Goal: Communication & Community: Answer question/provide support

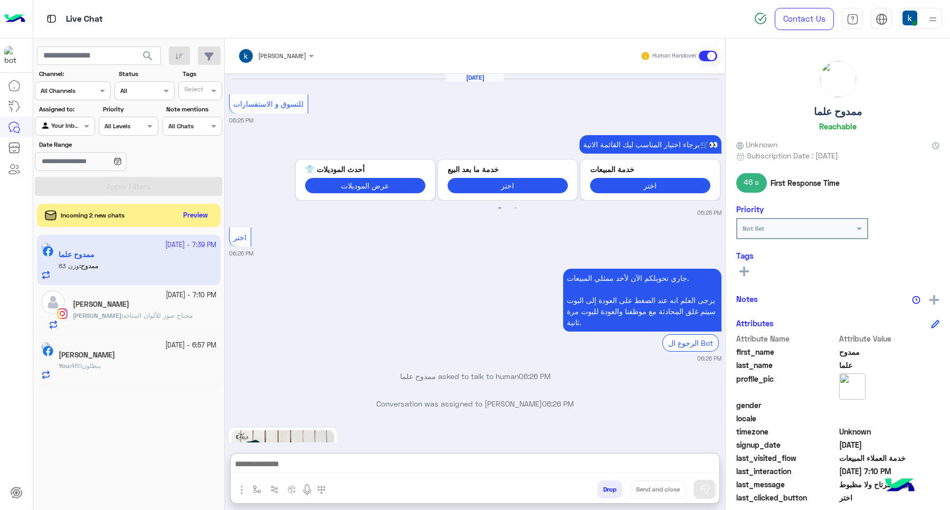
scroll to position [1072, 0]
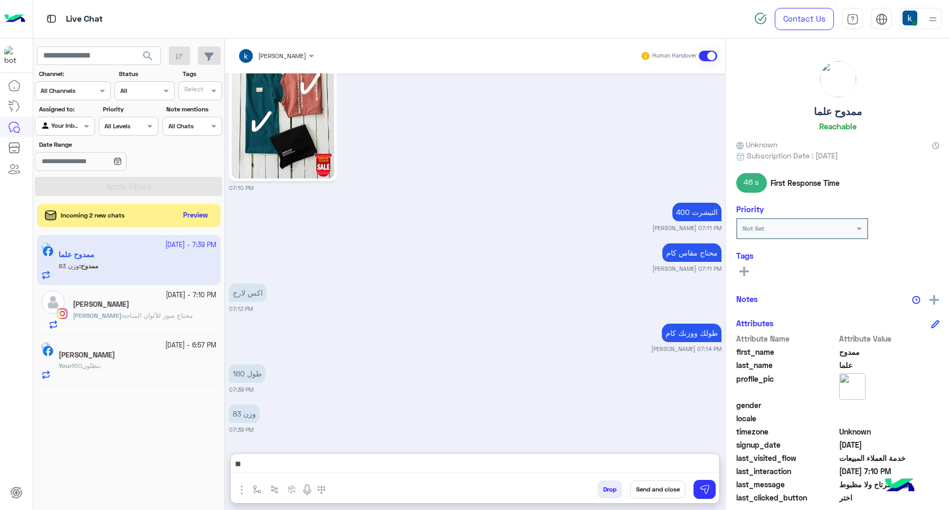
type textarea "*"
type textarea "**"
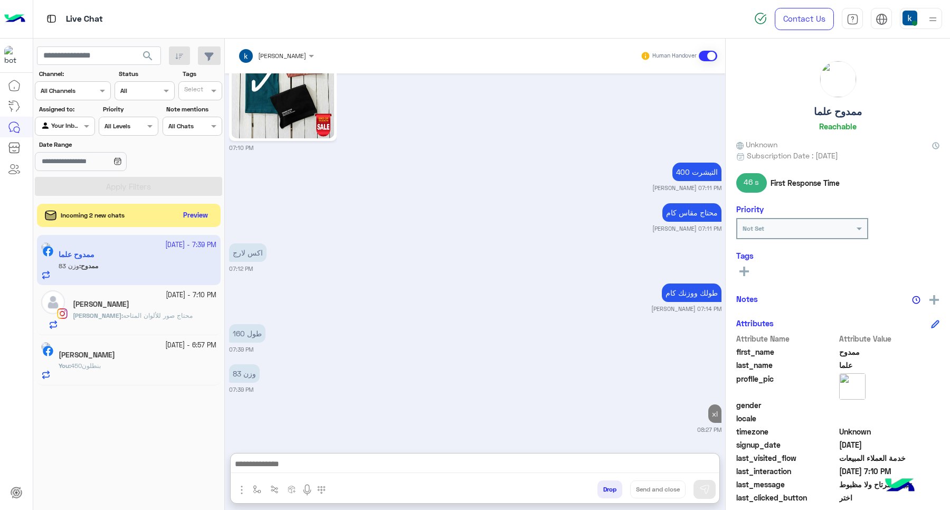
drag, startPoint x: 206, startPoint y: 205, endPoint x: 191, endPoint y: 222, distance: 22.4
click at [206, 205] on div "Incoming 2 new chats Preview" at bounding box center [129, 215] width 184 height 23
click at [191, 223] on div "Incoming 2 new chats Preview" at bounding box center [129, 215] width 184 height 22
click at [203, 206] on div "Incoming 2 new chats Preview" at bounding box center [129, 215] width 184 height 23
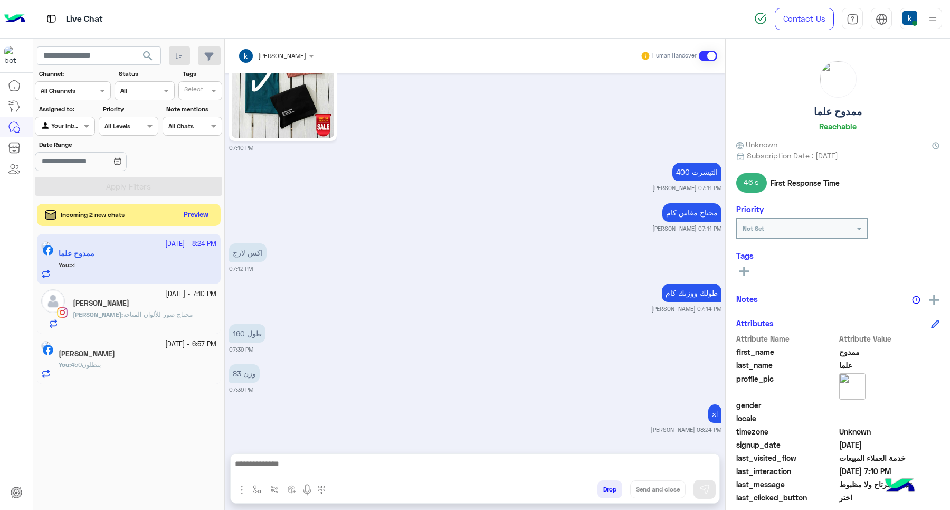
click at [204, 217] on button "Preview" at bounding box center [196, 215] width 33 height 14
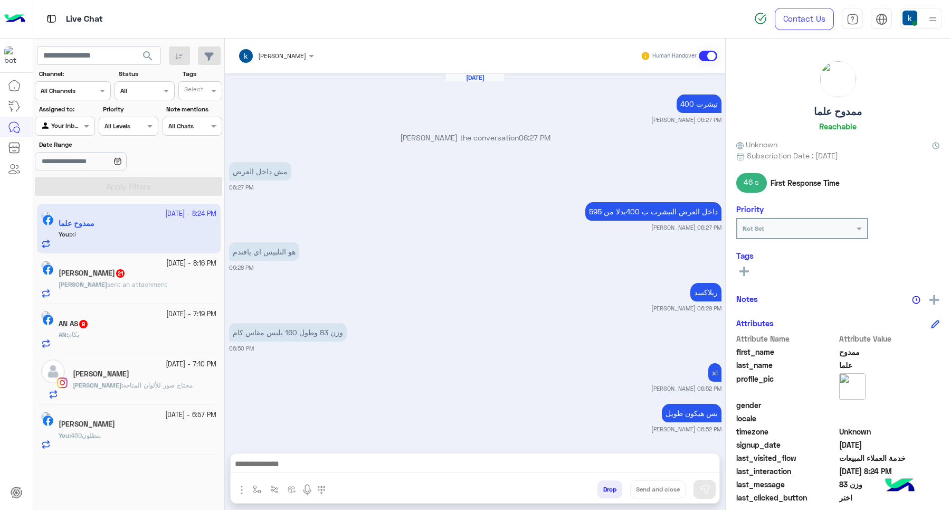
scroll to position [576, 0]
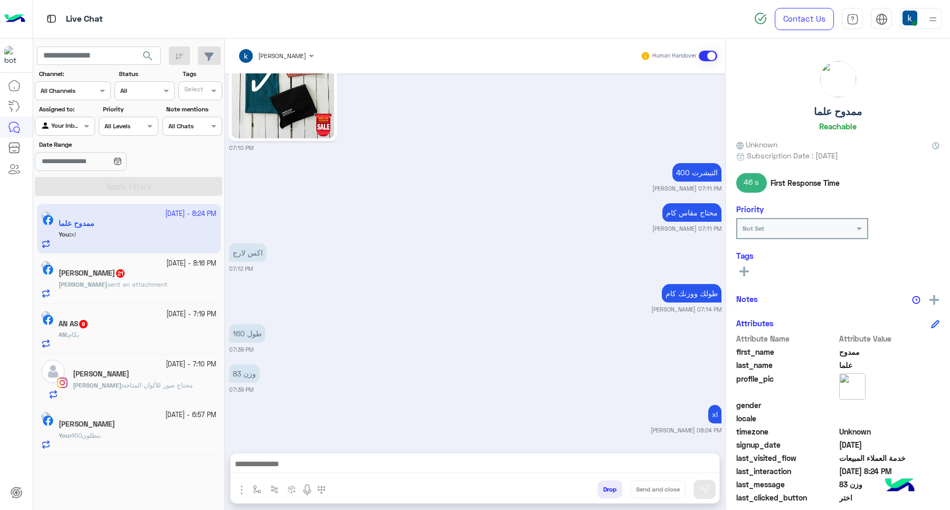
click at [130, 344] on div "AN : بكام" at bounding box center [138, 339] width 158 height 18
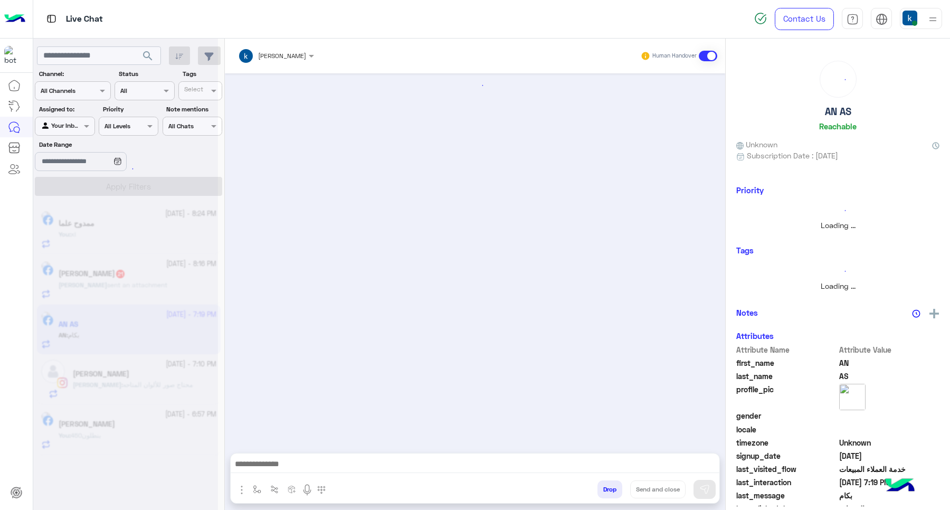
scroll to position [1311, 0]
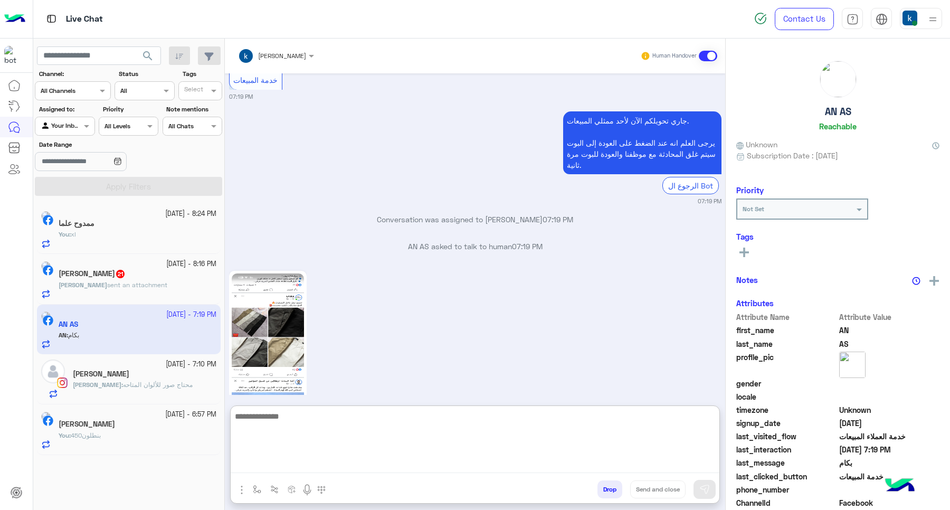
click at [299, 460] on textarea at bounding box center [475, 441] width 489 height 63
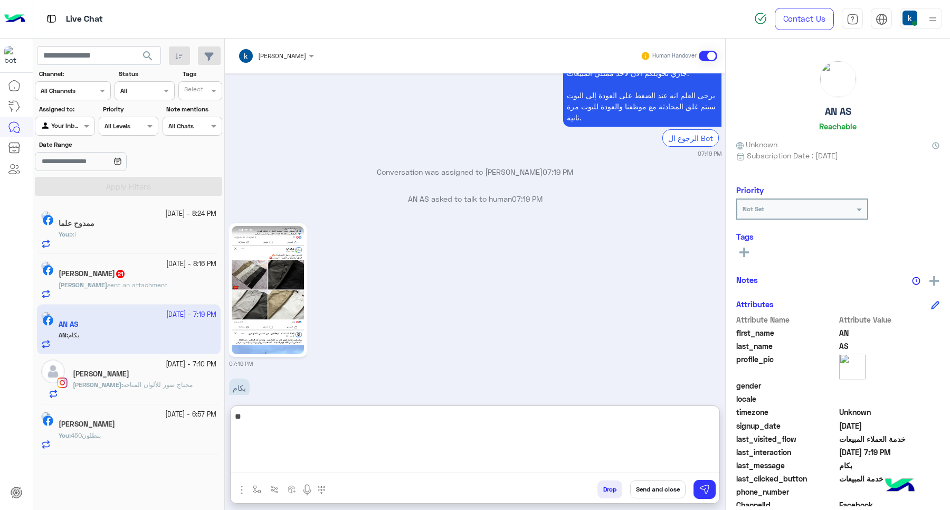
type textarea "***"
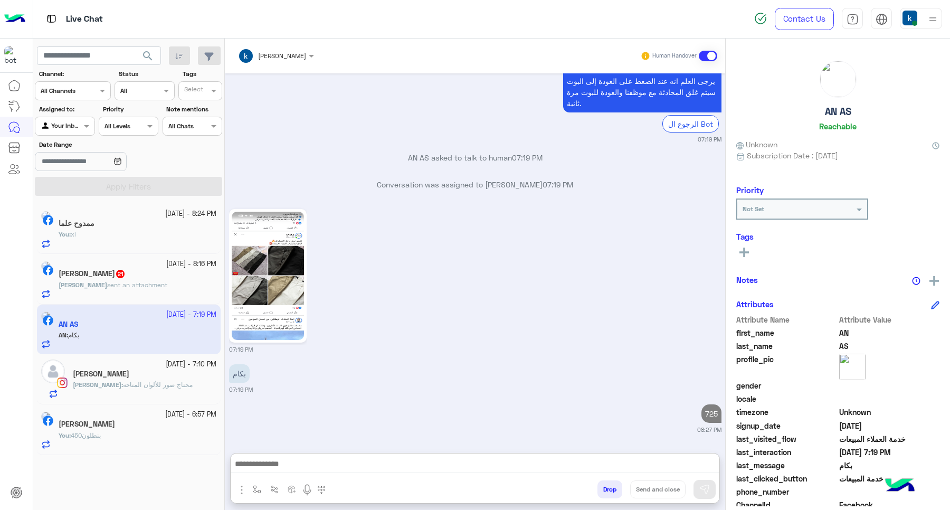
click at [99, 288] on span "Mohamed" at bounding box center [83, 285] width 49 height 8
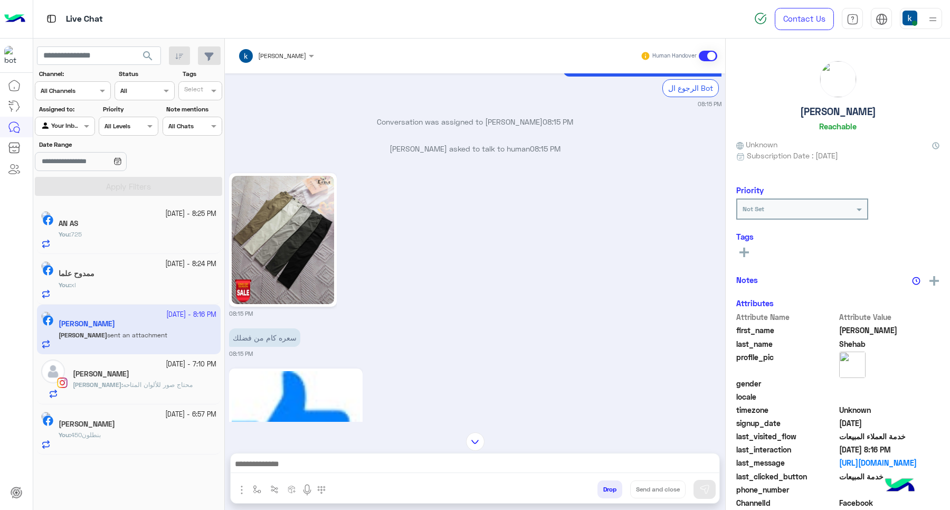
scroll to position [1003, 0]
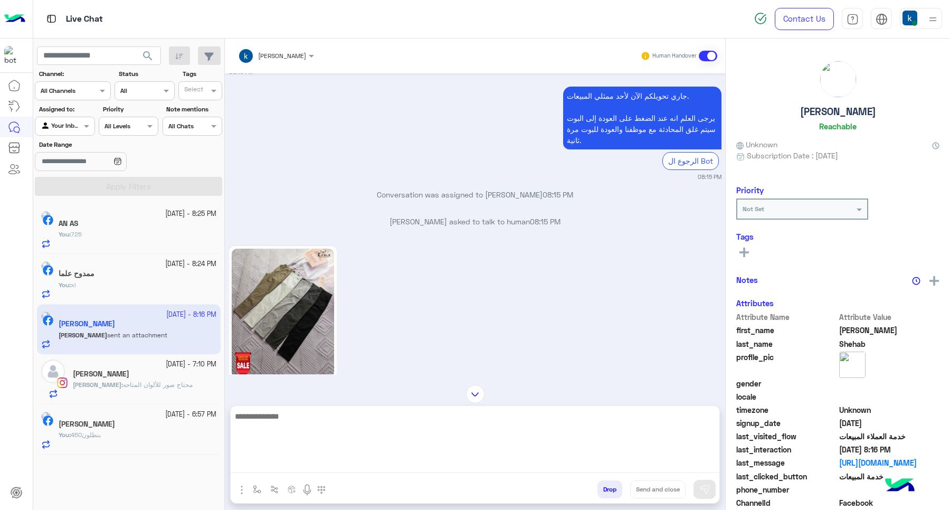
click at [320, 465] on textarea at bounding box center [475, 441] width 489 height 63
type textarea "***"
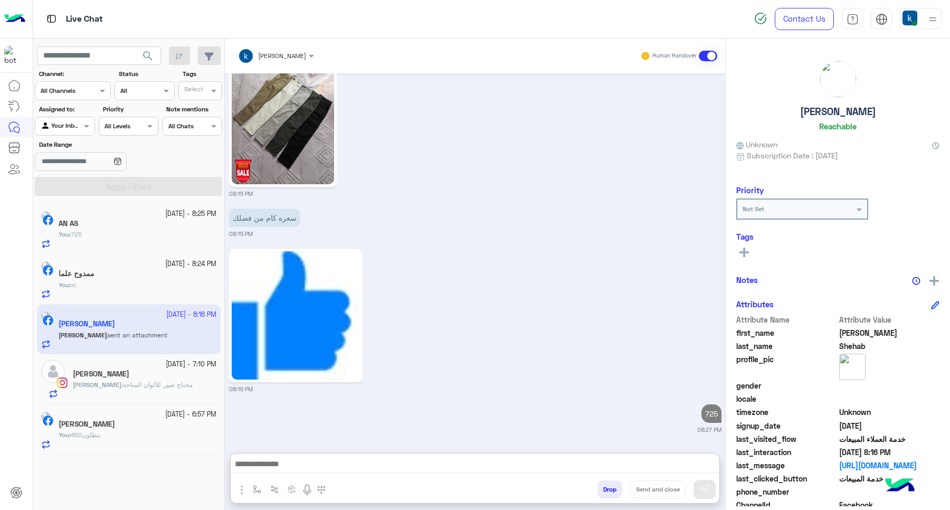
click at [104, 389] on p "Mahmoud : محتاج صور للألوان المتاحه" at bounding box center [133, 384] width 120 height 9
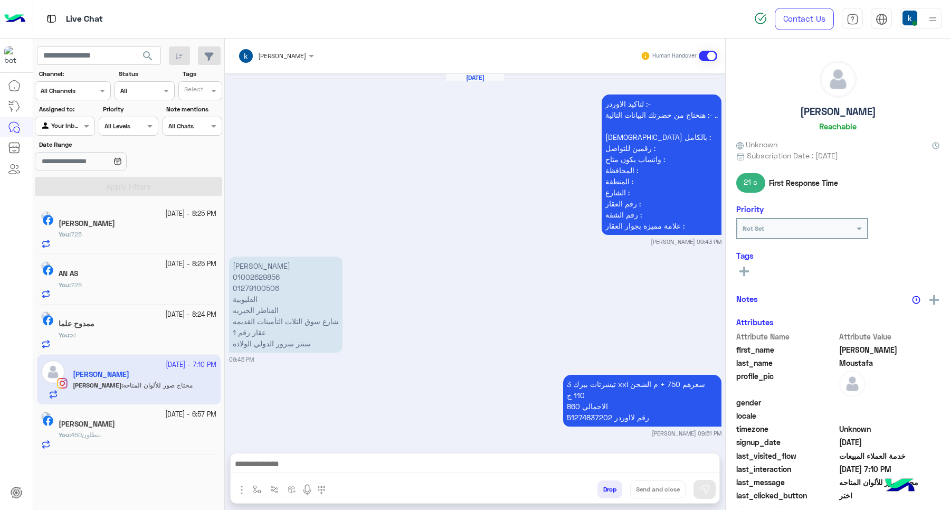
scroll to position [1075, 0]
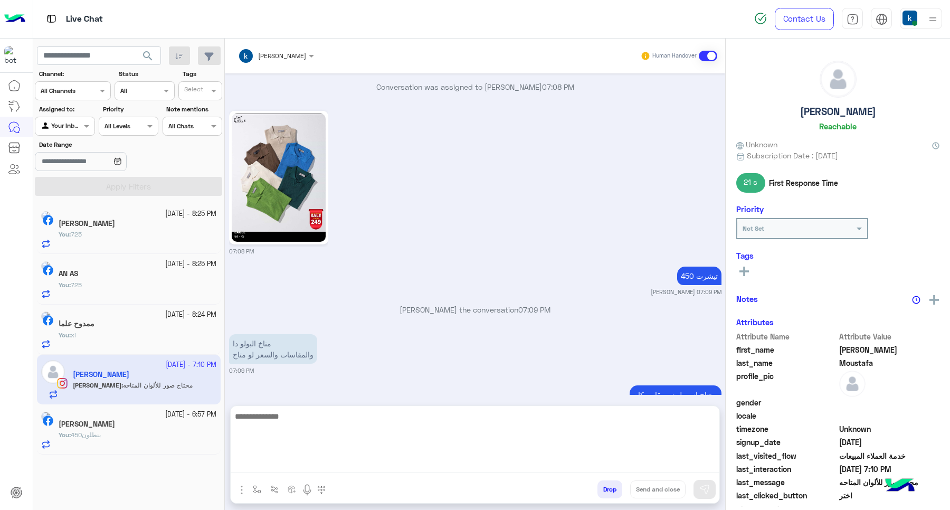
click at [293, 467] on textarea at bounding box center [475, 441] width 489 height 63
paste textarea "**********"
type textarea "**********"
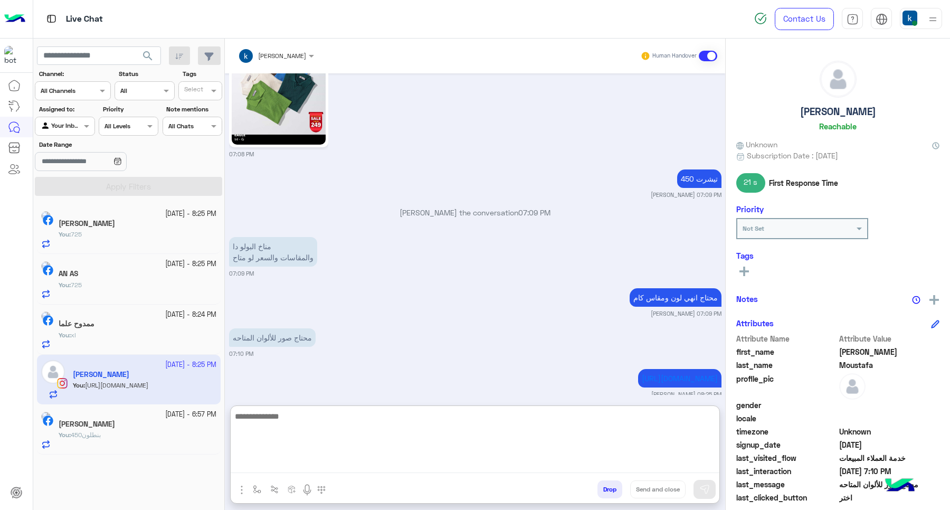
scroll to position [1173, 0]
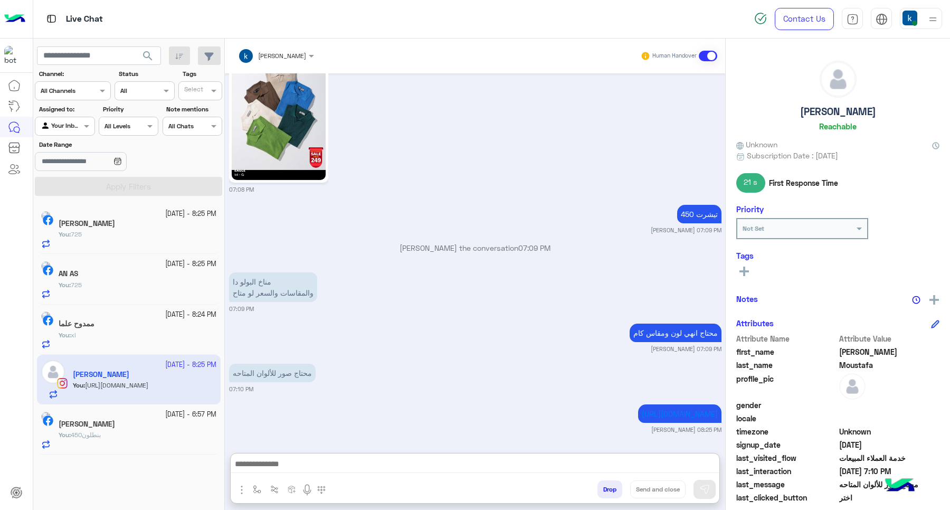
click at [601, 483] on button "Drop" at bounding box center [609, 489] width 25 height 18
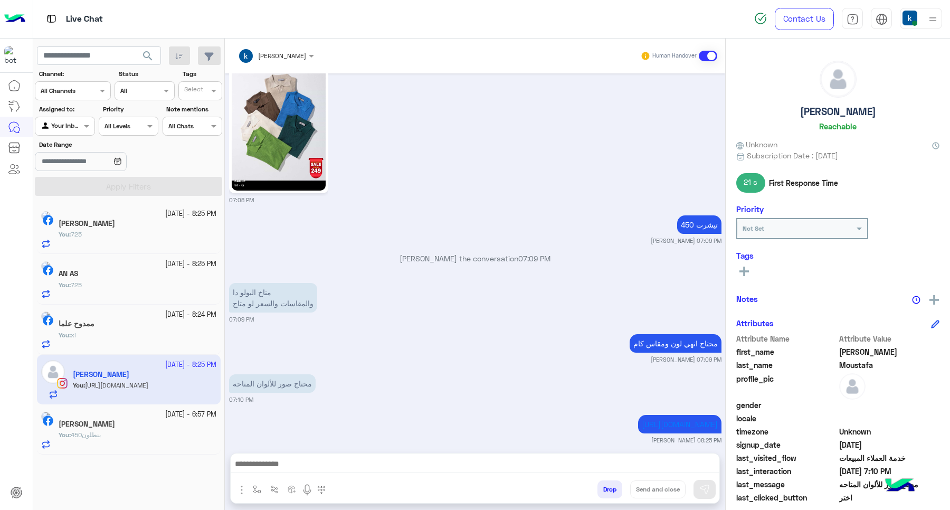
click at [601, 483] on button "Drop" at bounding box center [609, 489] width 25 height 18
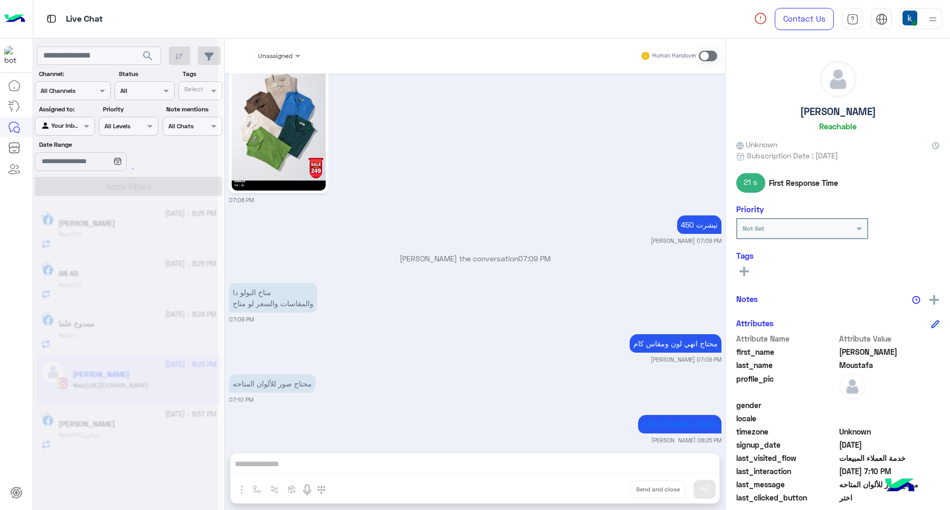
scroll to position [1180, 0]
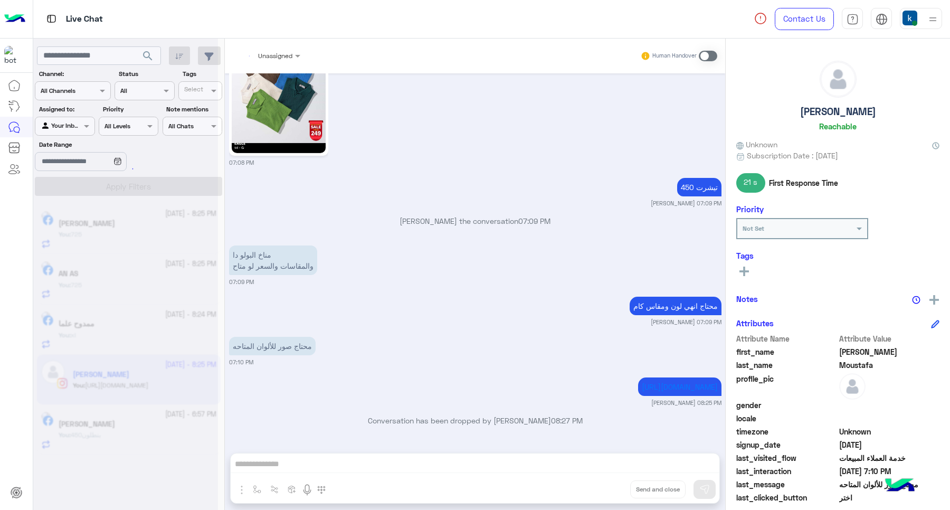
click at [601, 483] on div "Unassigned Human Handover Oct 2, 2025 لتاكيد الاوردر :- هنحتاج من حضرتك البيانا…" at bounding box center [475, 277] width 500 height 476
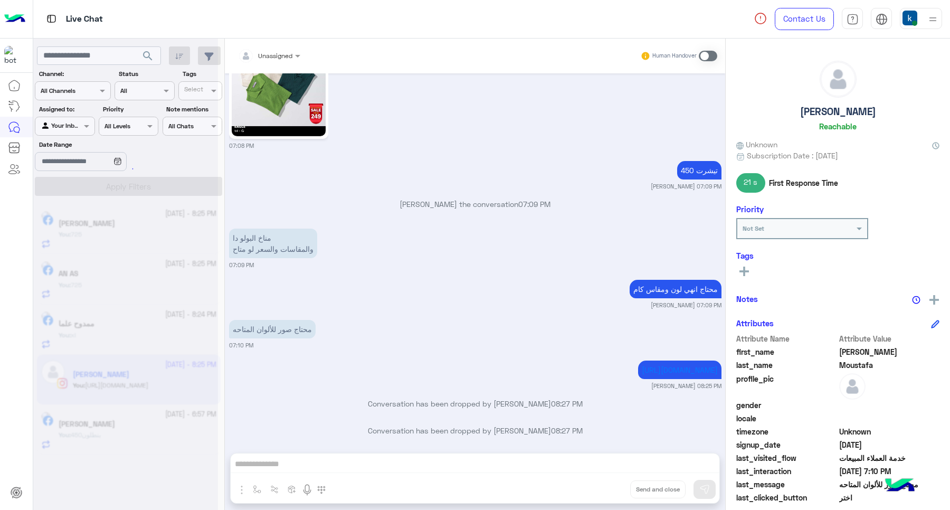
click at [601, 483] on div "Unassigned Human Handover Oct 2, 2025 لتاكيد الاوردر :- هنحتاج من حضرتك البيانا…" at bounding box center [475, 277] width 500 height 476
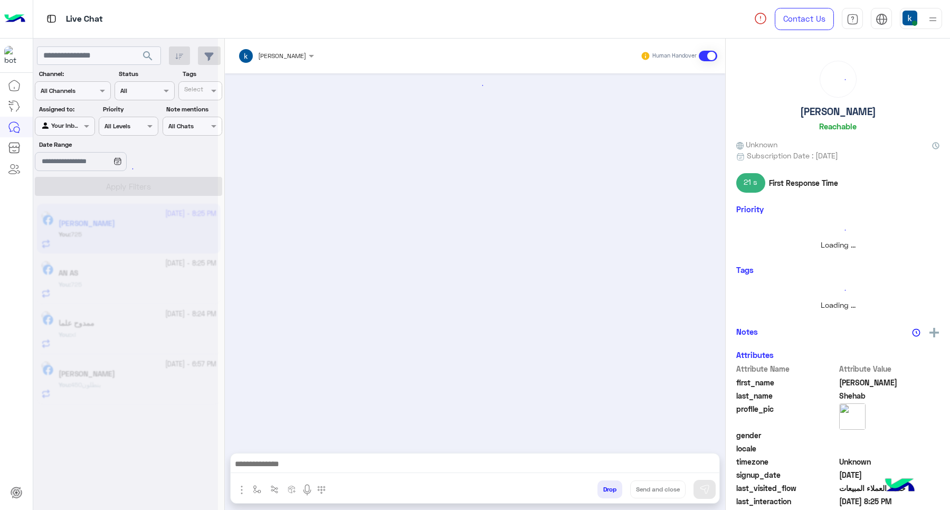
click at [601, 483] on button "Drop" at bounding box center [609, 489] width 25 height 18
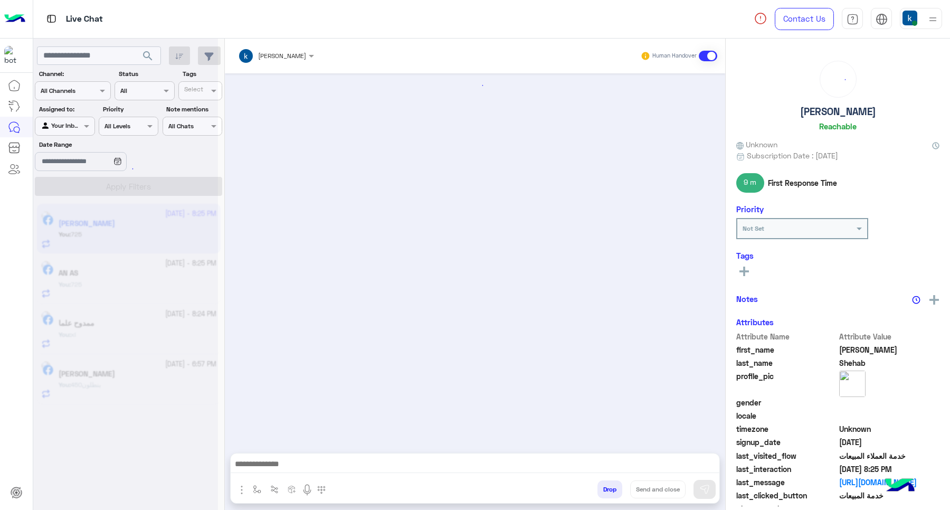
click at [601, 483] on button "Drop" at bounding box center [609, 489] width 25 height 18
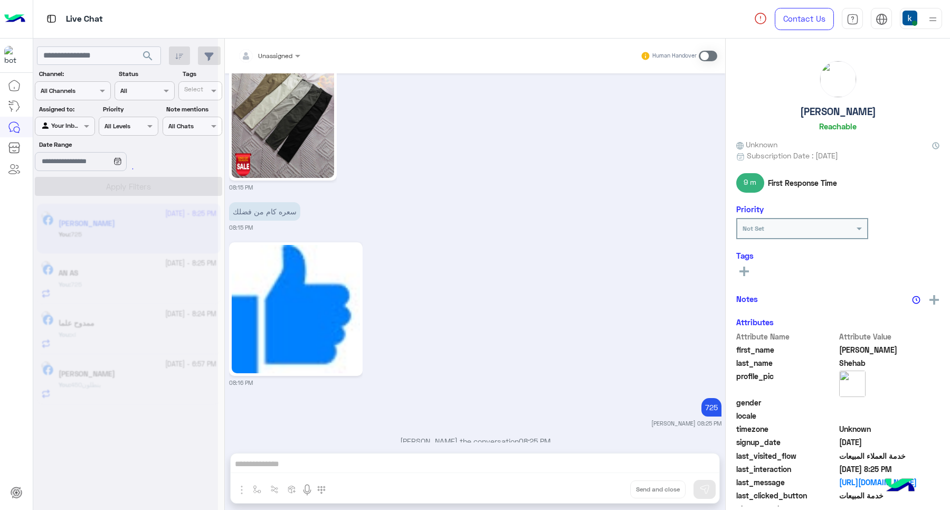
scroll to position [1129, 0]
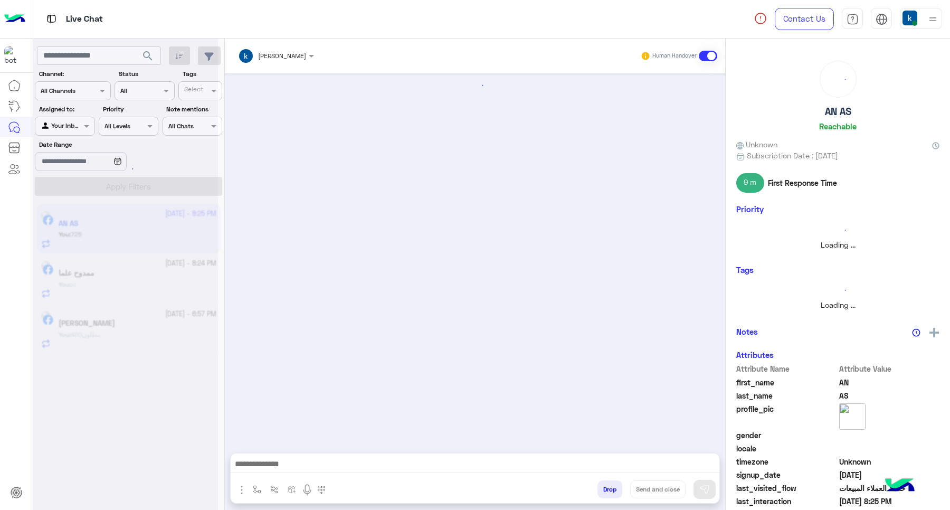
click at [619, 489] on button "Drop" at bounding box center [609, 489] width 25 height 18
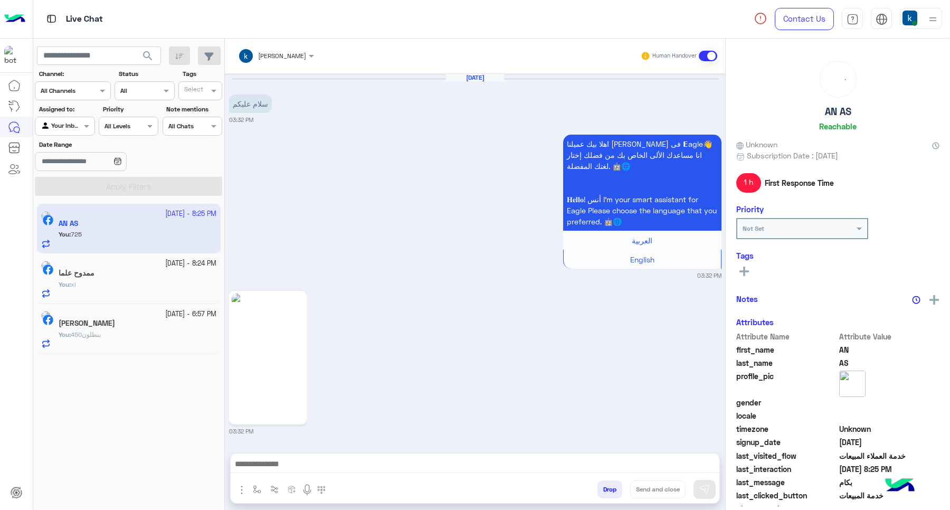
click at [619, 489] on button "Drop" at bounding box center [609, 489] width 25 height 18
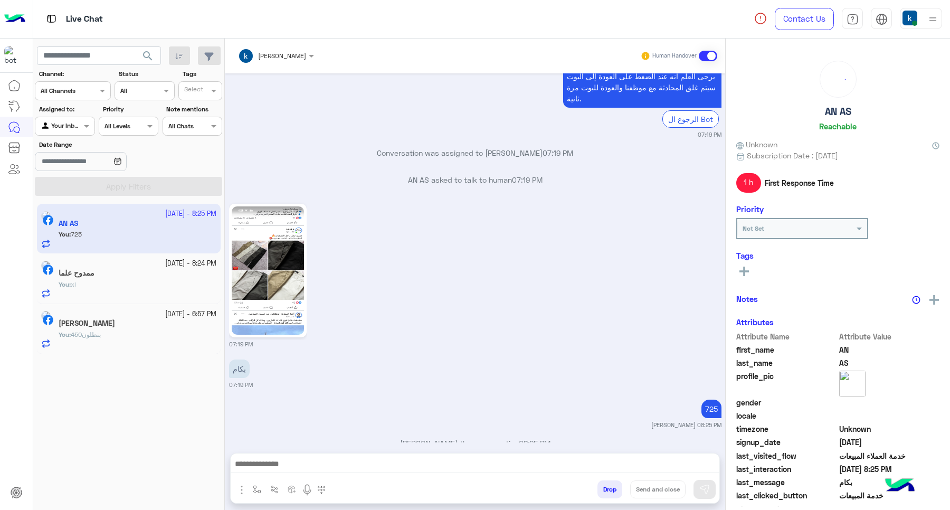
click at [619, 489] on button "Drop" at bounding box center [609, 489] width 25 height 18
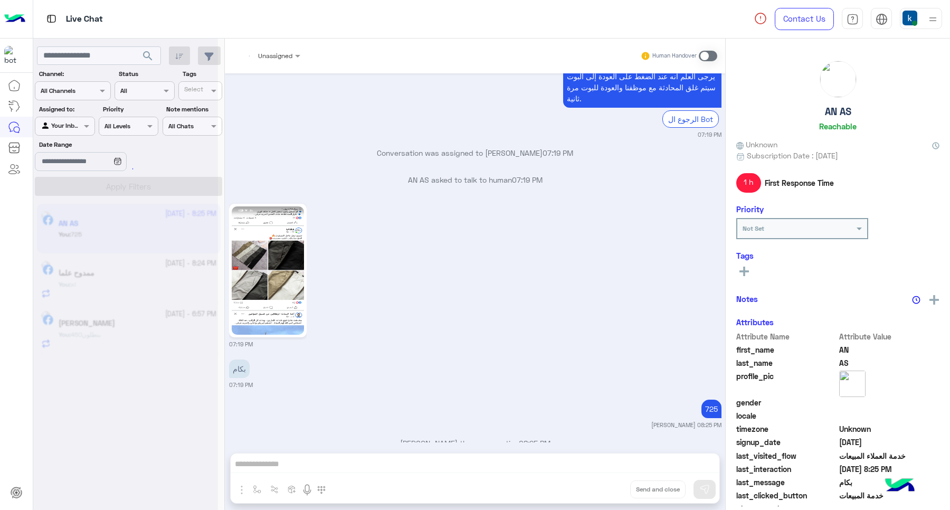
click at [618, 490] on div "Unassigned Human Handover Aug 7, 2025 سلام عليكم 03:32 PM اهلا بيك عميلنا العزي…" at bounding box center [475, 277] width 500 height 476
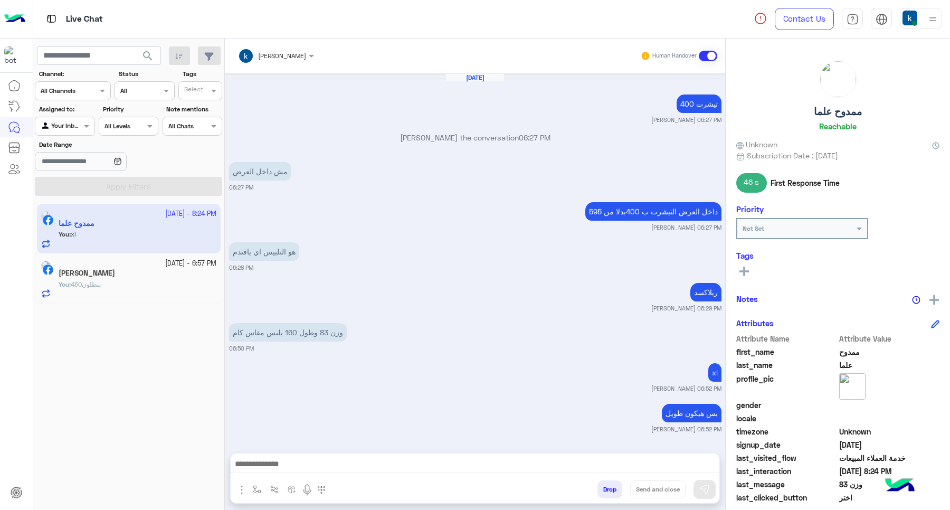
scroll to position [576, 0]
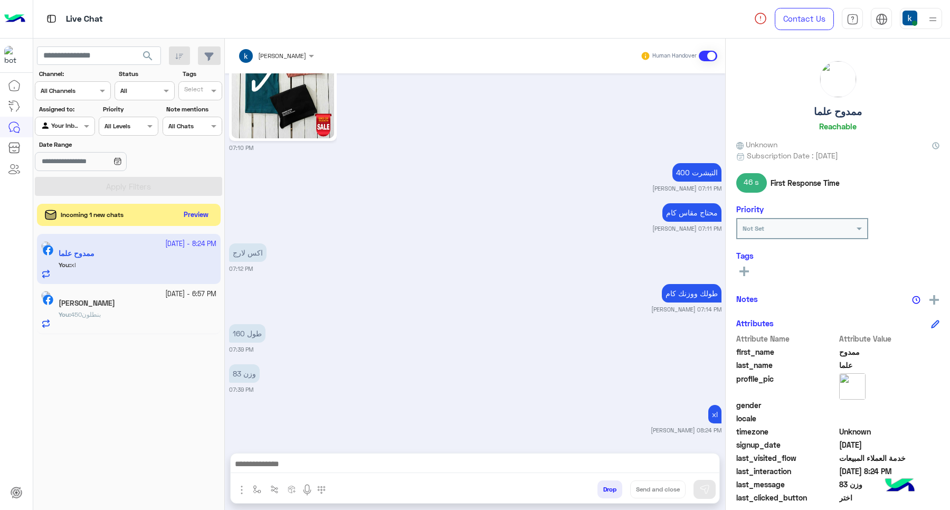
click at [204, 214] on button "Preview" at bounding box center [196, 215] width 33 height 14
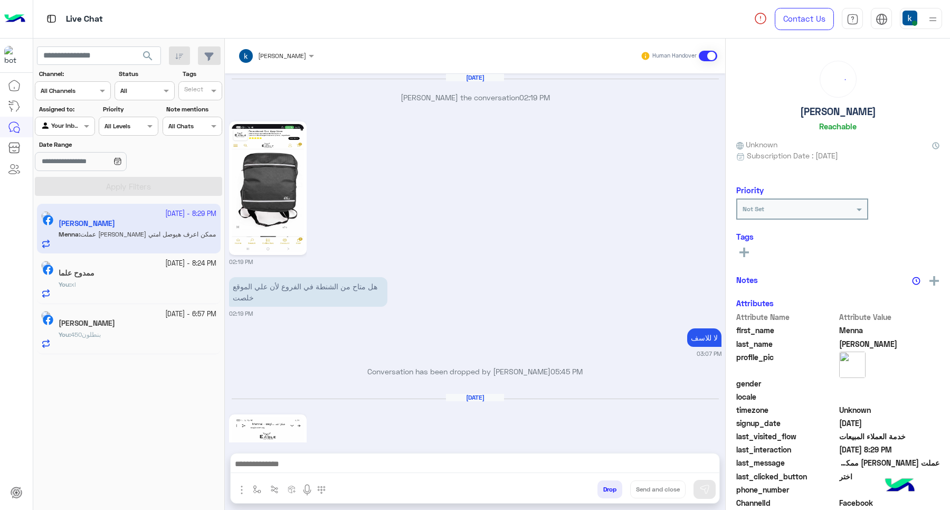
scroll to position [1070, 0]
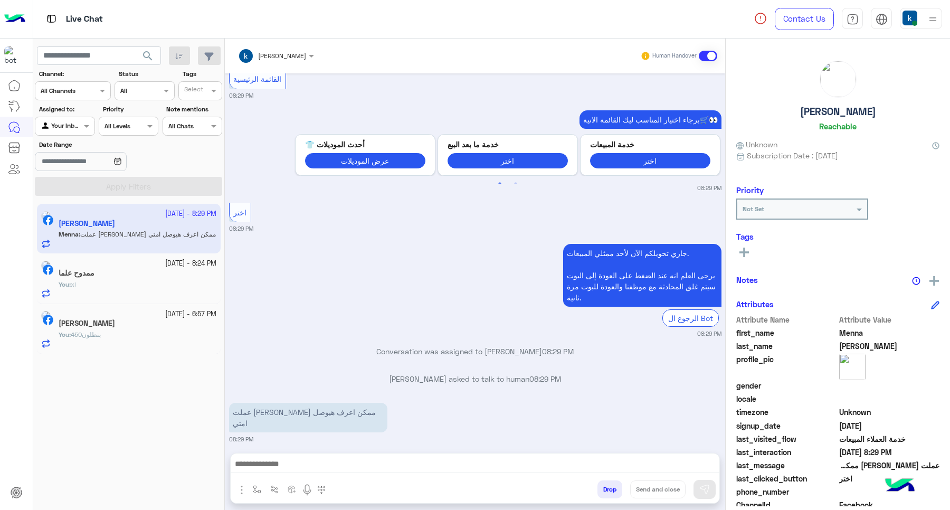
click at [294, 54] on div at bounding box center [276, 54] width 87 height 10
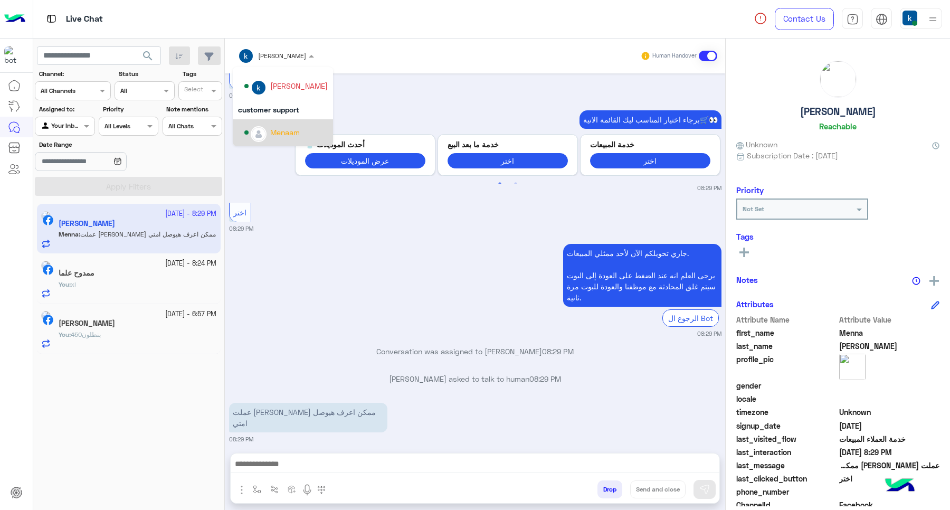
click at [289, 136] on div "Menaam" at bounding box center [285, 132] width 30 height 11
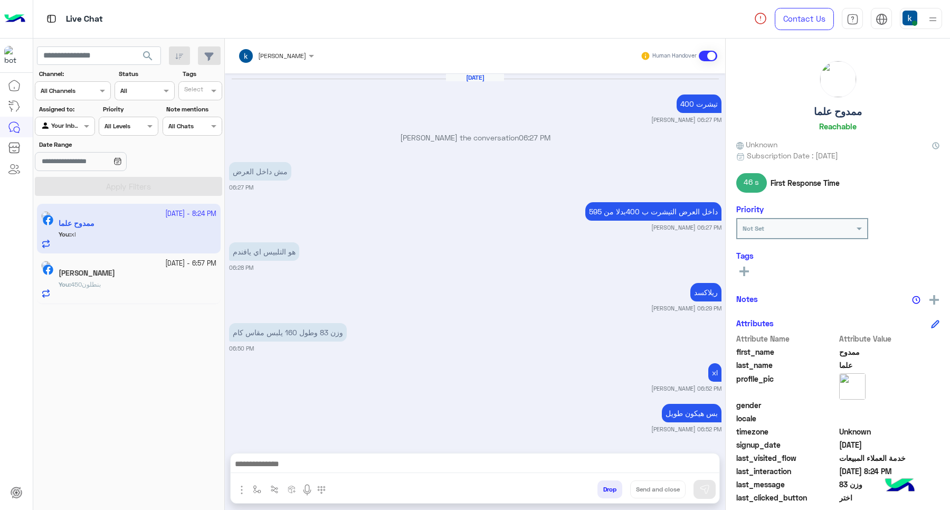
scroll to position [576, 0]
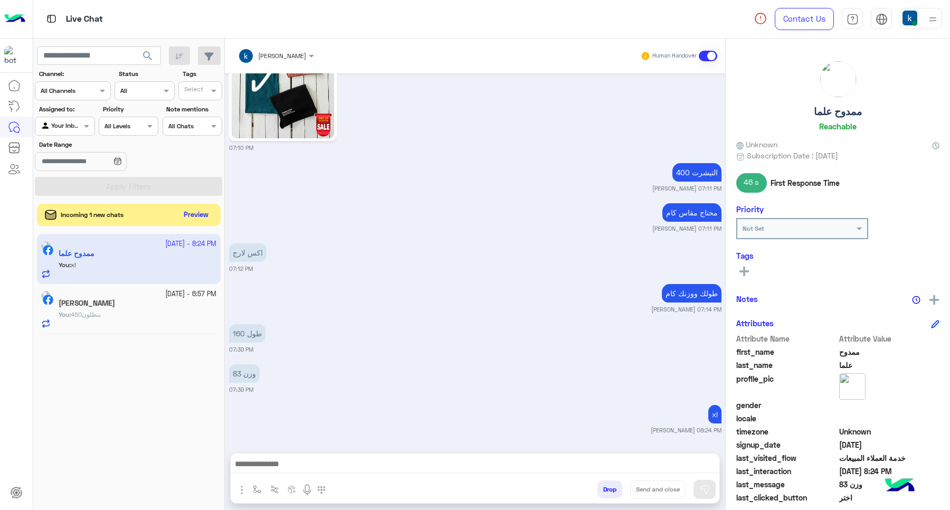
click at [186, 217] on button "Preview" at bounding box center [196, 215] width 33 height 14
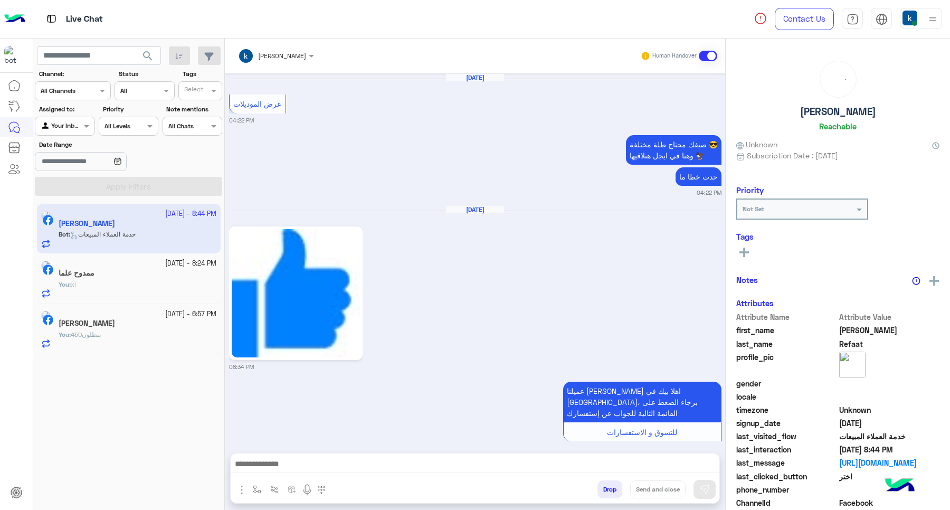
scroll to position [1287, 0]
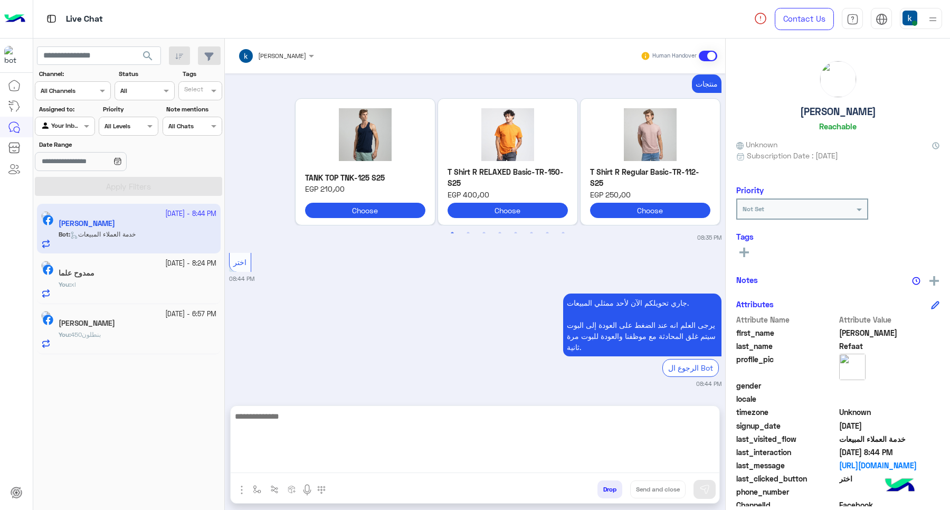
click at [305, 469] on textarea at bounding box center [475, 441] width 489 height 63
paste textarea "**********"
type textarea "**********"
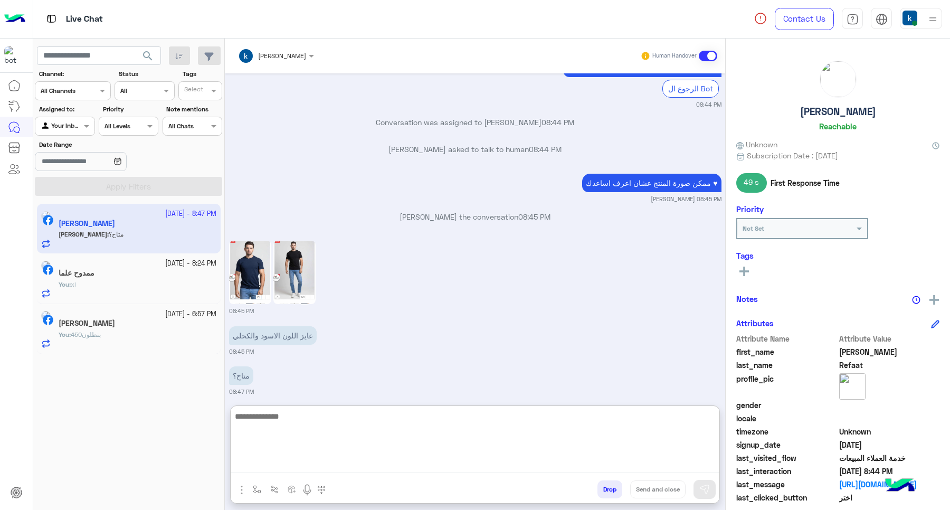
scroll to position [1568, 0]
click at [301, 438] on textarea at bounding box center [475, 441] width 489 height 63
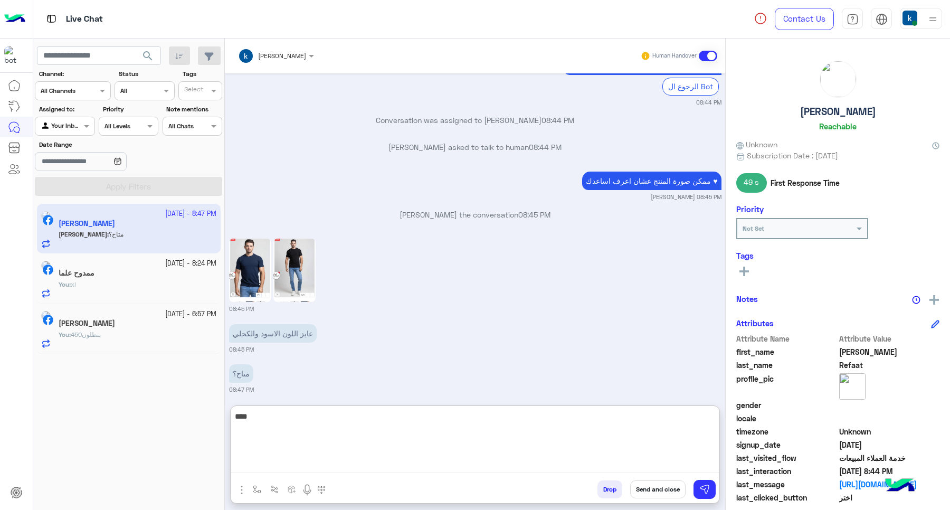
type textarea "****"
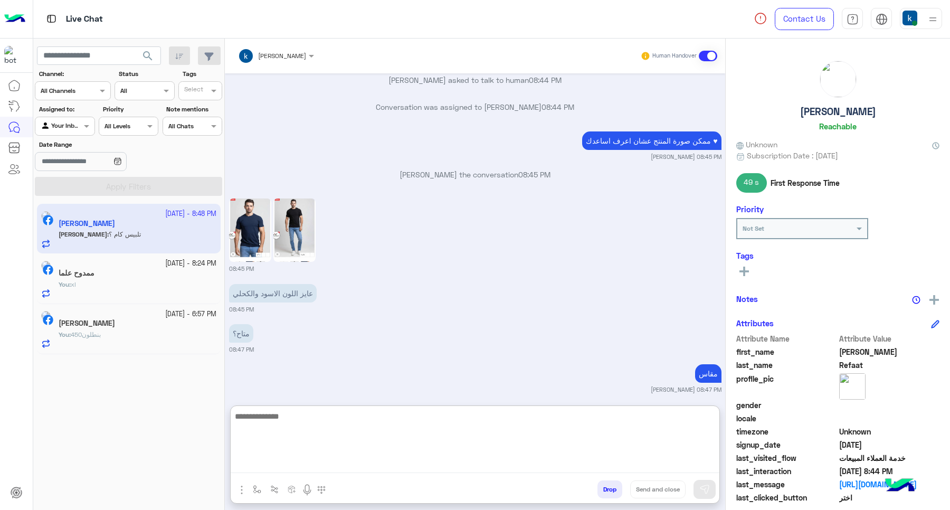
scroll to position [1689, 0]
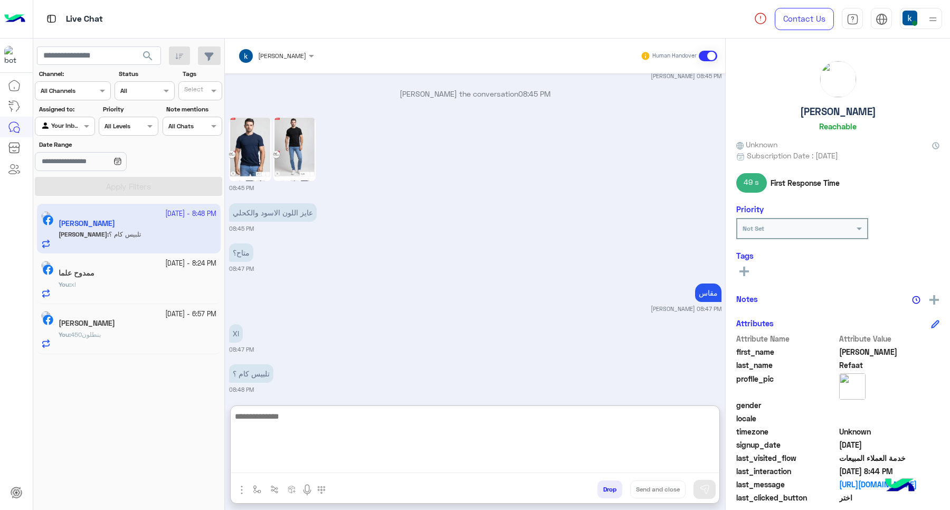
click at [297, 423] on textarea at bounding box center [475, 441] width 489 height 63
type textarea "**********"
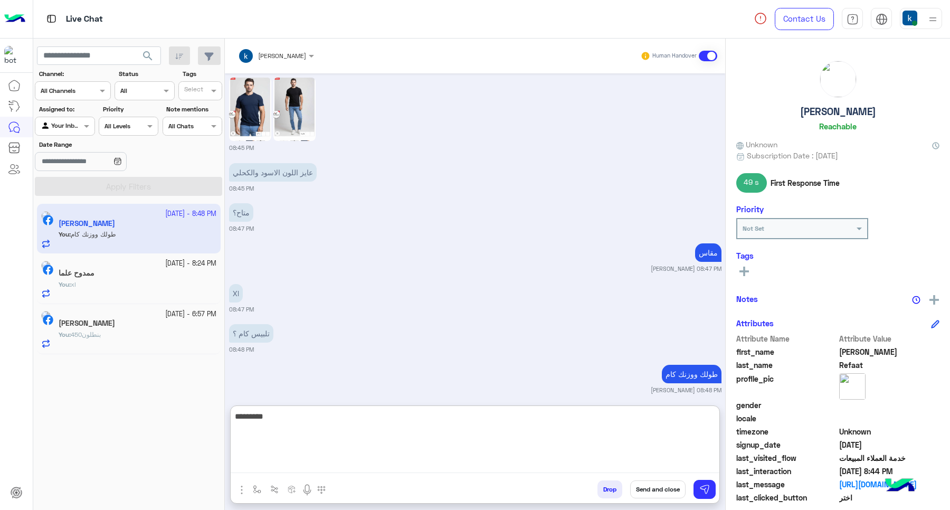
type textarea "**********"
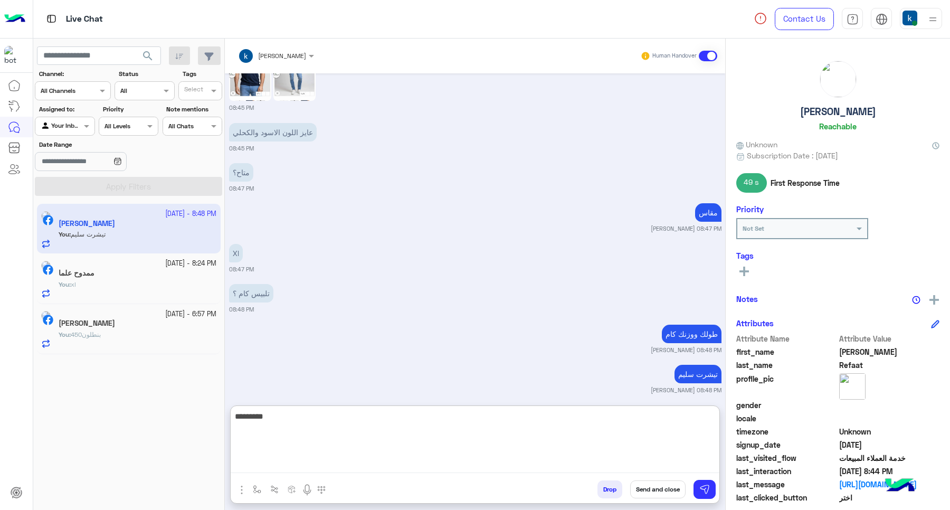
type textarea "**********"
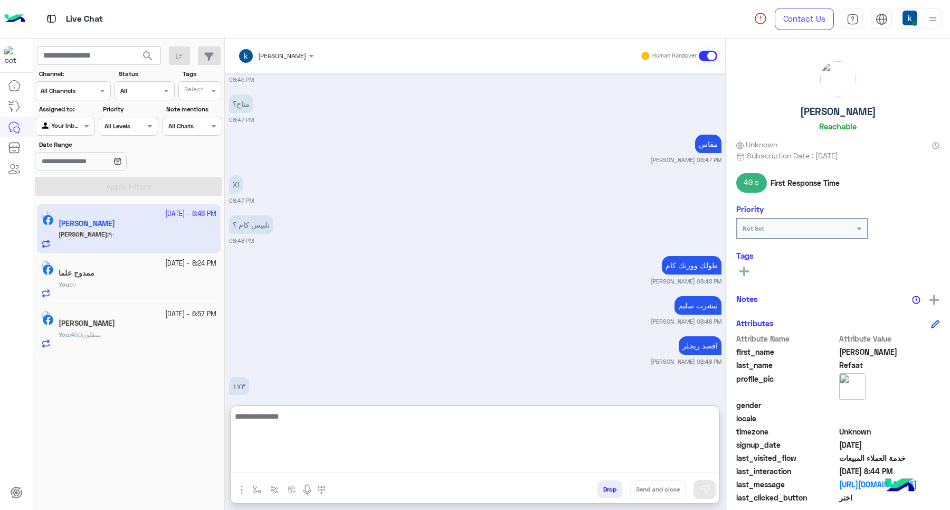
scroll to position [1890, 0]
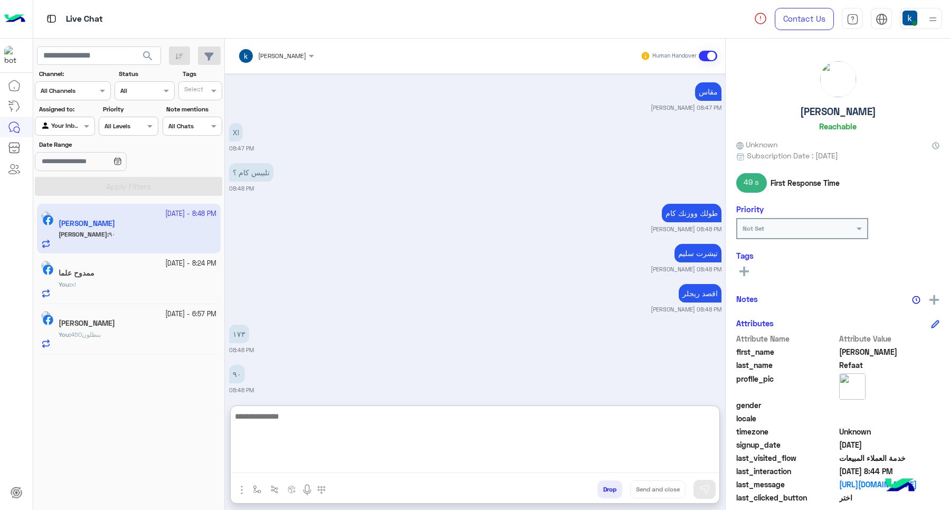
click at [318, 434] on textarea at bounding box center [475, 441] width 489 height 63
type textarea "**"
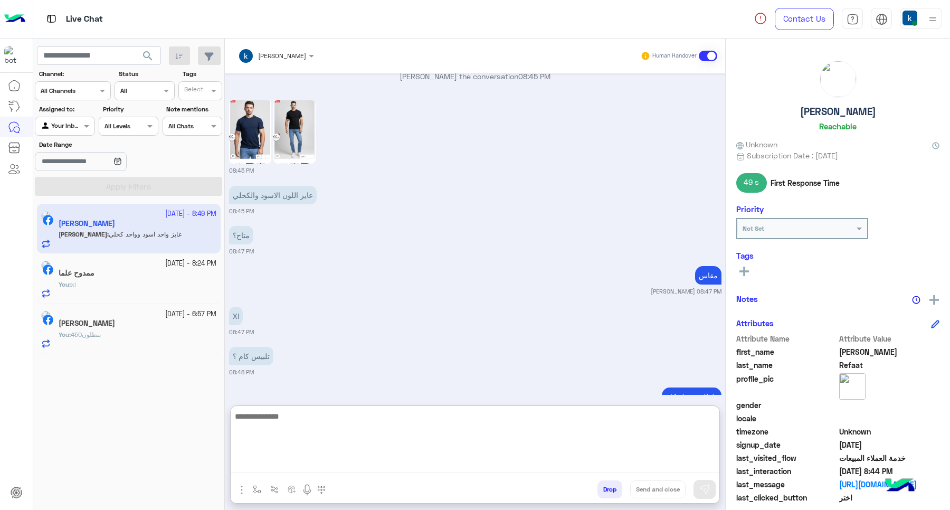
scroll to position [1964, 0]
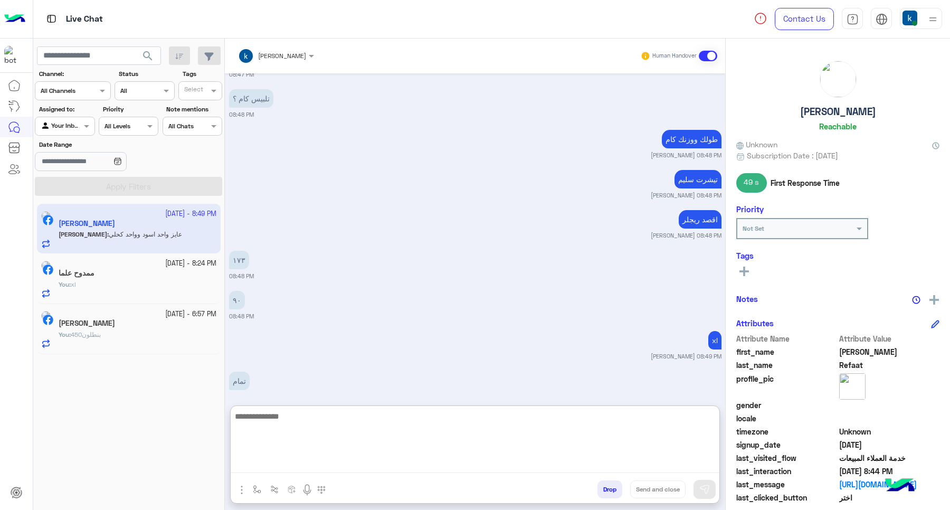
click at [327, 439] on textarea at bounding box center [475, 441] width 489 height 63
paste textarea "**********"
type textarea "**********"
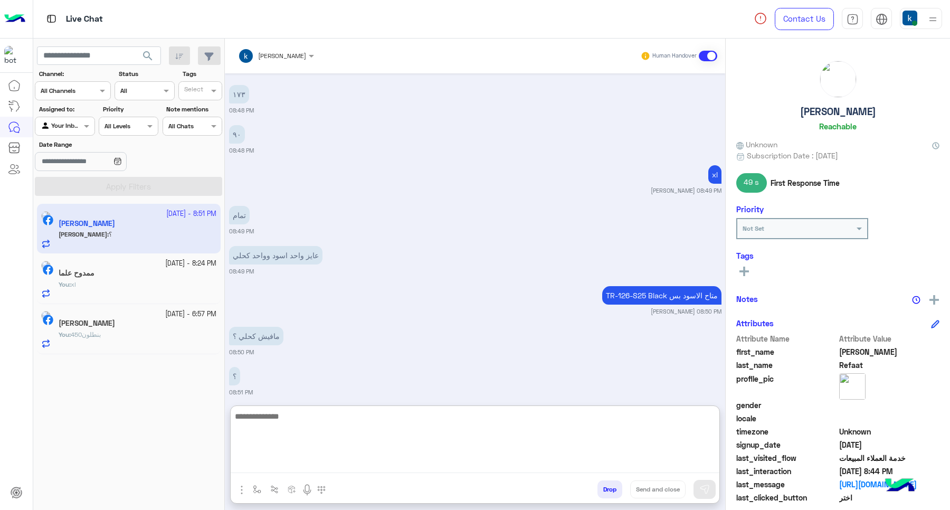
scroll to position [2132, 0]
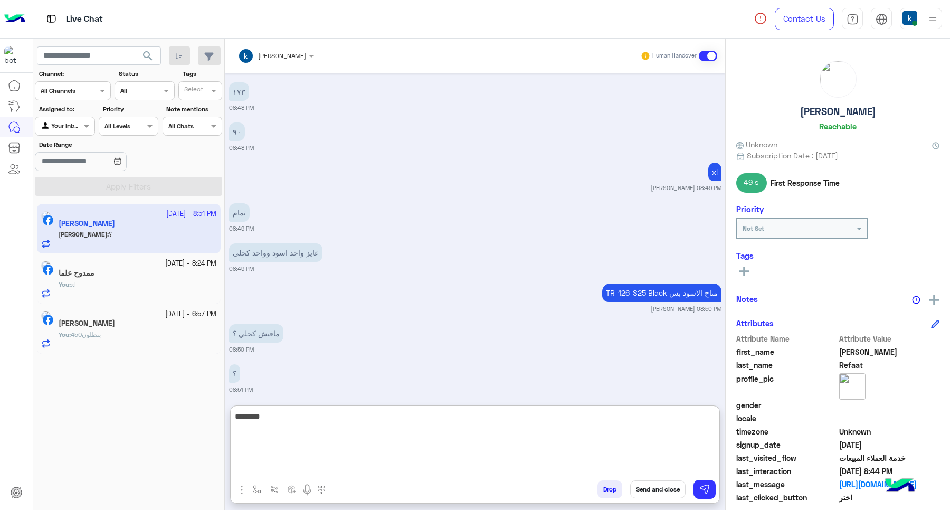
type textarea "********"
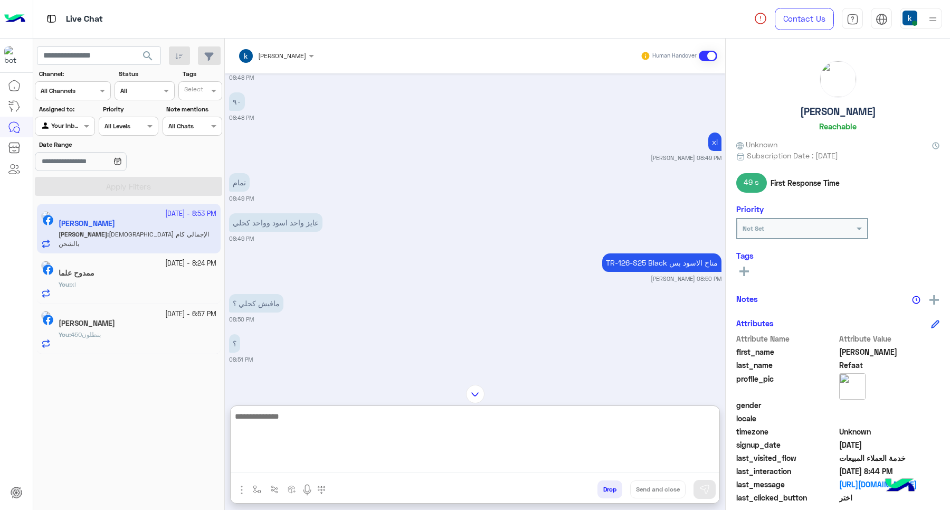
scroll to position [2161, 0]
type textarea "**********"
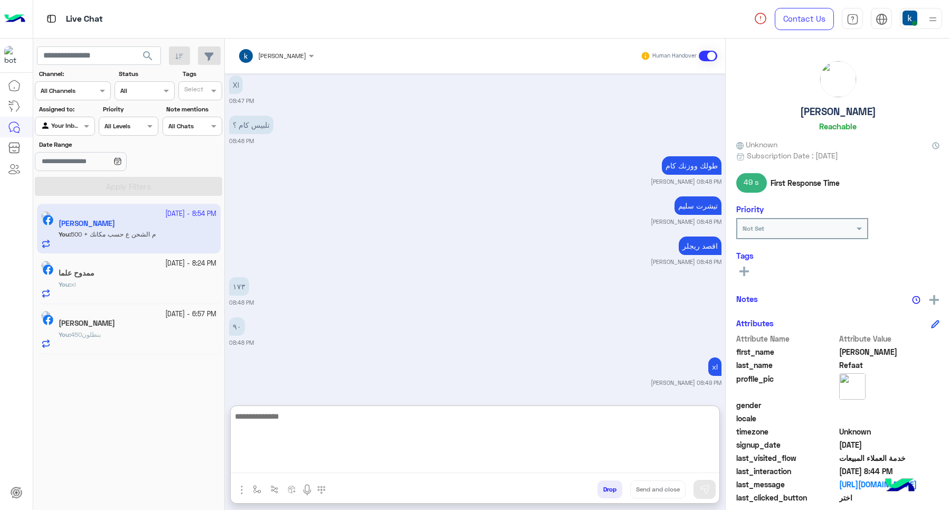
scroll to position [2286, 0]
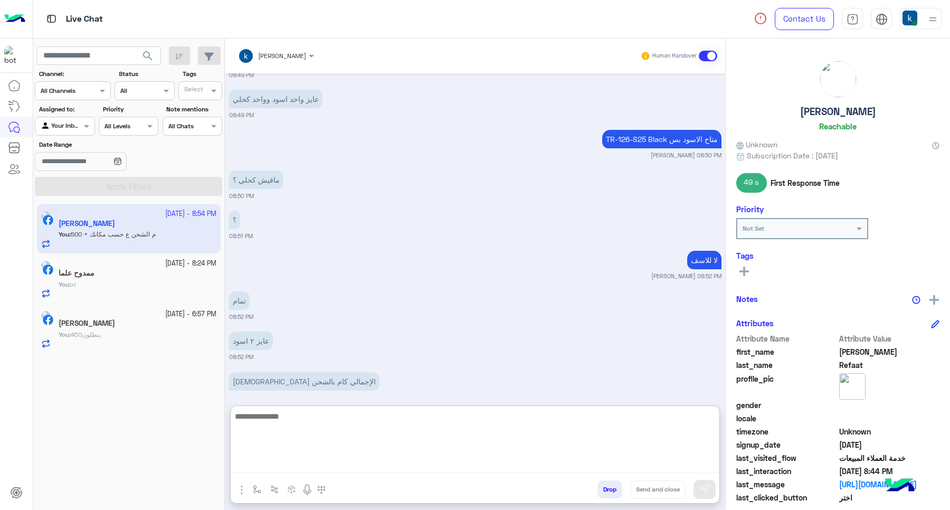
paste textarea "**********"
type textarea "**********"
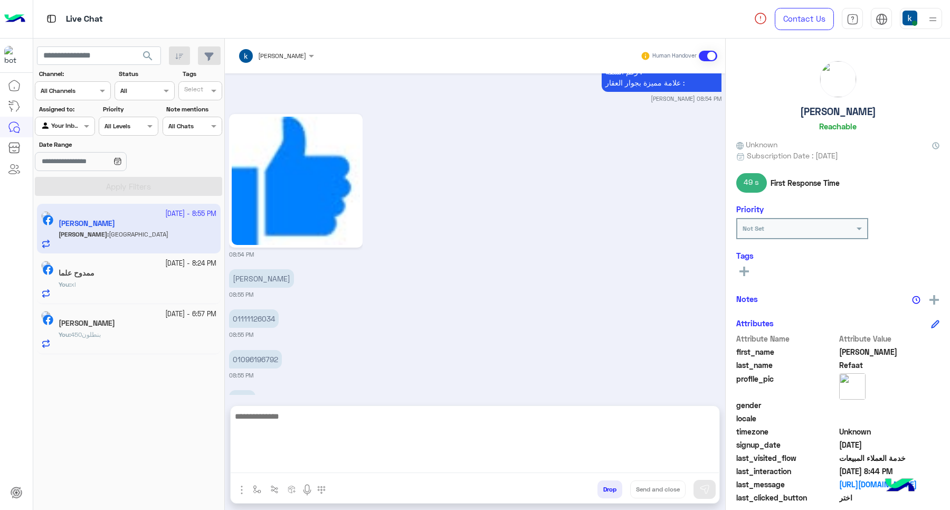
scroll to position [2893, 0]
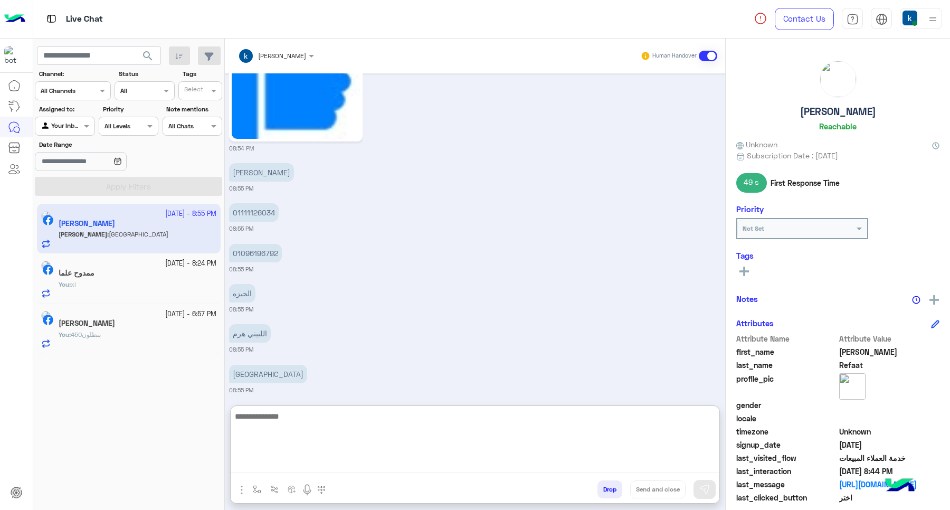
click at [239, 170] on p "احمد رفعت" at bounding box center [261, 172] width 65 height 18
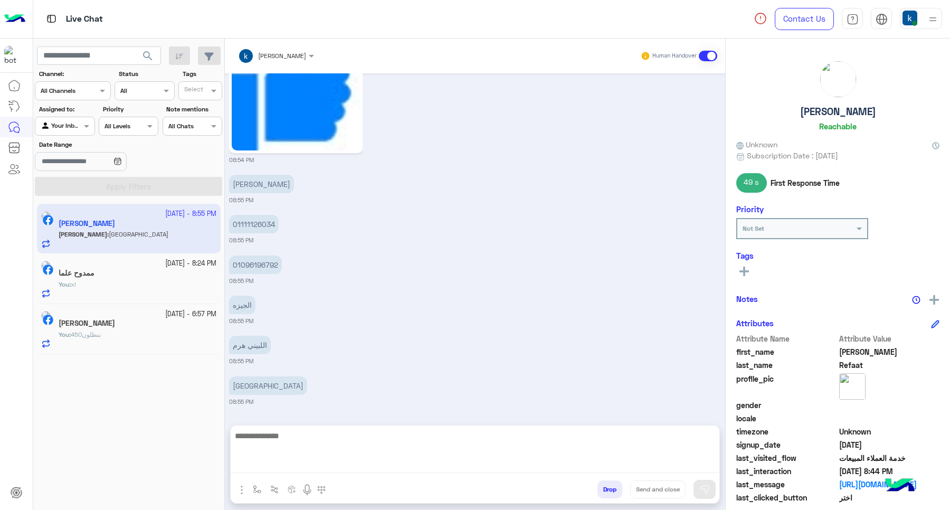
scroll to position [2845, 0]
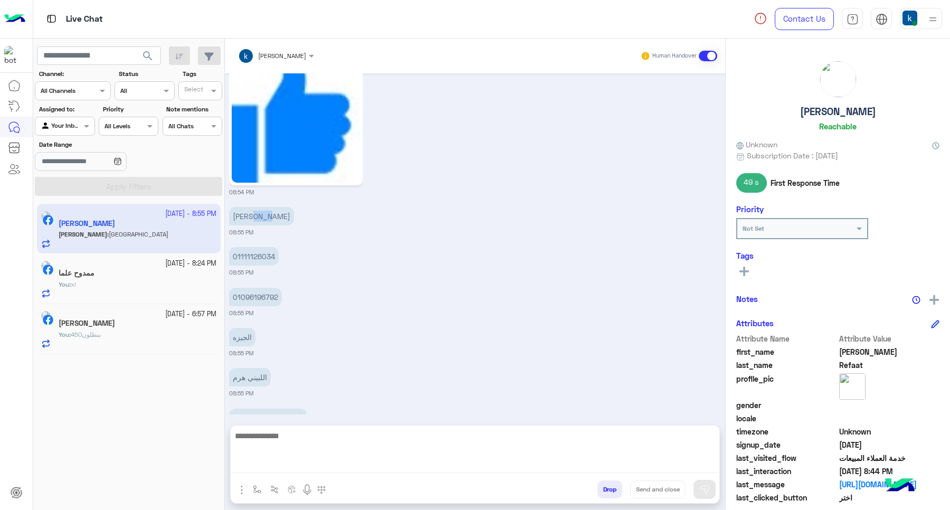
click at [239, 170] on div "Oct 4, 2025 عرض الموديلات 04:22 PM صيفك محتاج طلة مختلفة 😎 وهنا في ايجل هتلاقيه…" at bounding box center [475, 243] width 500 height 341
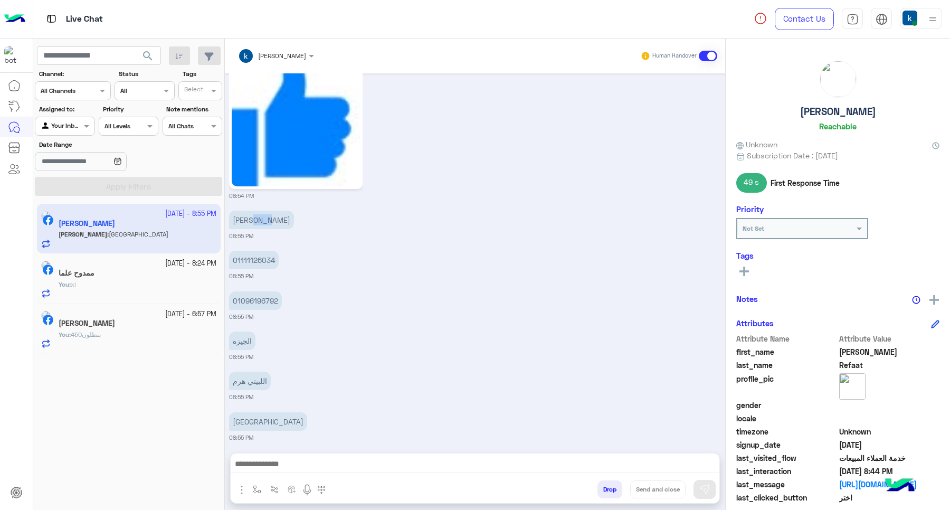
click at [253, 211] on p "احمد رفعت" at bounding box center [261, 220] width 65 height 18
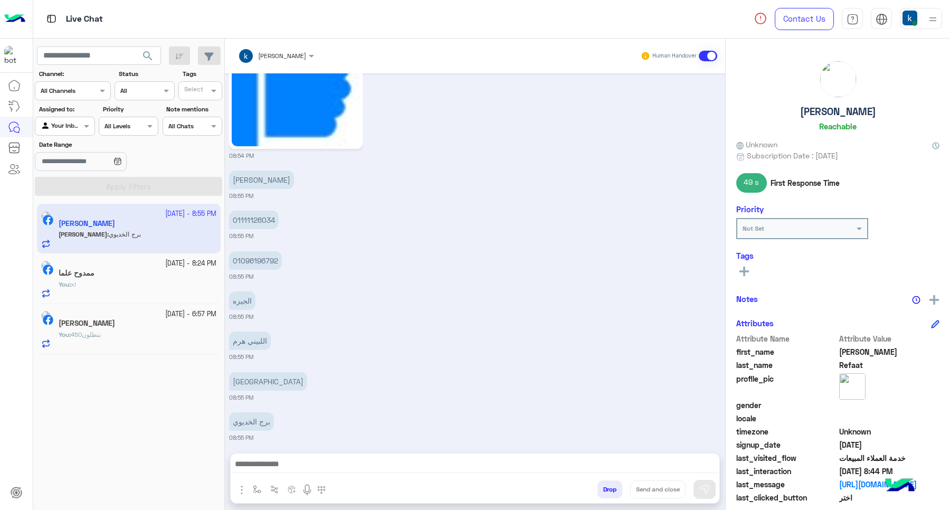
click at [246, 299] on p "الجيزه" at bounding box center [242, 300] width 26 height 18
copy p "الجيزه"
click at [252, 335] on p "اللبيني هرم" at bounding box center [250, 340] width 42 height 18
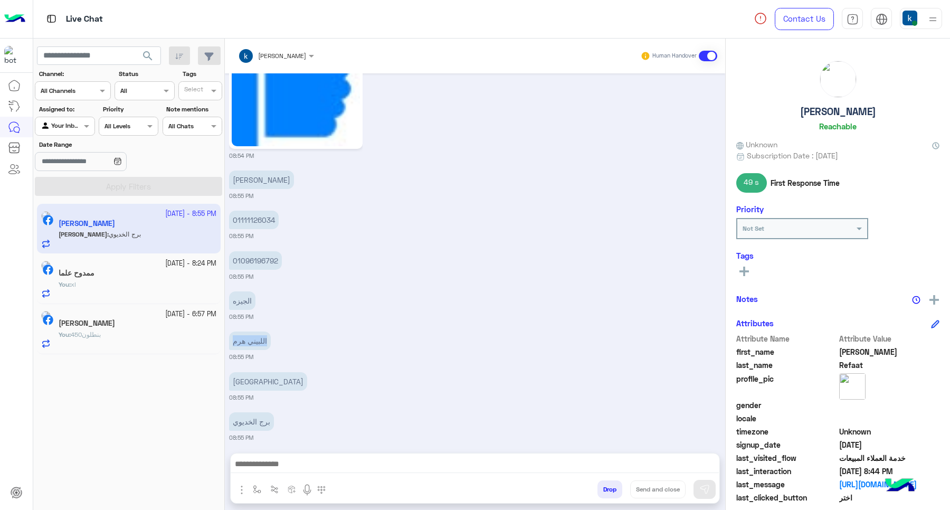
click at [252, 335] on p "اللبيني هرم" at bounding box center [250, 340] width 42 height 18
copy app-message "اللبيني هرم"
click at [267, 372] on p "شارع المجزر الالي" at bounding box center [268, 381] width 78 height 18
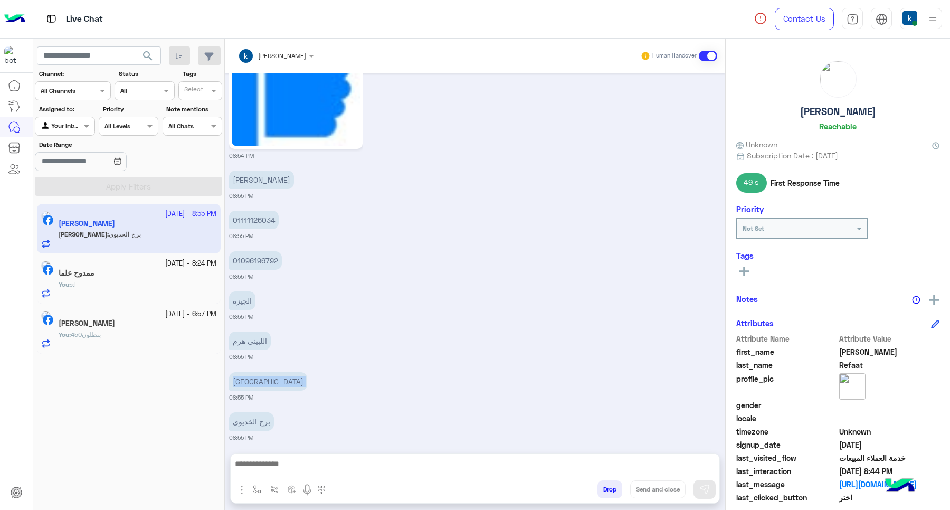
copy app-message "شارع المجزر الالي"
click at [265, 398] on div "Oct 4, 2025 عرض الموديلات 04:22 PM صيفك محتاج طلة مختلفة 😎 وهنا في ايجل هتلاقيه…" at bounding box center [475, 257] width 500 height 369
copy app-message "برج الخديوي"
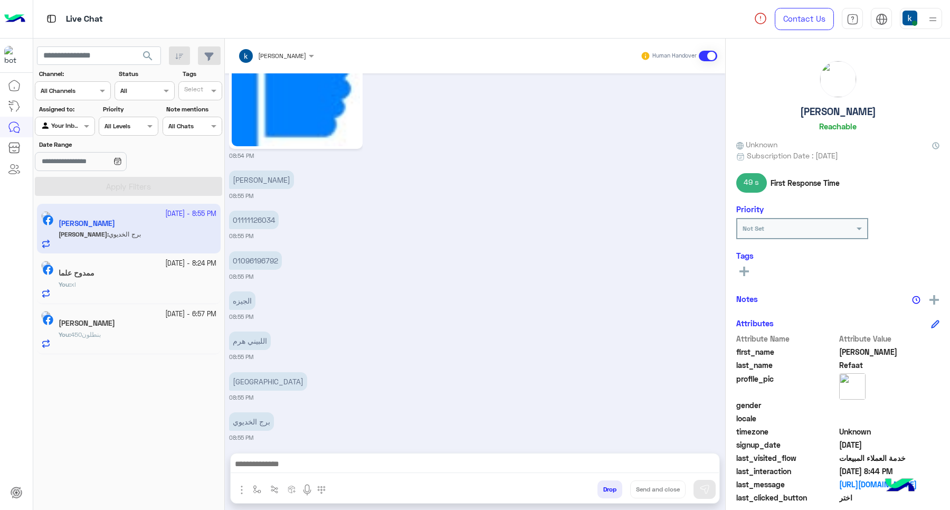
click at [243, 215] on p "01111126034" at bounding box center [254, 220] width 50 height 18
copy p "01111126034"
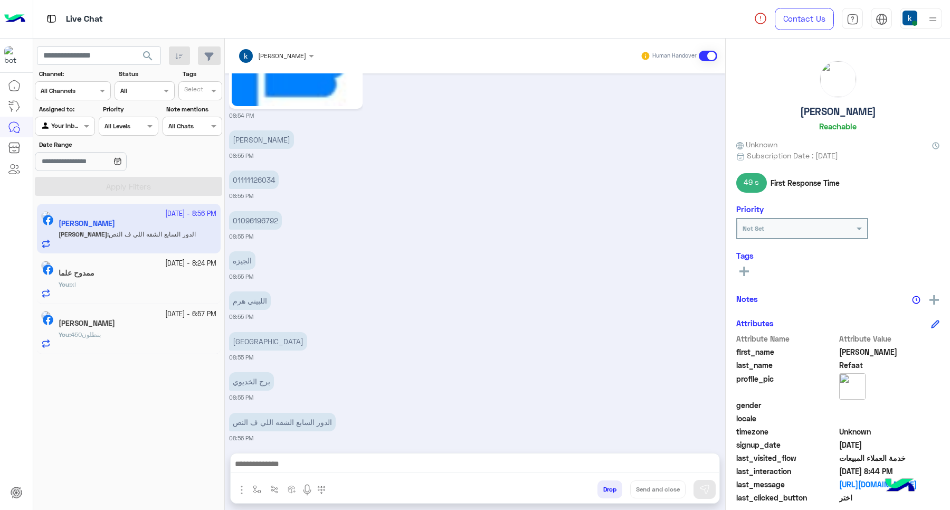
click at [262, 273] on div "Oct 4, 2025 عرض الموديلات 04:22 PM صيفك محتاج طلة مختلفة 😎 وهنا في ايجل هتلاقيه…" at bounding box center [475, 257] width 500 height 369
click at [260, 214] on p "01096196792" at bounding box center [255, 220] width 53 height 18
copy p "01096196792"
click at [322, 410] on div "الدور السابع الشقه اللي ف النص" at bounding box center [282, 422] width 107 height 24
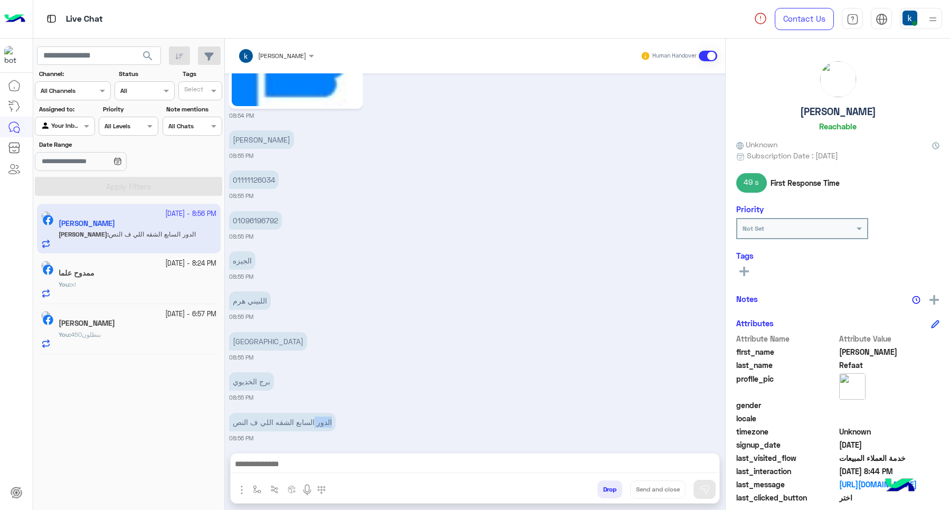
click at [322, 410] on div "الدور السابع الشقه اللي ف النص" at bounding box center [282, 422] width 107 height 24
copy app-message "الدور السابع الشقه اللي ف النص"
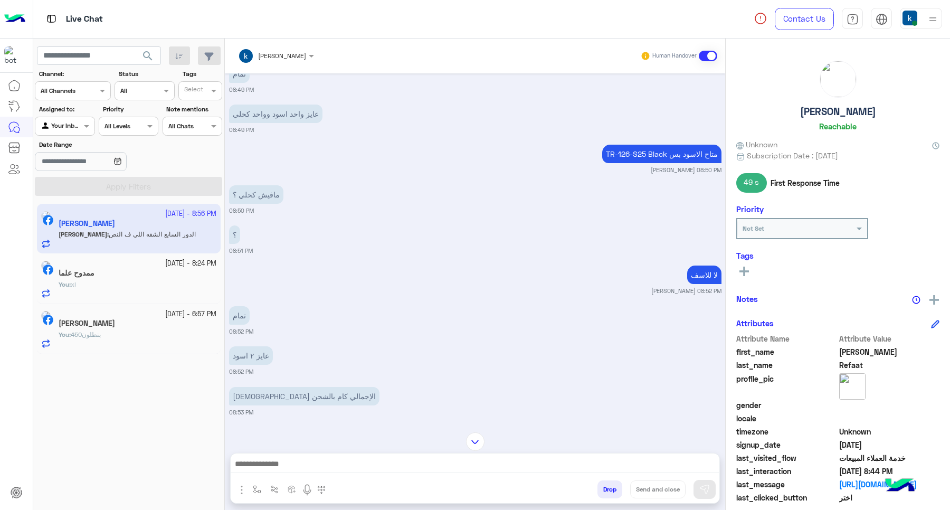
scroll to position [2134, 0]
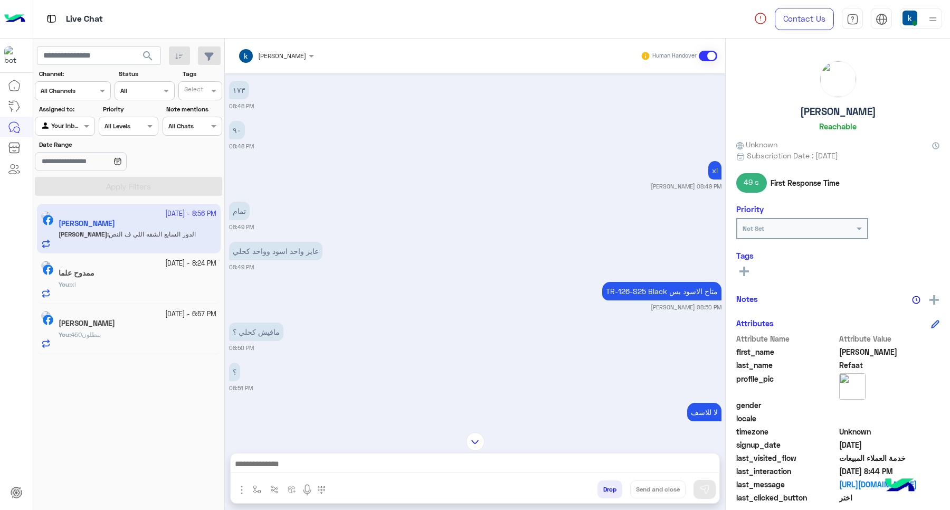
click at [602, 286] on p "TR-126-S25 Black متاح الاسود بس" at bounding box center [661, 291] width 119 height 18
drag, startPoint x: 600, startPoint y: 286, endPoint x: 648, endPoint y: 288, distance: 48.1
click at [648, 288] on p "TR-126-S25 Black متاح الاسود بس" at bounding box center [661, 291] width 119 height 18
copy p "TR-126-S25 Black"
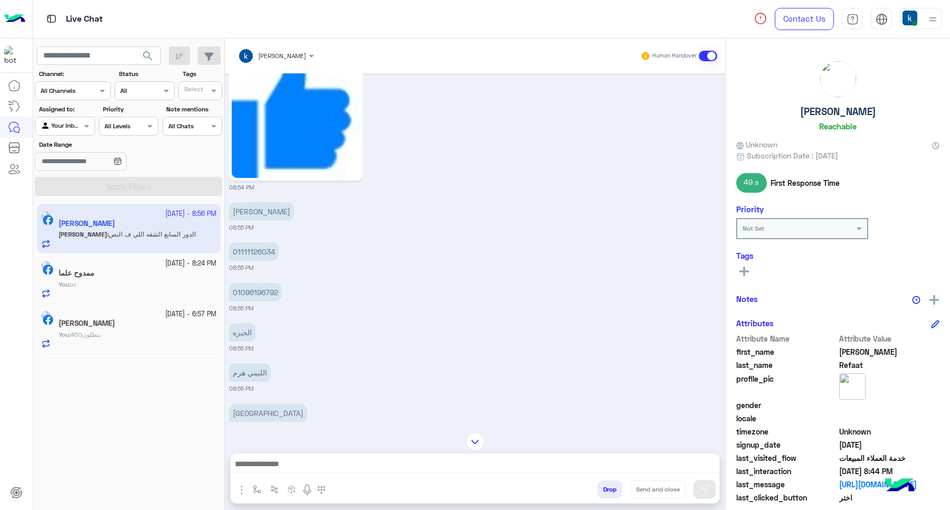
scroll to position [2925, 0]
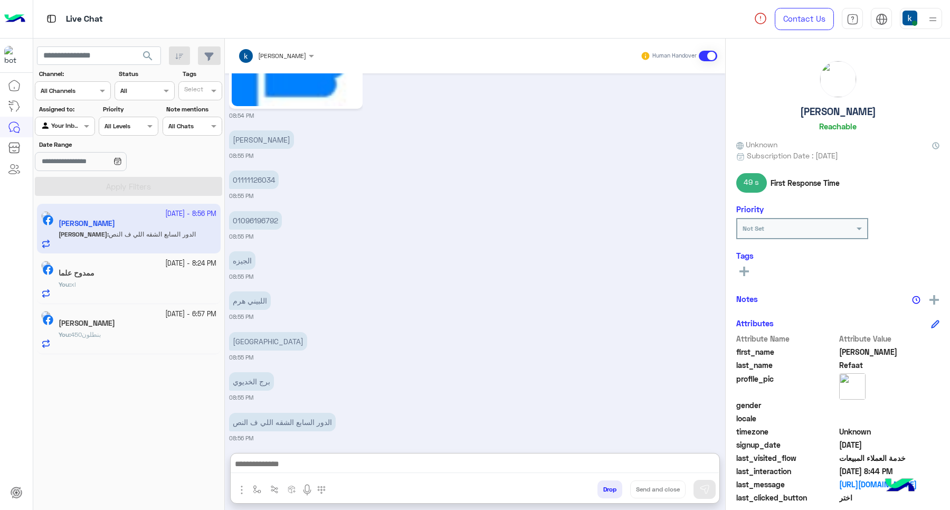
click at [299, 470] on textarea at bounding box center [475, 465] width 488 height 16
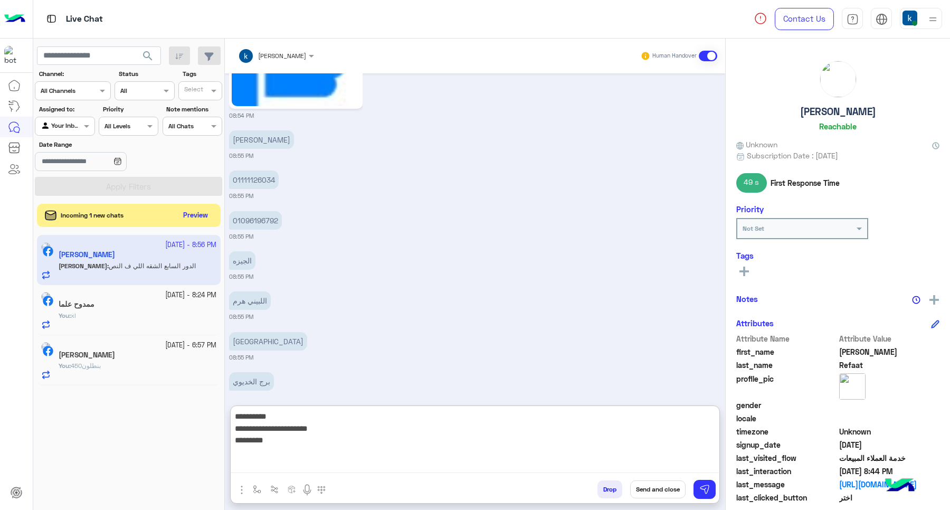
paste textarea "**********"
type textarea "**********"
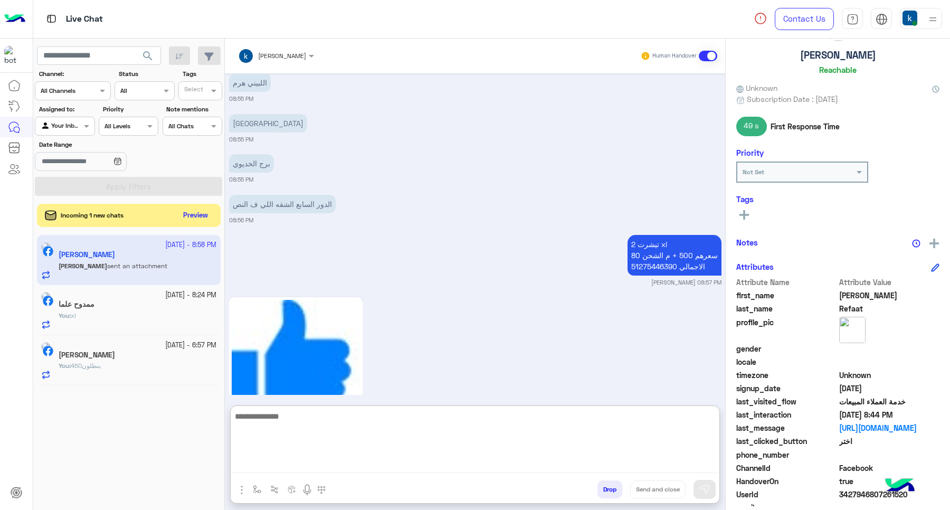
scroll to position [102, 0]
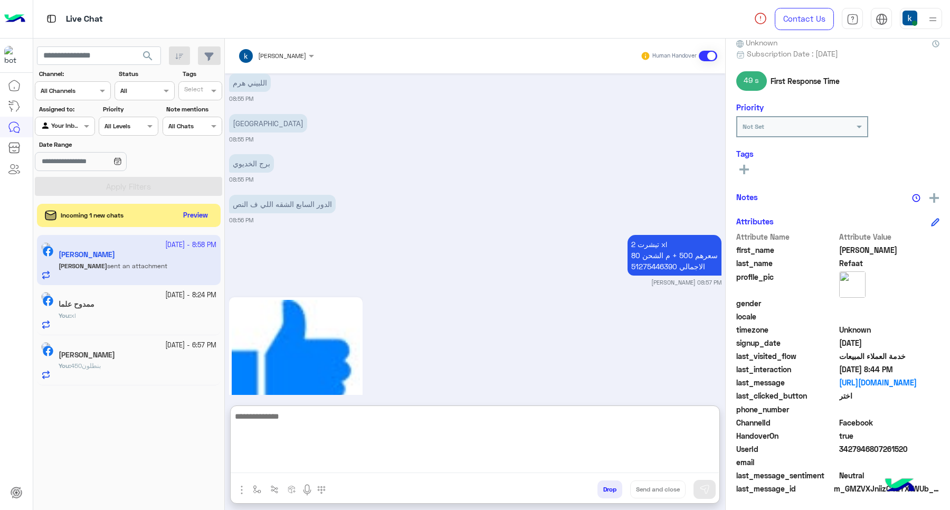
click at [858, 452] on span "3427946807261520" at bounding box center [889, 448] width 101 height 11
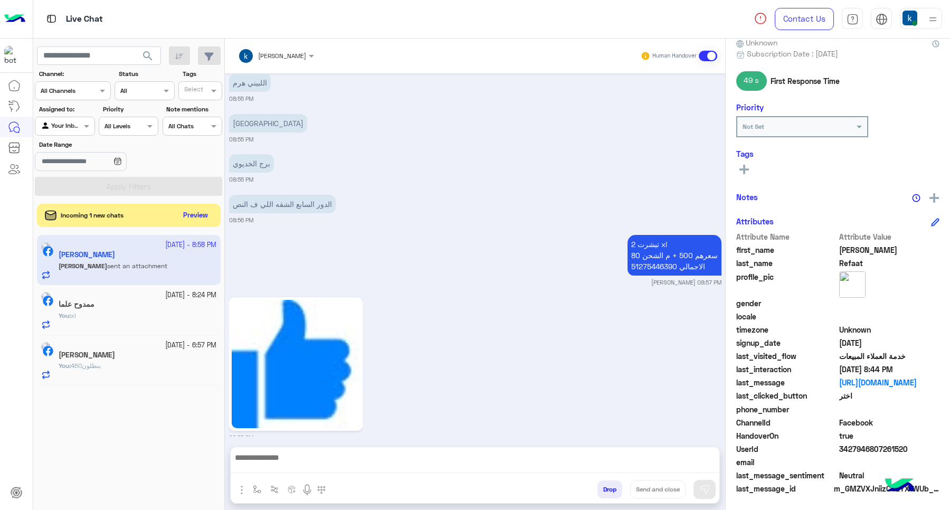
copy span "3427946807261520"
click at [611, 491] on button "Drop" at bounding box center [609, 489] width 25 height 18
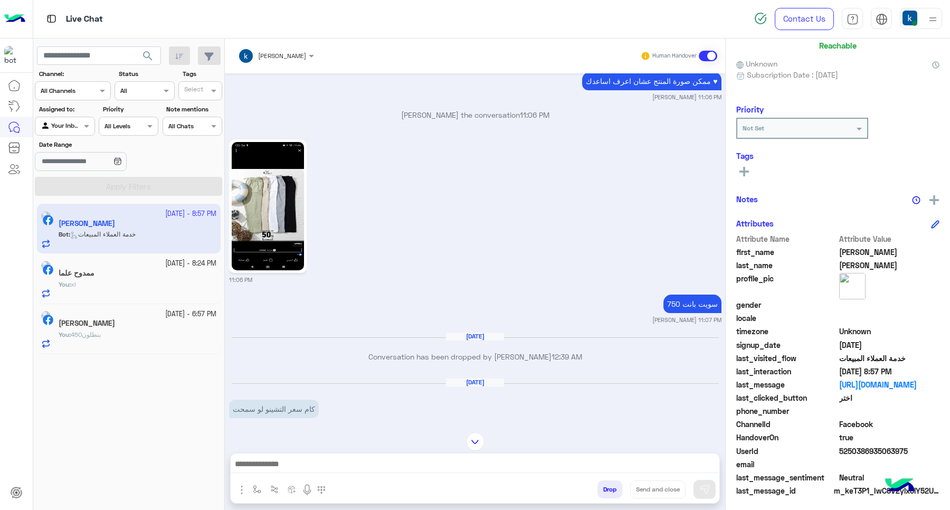
scroll to position [83, 0]
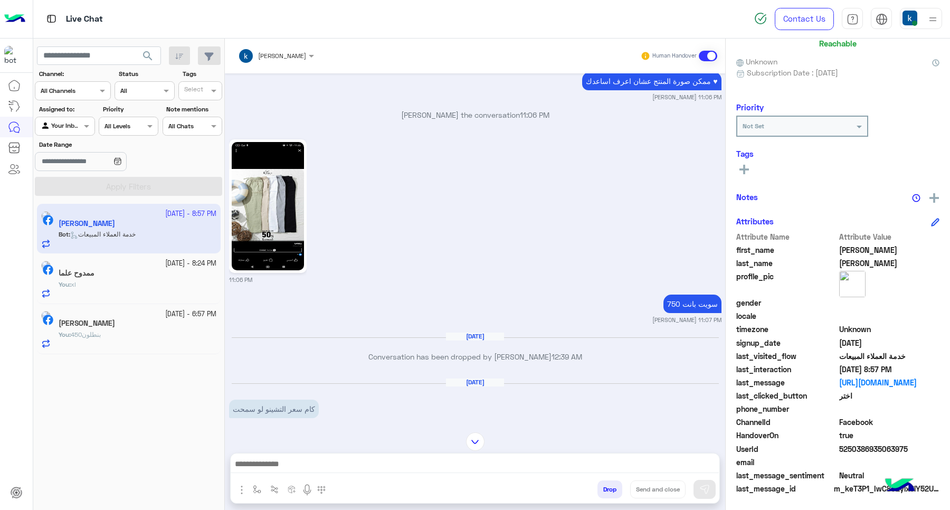
drag, startPoint x: 330, startPoint y: 465, endPoint x: 335, endPoint y: 437, distance: 28.9
click at [330, 465] on textarea at bounding box center [475, 465] width 488 height 16
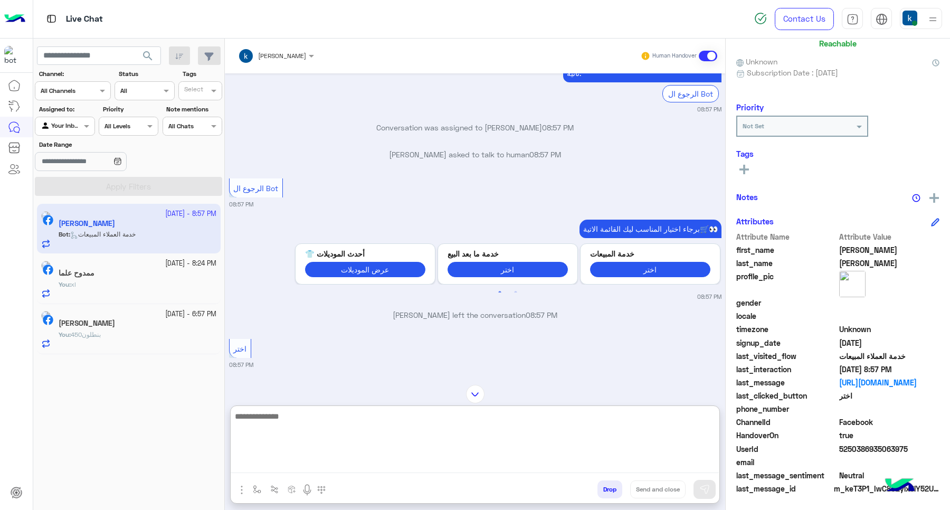
click at [307, 426] on textarea at bounding box center [475, 441] width 488 height 63
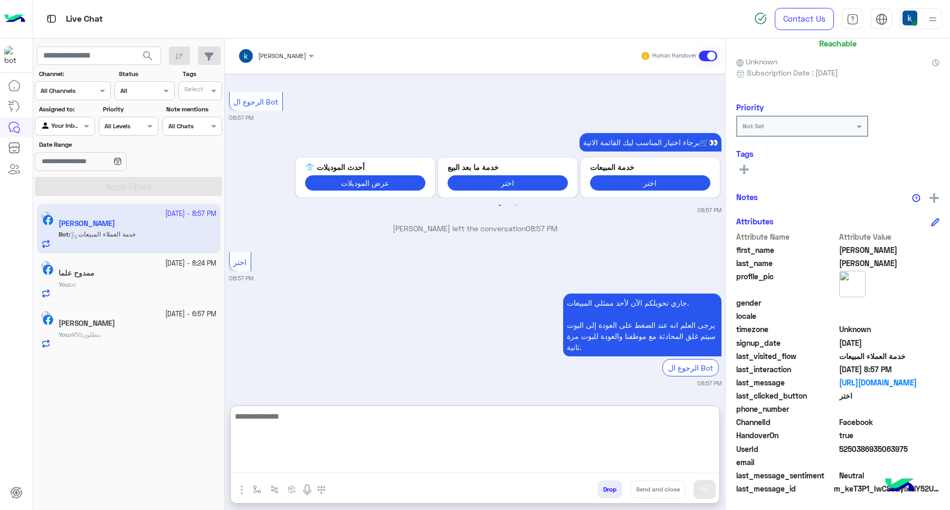
scroll to position [2223, 0]
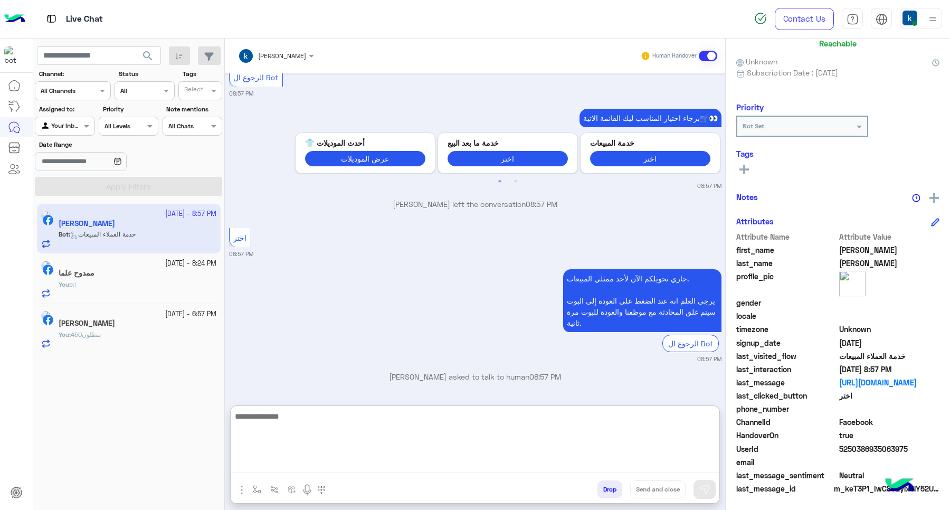
paste textarea "**********"
type textarea "**********"
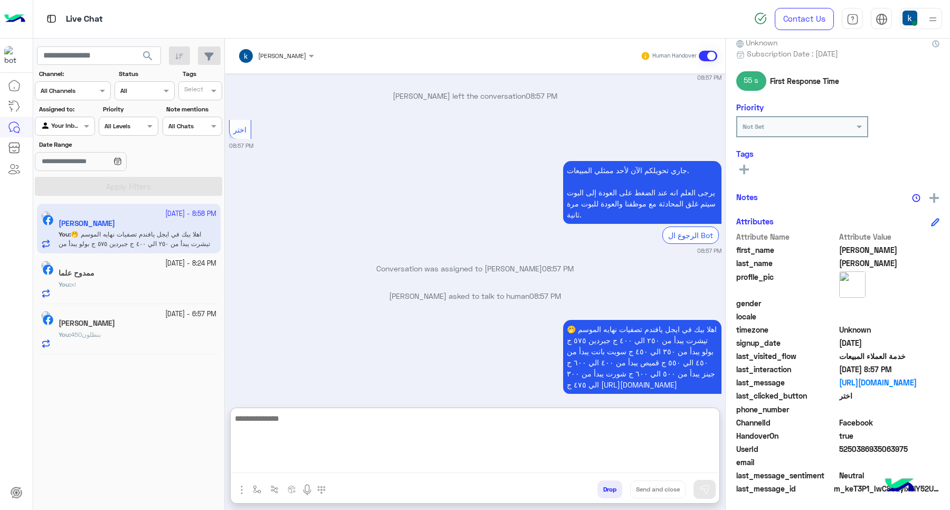
scroll to position [2339, 0]
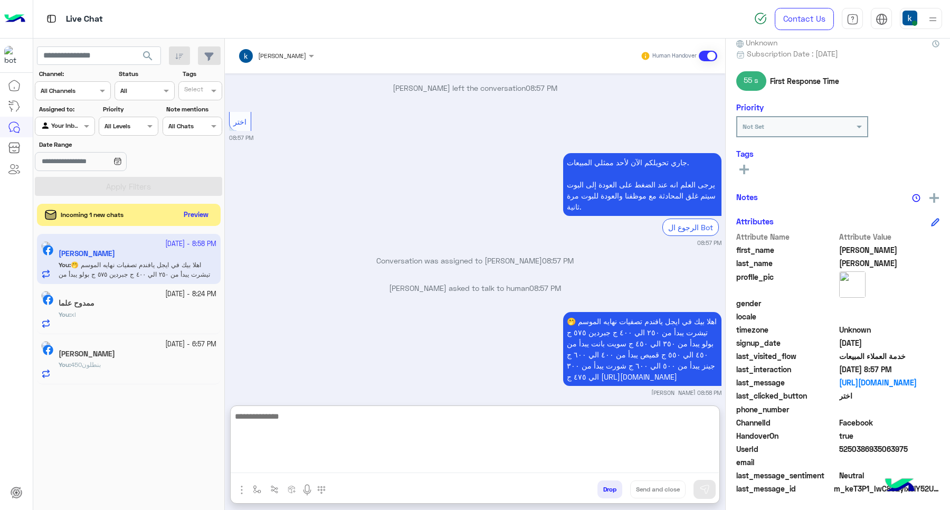
click at [210, 221] on button "Preview" at bounding box center [196, 215] width 33 height 14
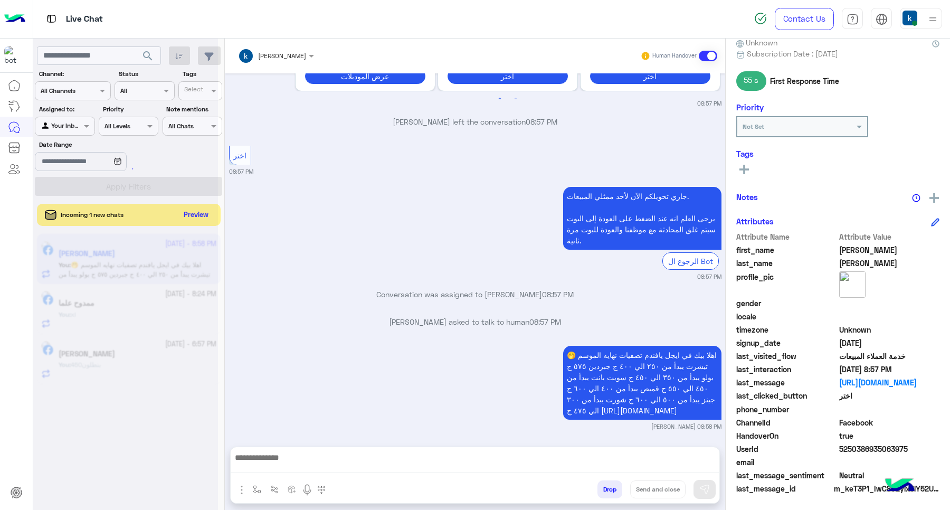
scroll to position [2299, 0]
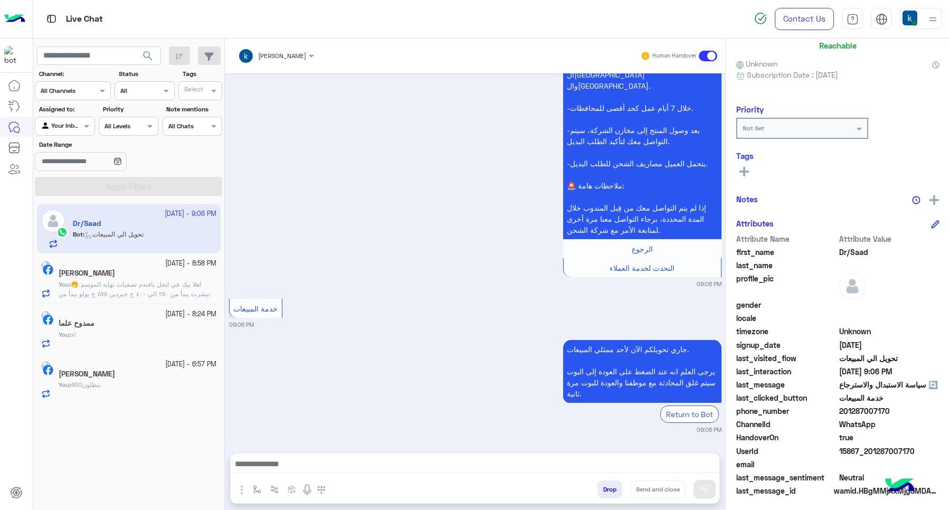
scroll to position [83, 0]
click at [324, 463] on textarea at bounding box center [475, 465] width 488 height 16
paste textarea "**********"
type textarea "**********"
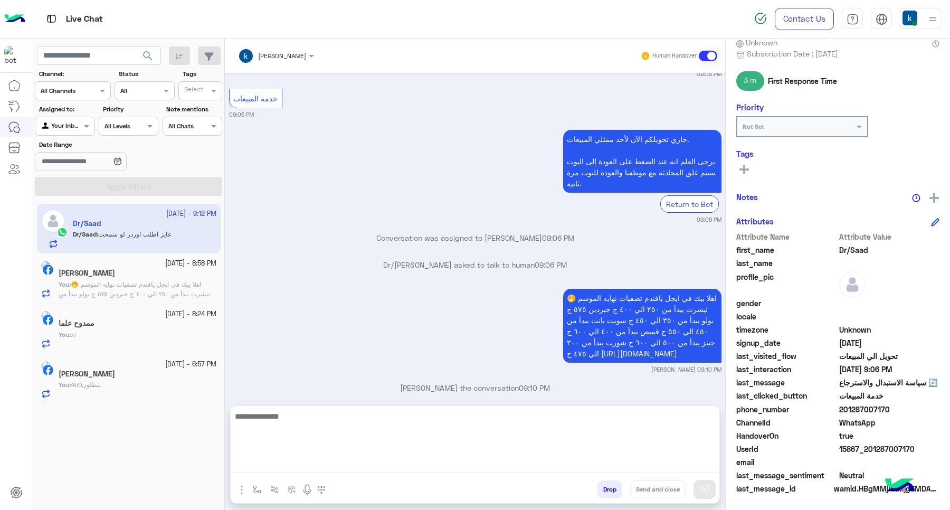
scroll to position [1432, 0]
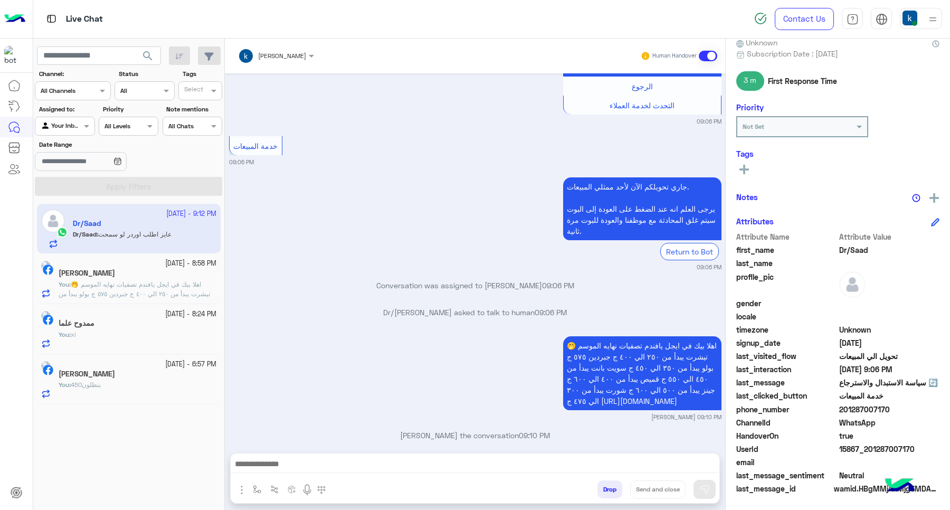
drag, startPoint x: 315, startPoint y: 454, endPoint x: 315, endPoint y: 462, distance: 7.9
click at [315, 454] on div at bounding box center [475, 466] width 489 height 26
click at [315, 462] on textarea at bounding box center [475, 465] width 488 height 16
drag, startPoint x: 280, startPoint y: 470, endPoint x: 287, endPoint y: 470, distance: 6.9
click at [280, 470] on textarea at bounding box center [475, 465] width 488 height 16
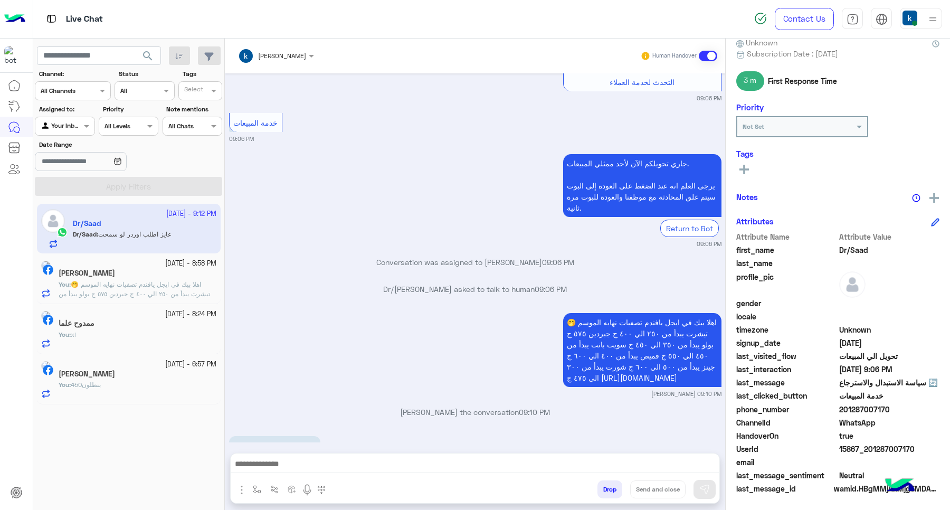
paste textarea "**********"
type textarea "**********"
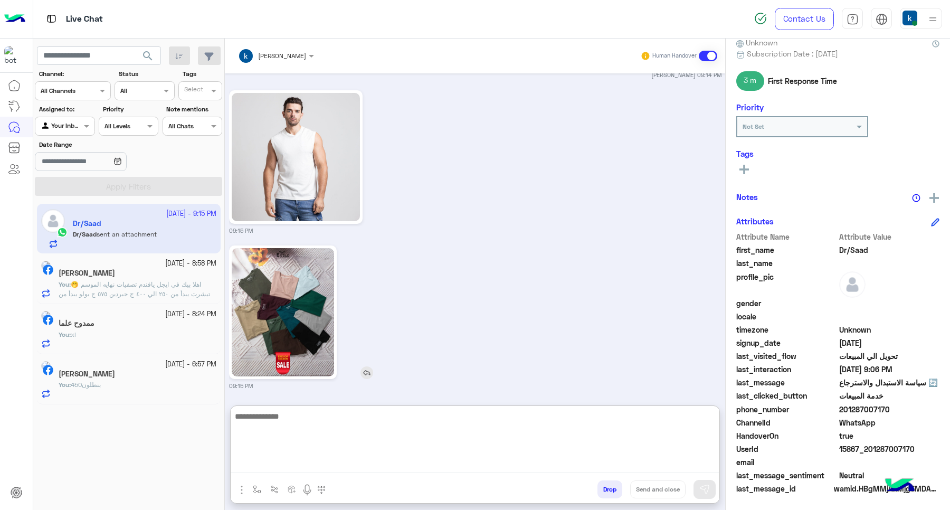
scroll to position [1986, 0]
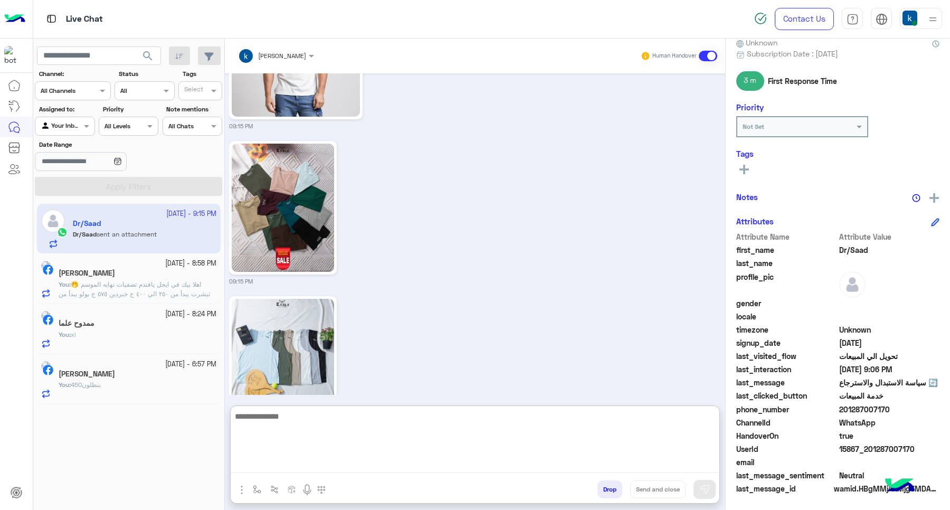
click at [315, 439] on textarea at bounding box center [475, 441] width 488 height 63
type textarea "**********"
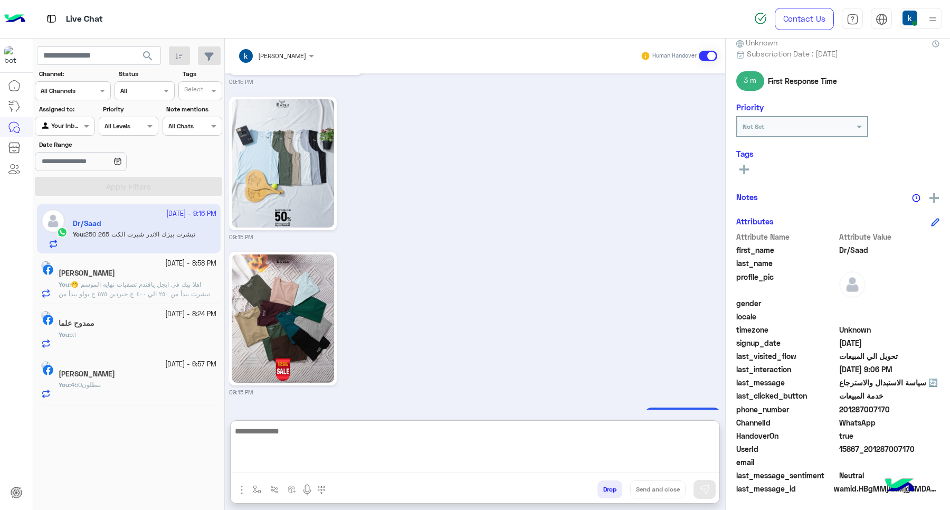
scroll to position [2038, 0]
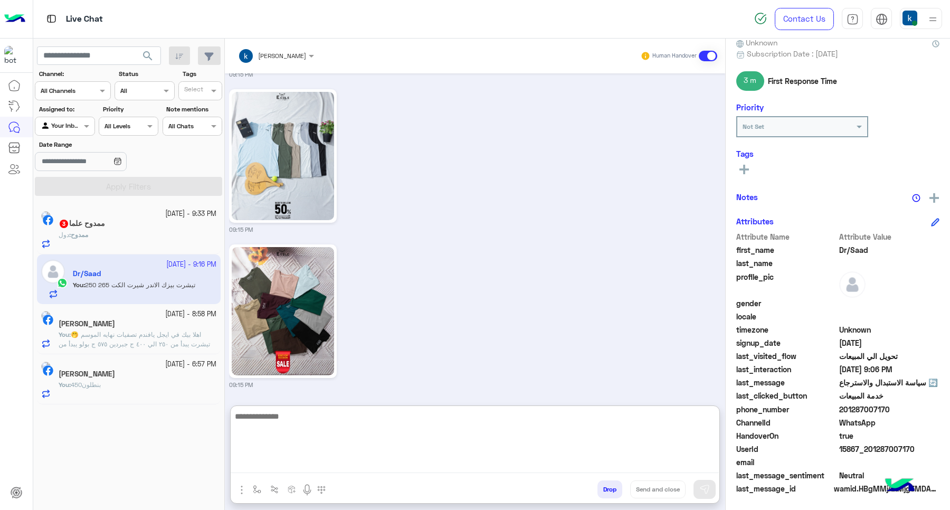
click at [137, 221] on div "ممدوح علما 3" at bounding box center [138, 224] width 158 height 11
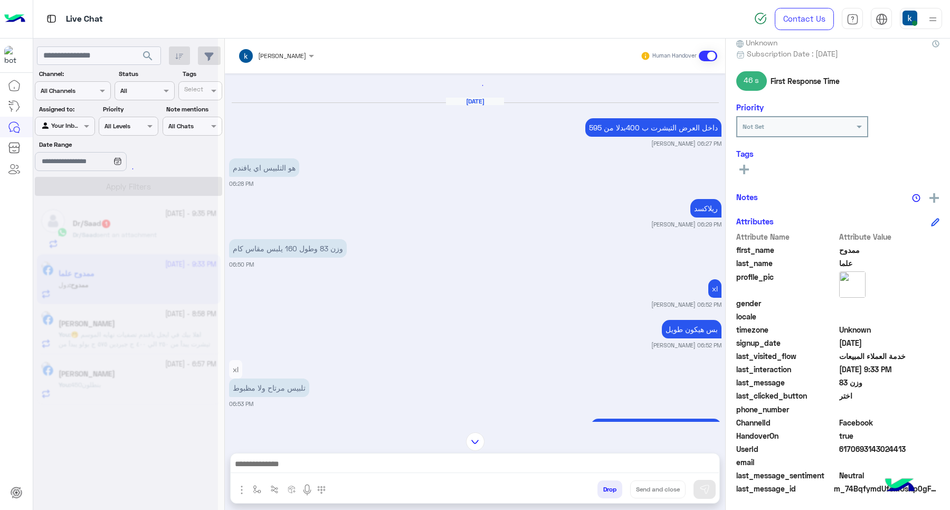
click at [376, 460] on textarea at bounding box center [475, 465] width 488 height 16
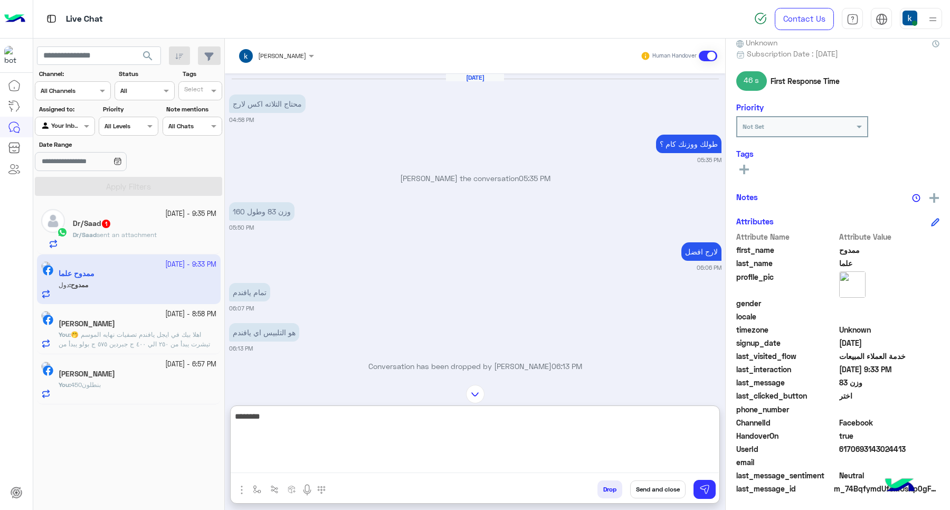
scroll to position [1094, 0]
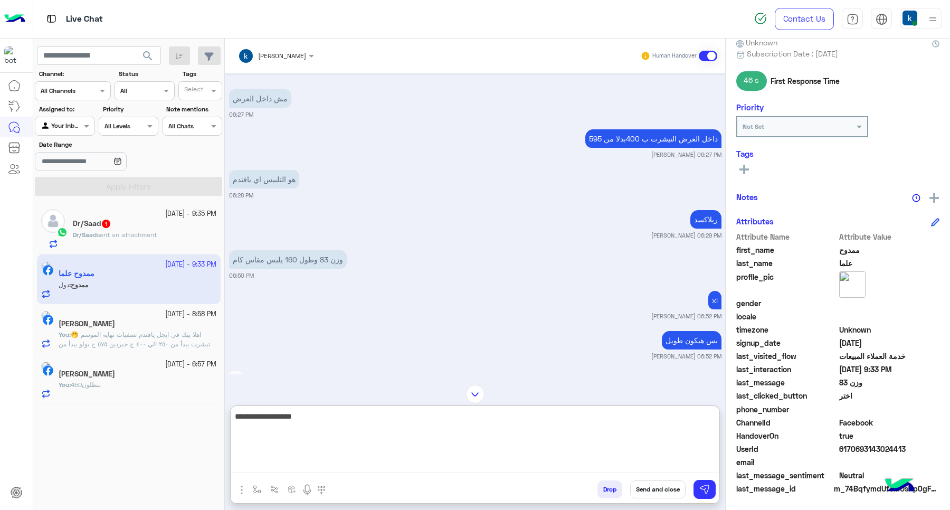
type textarea "**********"
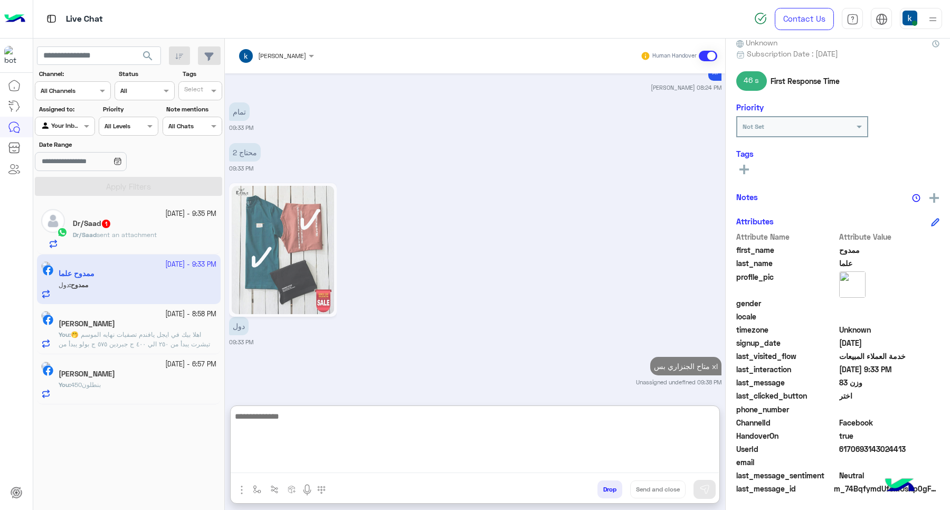
scroll to position [1929, 0]
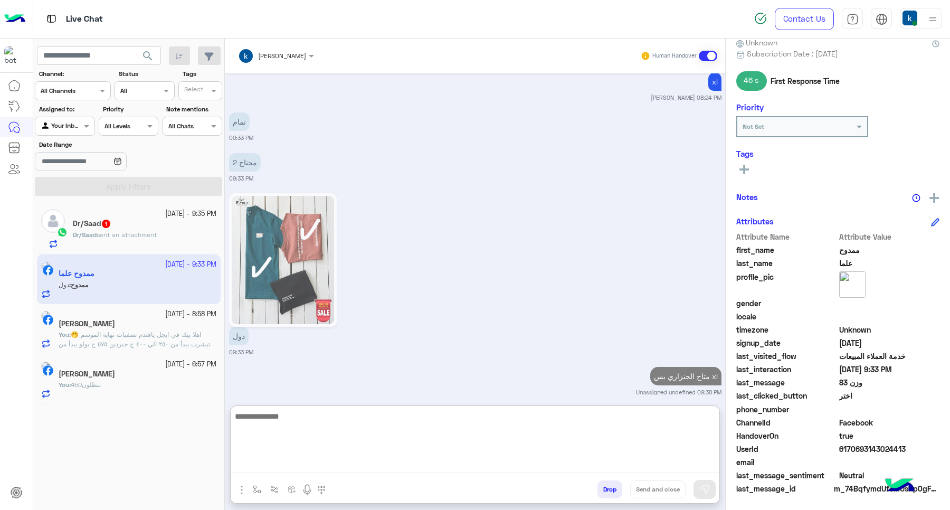
click at [149, 234] on span "sent an attachment" at bounding box center [127, 235] width 60 height 8
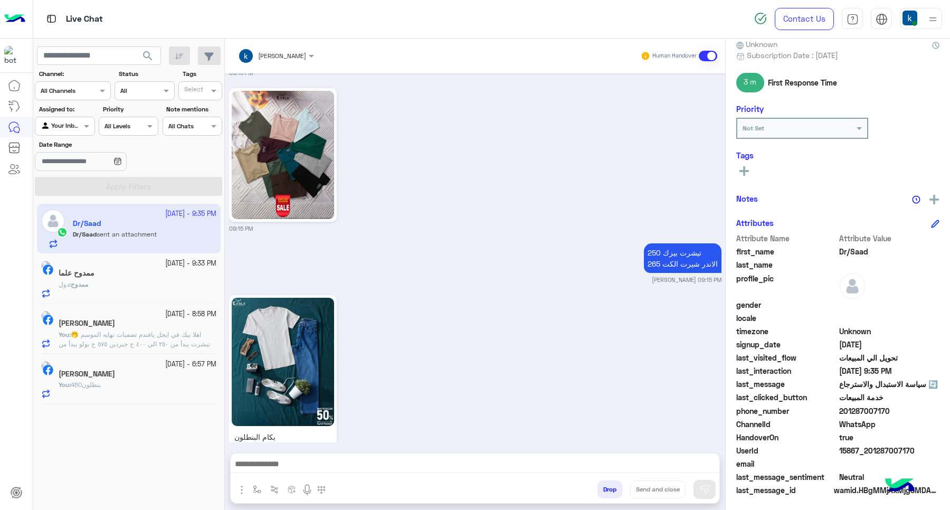
scroll to position [102, 0]
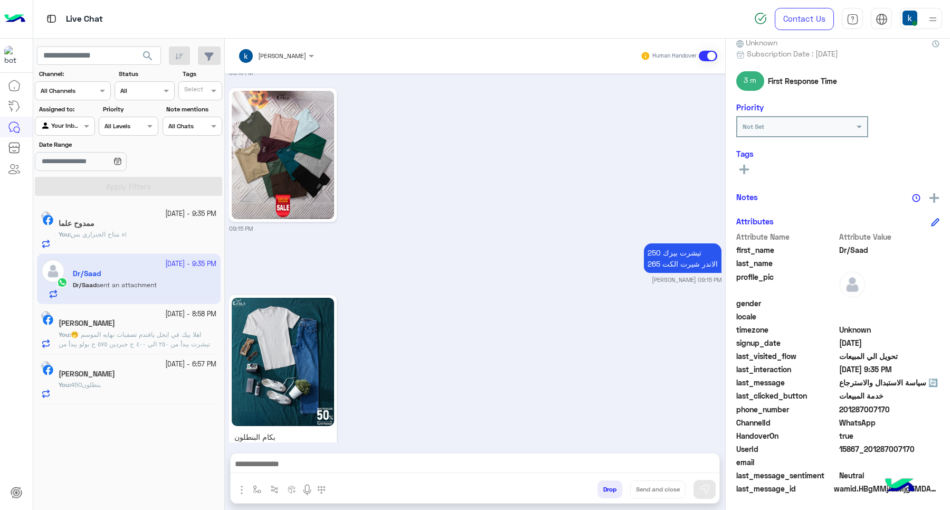
click at [312, 467] on textarea at bounding box center [475, 465] width 488 height 16
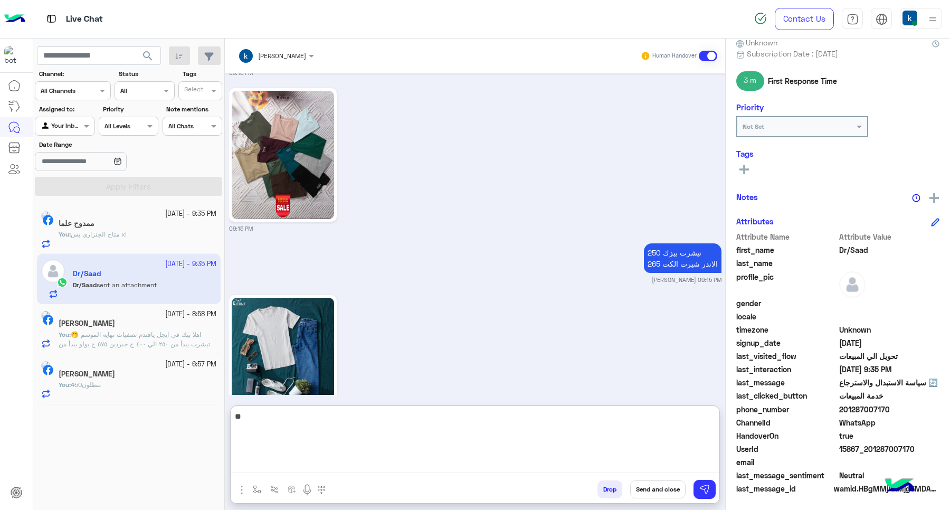
type textarea "***"
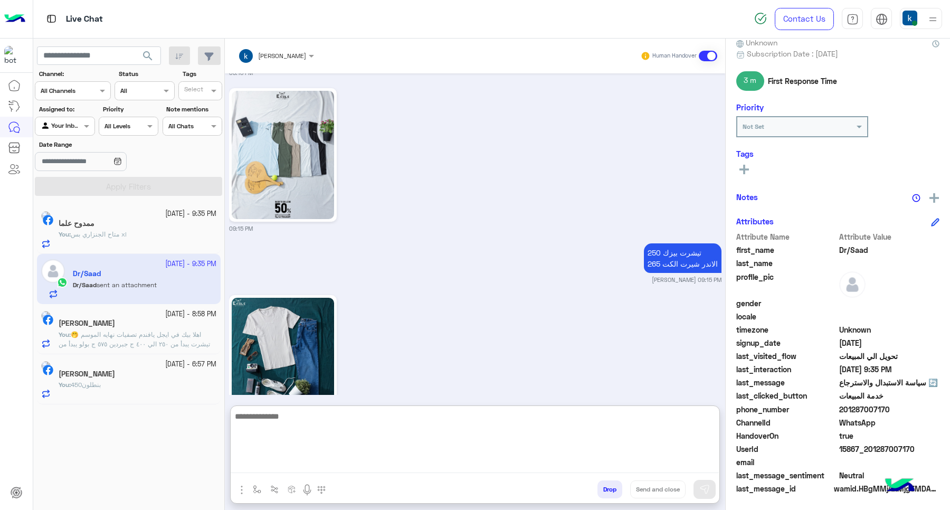
scroll to position [1515, 0]
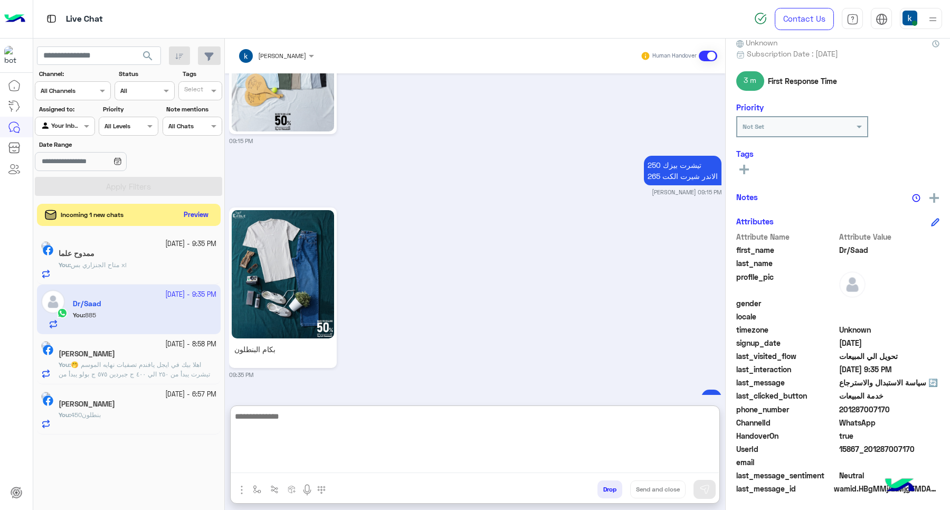
click at [186, 218] on button "Preview" at bounding box center [196, 215] width 33 height 14
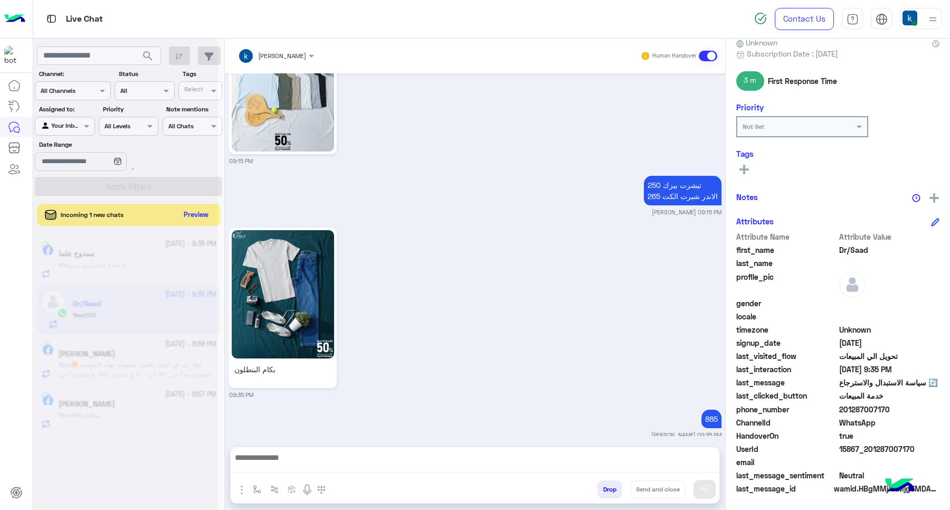
scroll to position [1468, 0]
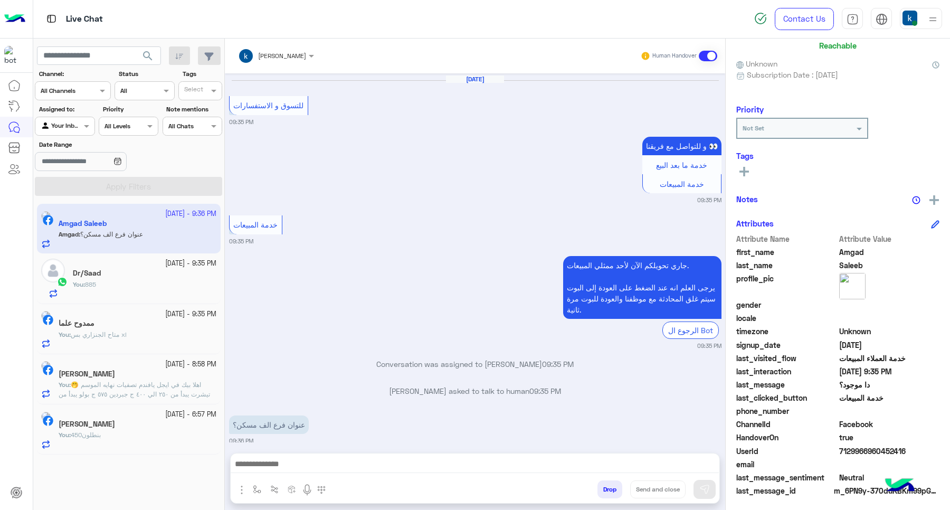
scroll to position [83, 0]
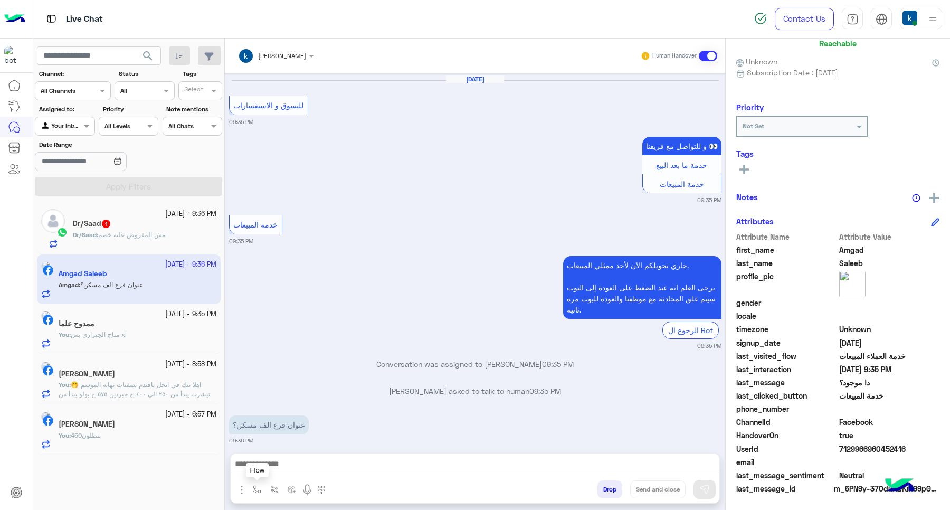
click at [254, 485] on img "button" at bounding box center [257, 489] width 8 height 8
click at [299, 464] on div at bounding box center [288, 464] width 78 height 10
type input "*"
click at [392, 458] on textarea at bounding box center [475, 465] width 488 height 16
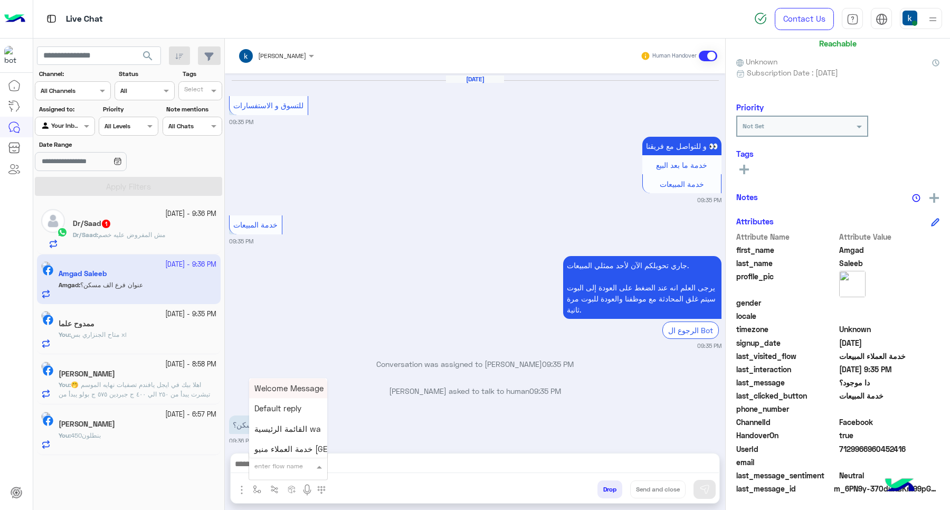
paste textarea "**********"
type textarea "**********"
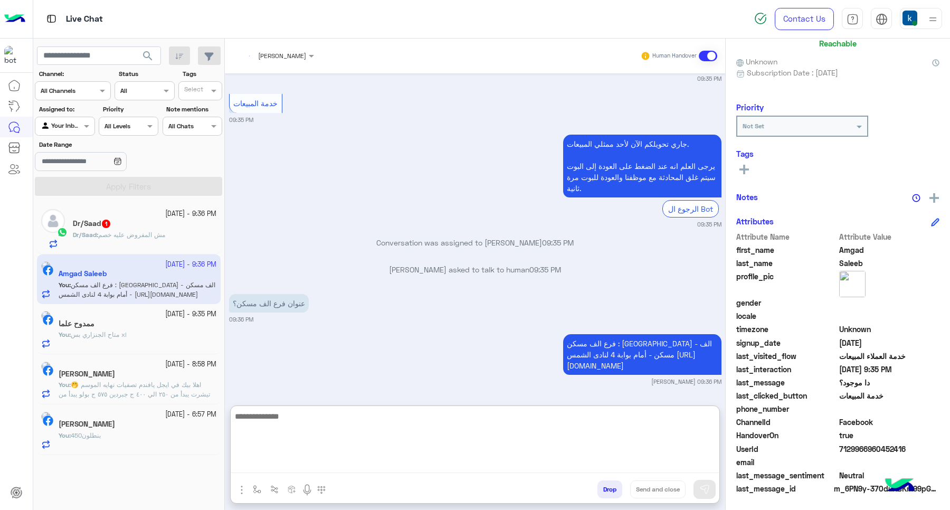
scroll to position [870, 0]
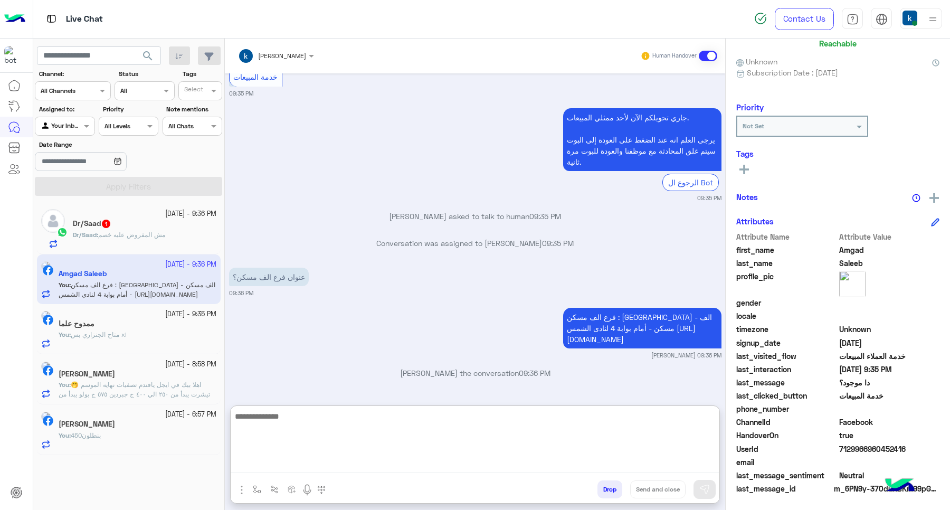
click at [132, 234] on span "مش المفروض عليه خصم" at bounding box center [131, 235] width 67 height 8
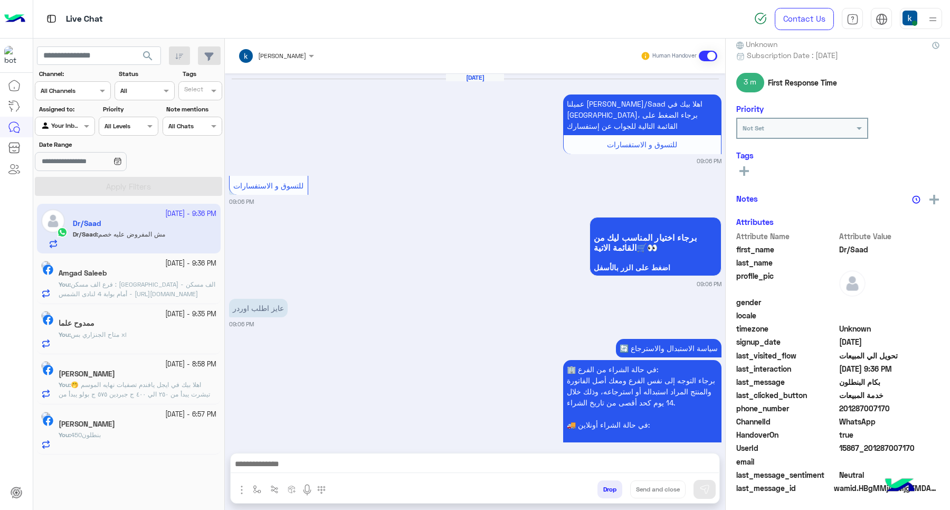
scroll to position [1421, 0]
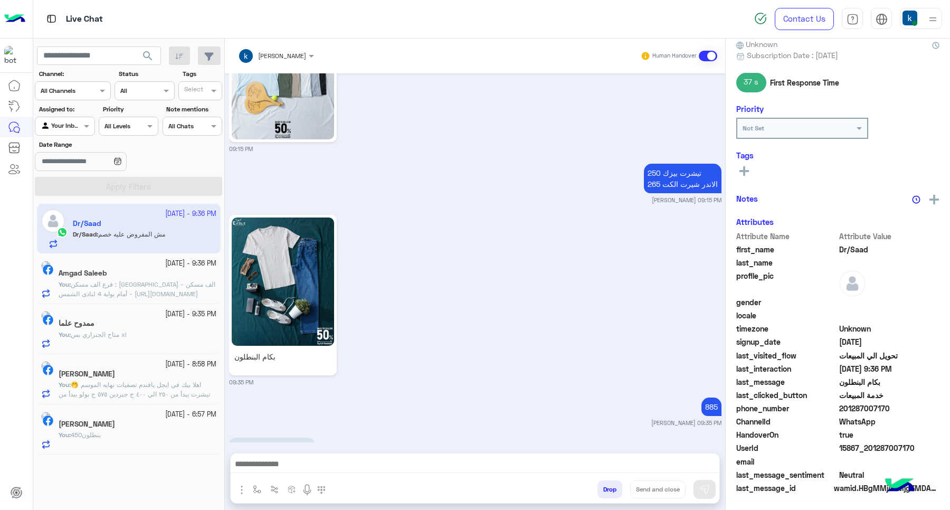
click at [318, 463] on textarea at bounding box center [475, 465] width 488 height 16
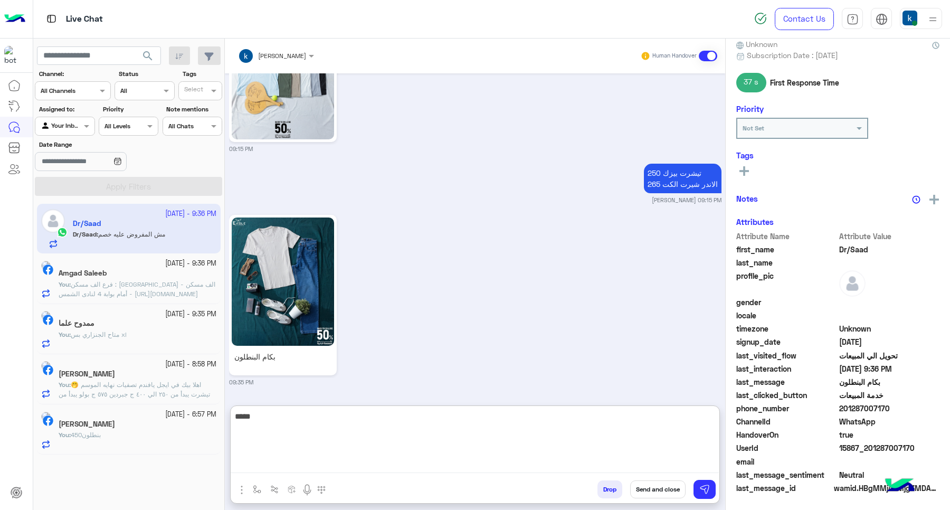
scroll to position [102, 0]
type textarea "**********"
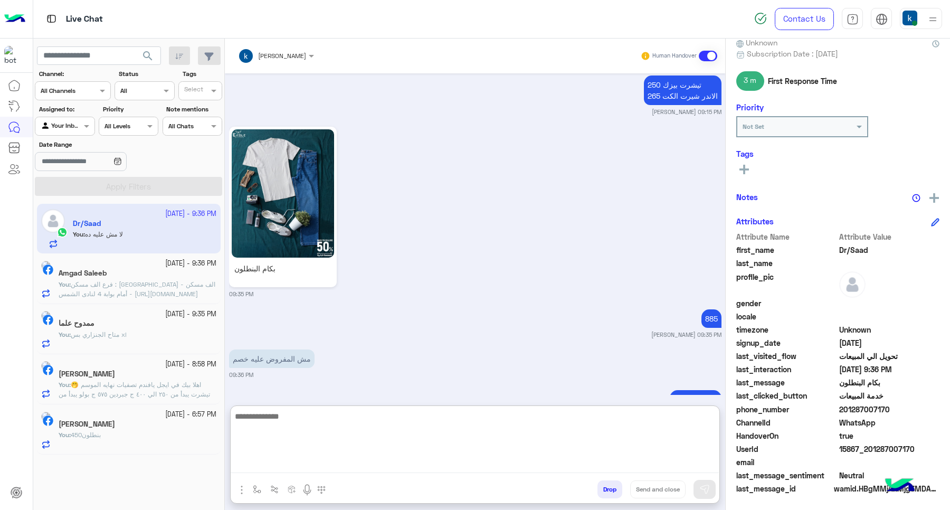
paste textarea "**********"
type textarea "**********"
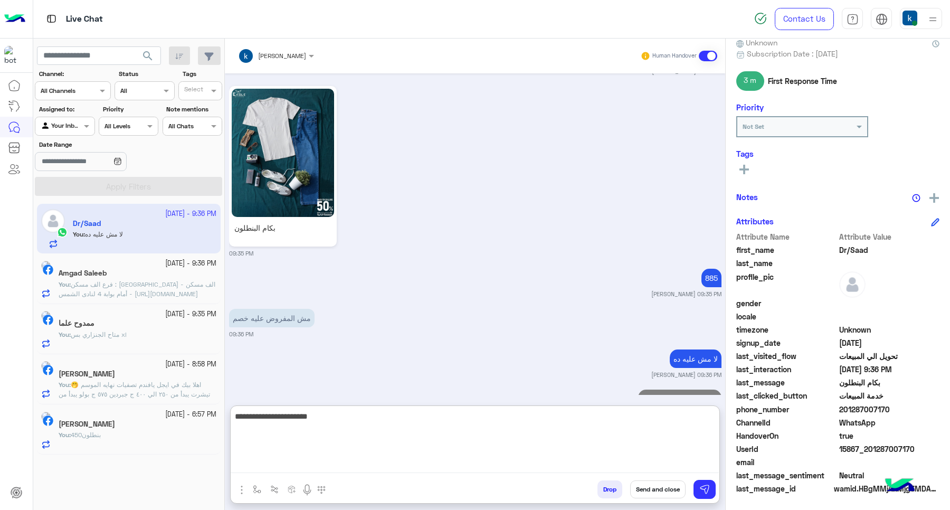
type textarea "**********"
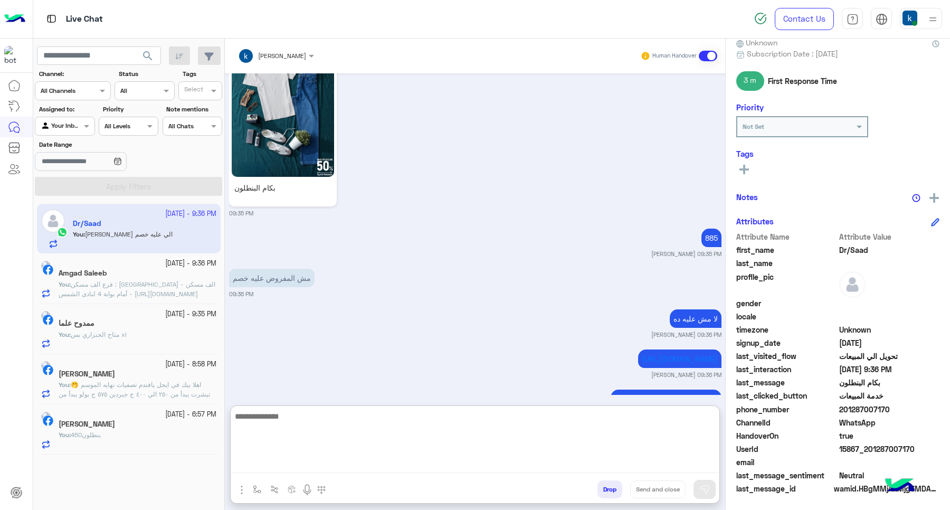
scroll to position [1590, 0]
drag, startPoint x: 400, startPoint y: 25, endPoint x: 476, endPoint y: 133, distance: 131.8
click at [476, 132] on div "بكام البنطلون 09:35 PM" at bounding box center [475, 131] width 492 height 174
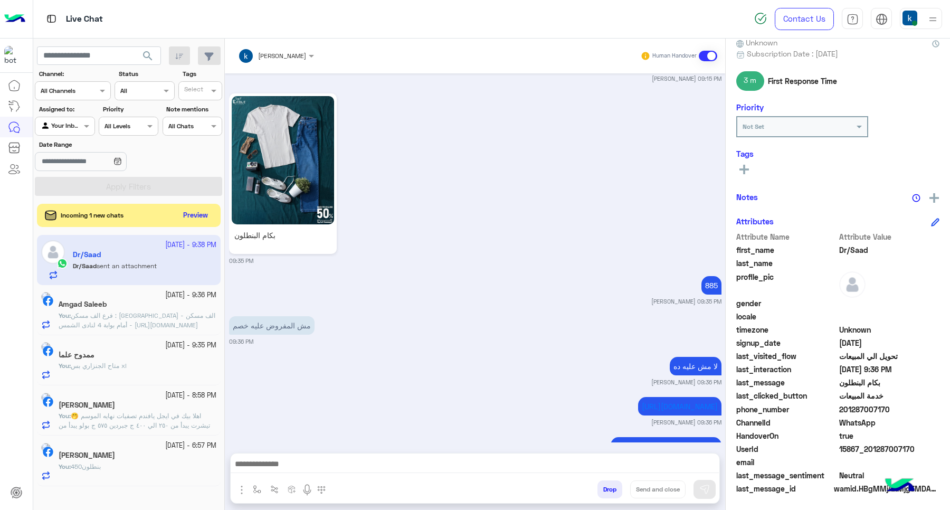
scroll to position [1725, 0]
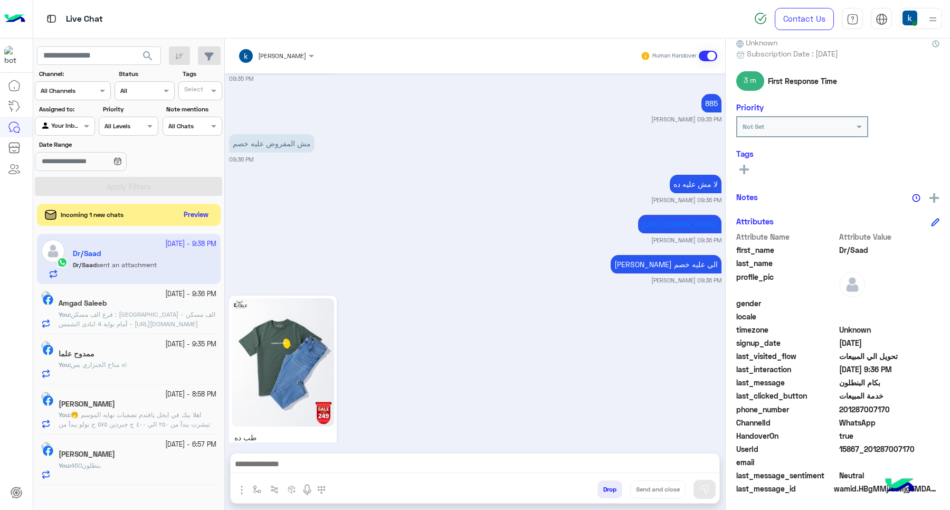
click at [201, 217] on button "Preview" at bounding box center [196, 215] width 33 height 14
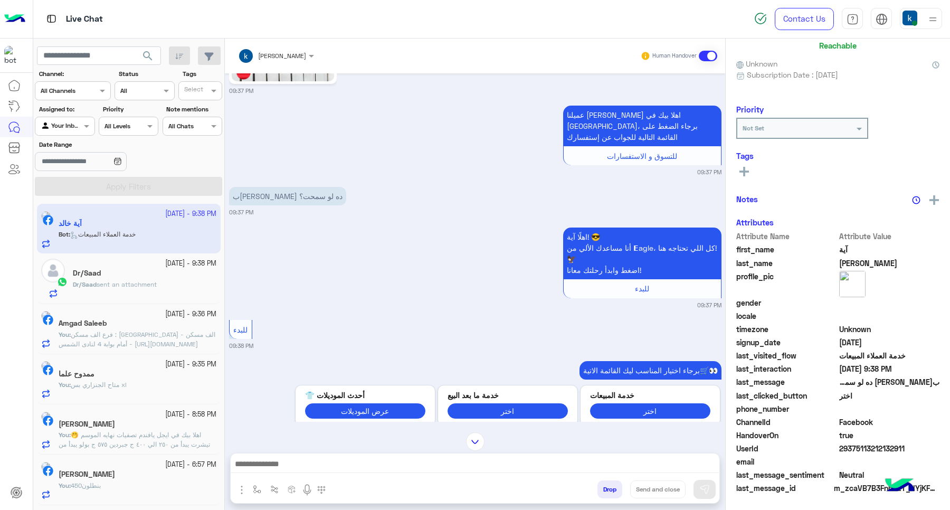
scroll to position [516, 0]
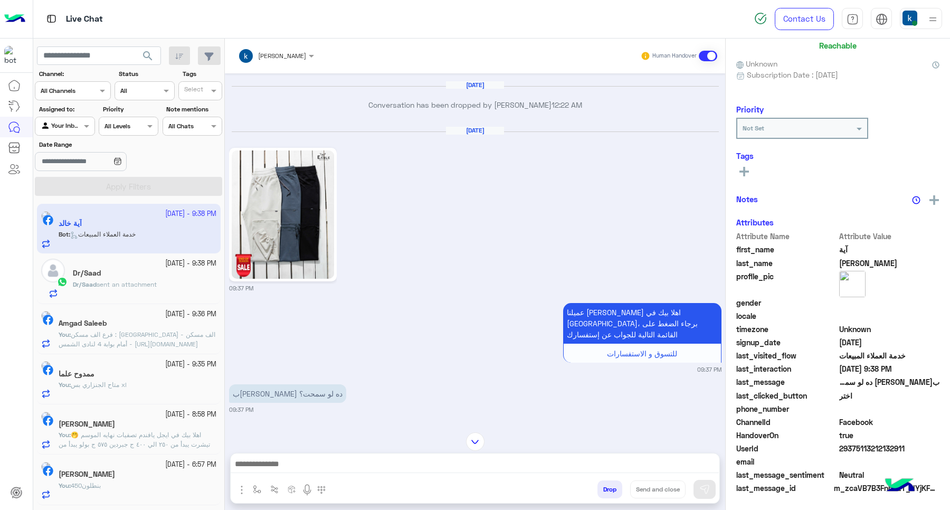
click at [286, 473] on div at bounding box center [475, 466] width 489 height 26
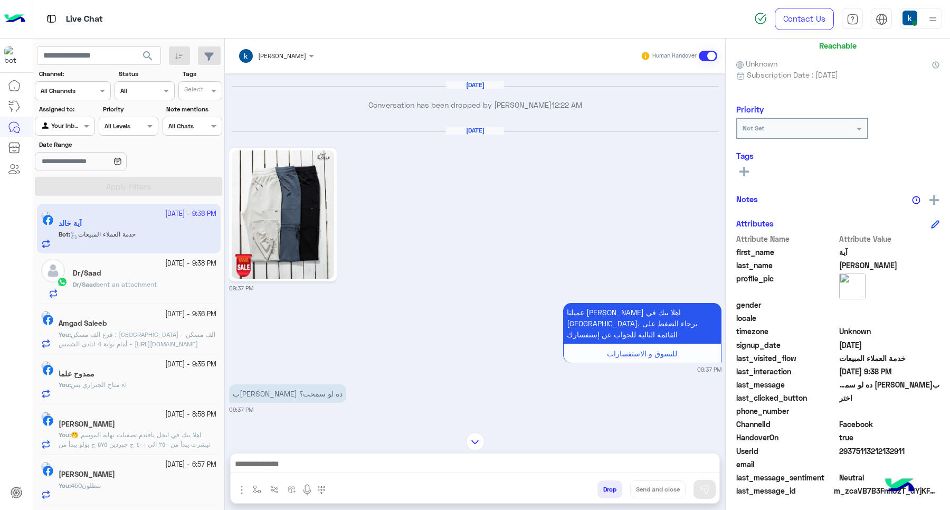
scroll to position [83, 0]
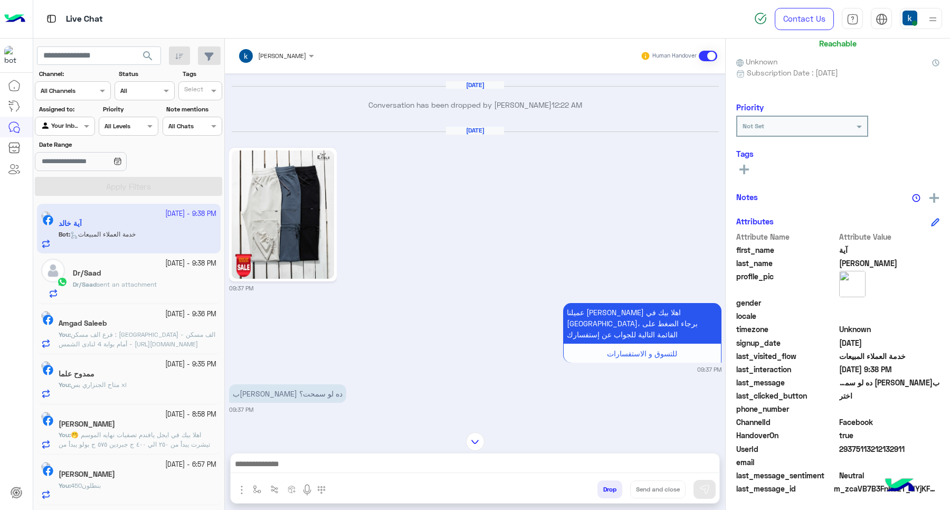
click at [281, 468] on textarea at bounding box center [475, 465] width 488 height 16
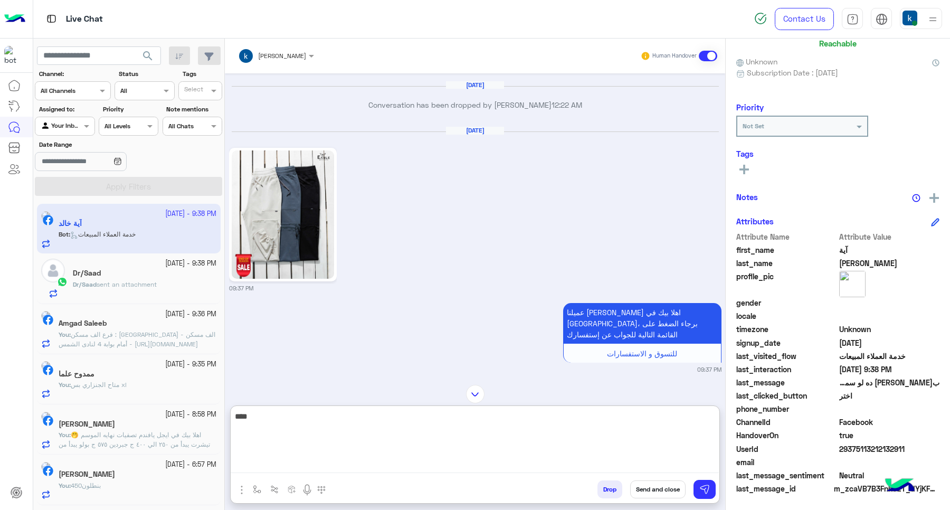
type textarea "*****"
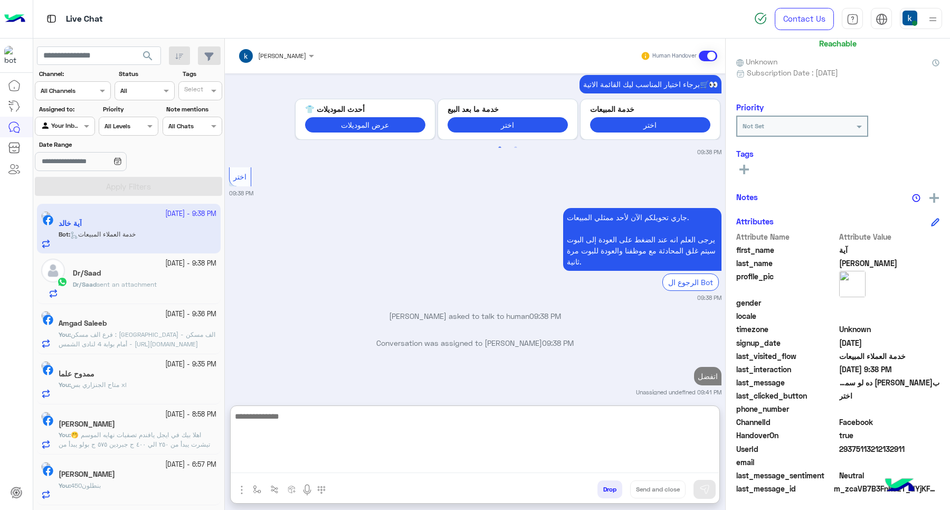
click at [151, 259] on div "7 October - 9:38 PM" at bounding box center [145, 264] width 144 height 10
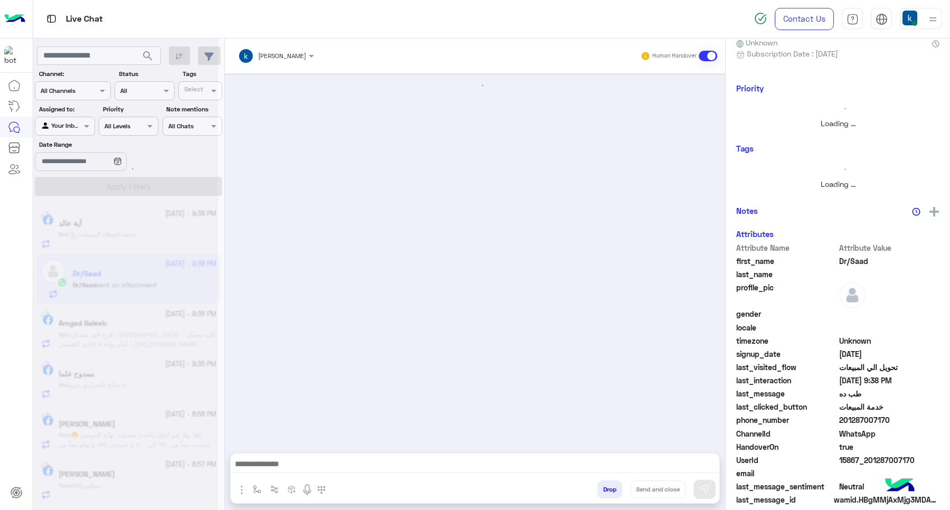
click at [141, 280] on div at bounding box center [125, 259] width 185 height 510
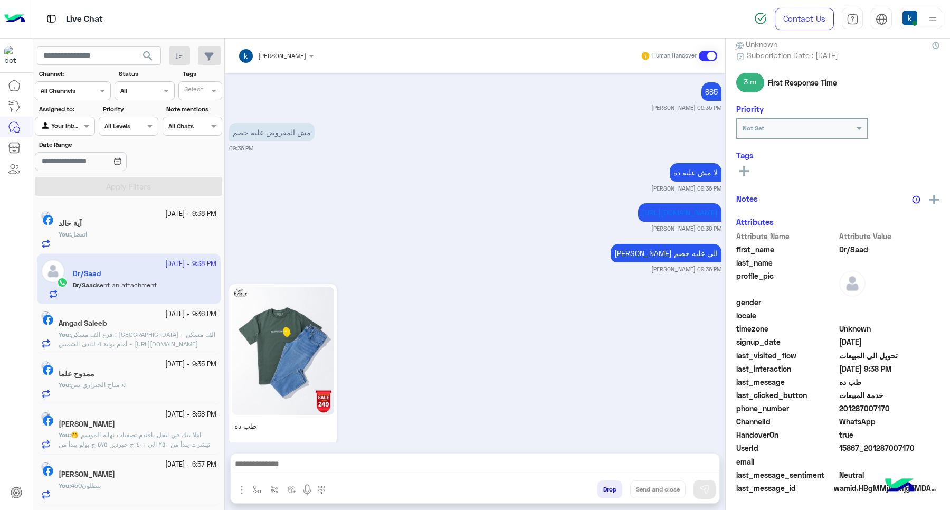
scroll to position [102, 0]
click at [358, 459] on textarea at bounding box center [475, 465] width 488 height 16
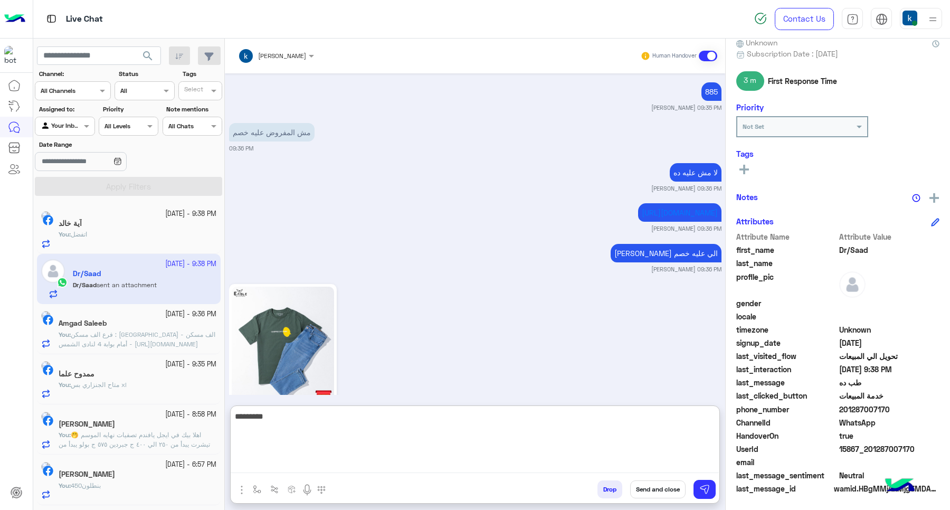
type textarea "*********"
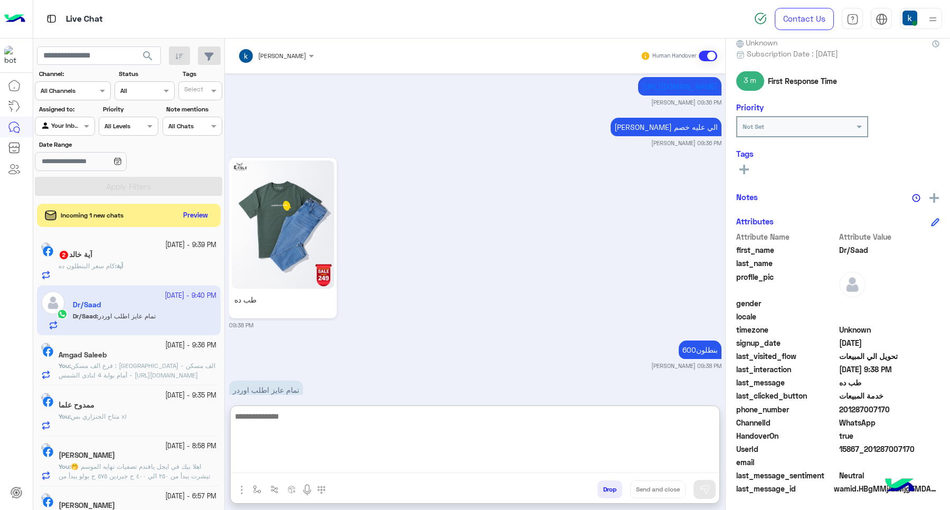
scroll to position [1619, 0]
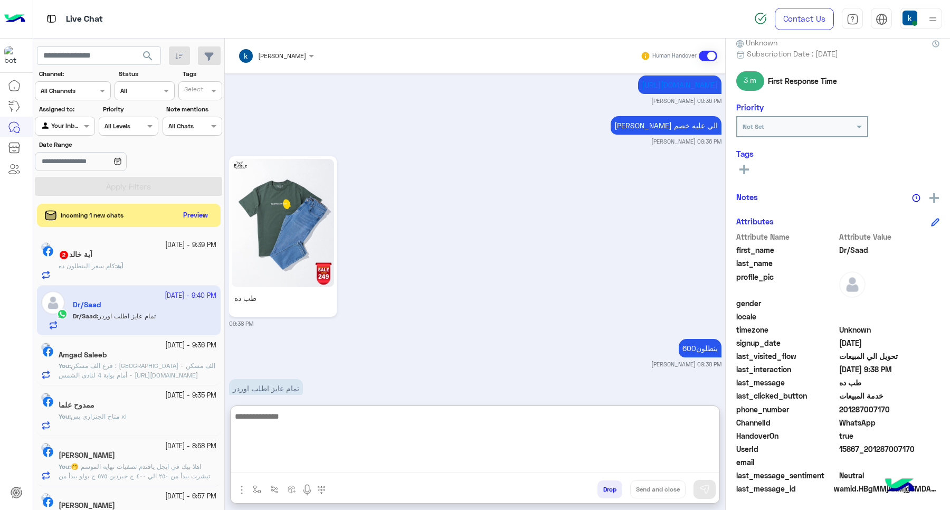
click at [301, 428] on textarea at bounding box center [475, 441] width 488 height 63
type textarea "****"
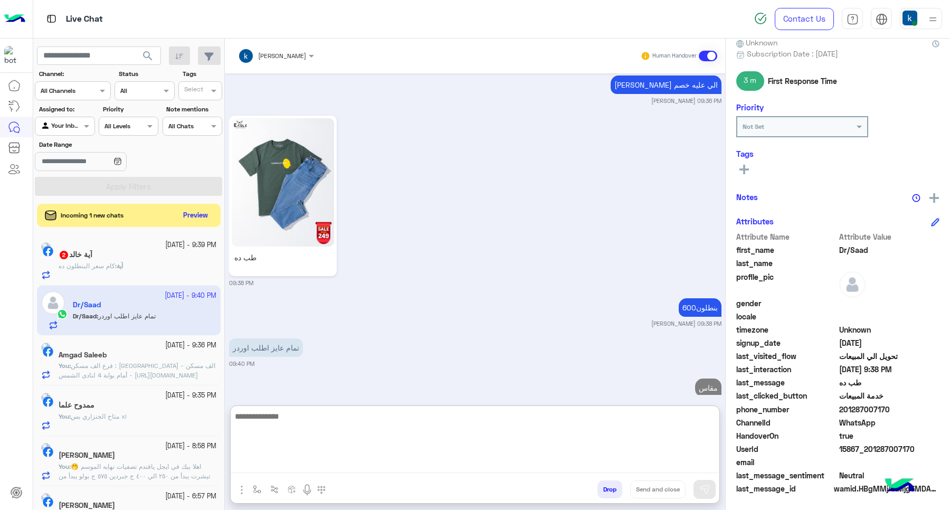
click at [156, 351] on div "Amgad Saleeb" at bounding box center [138, 355] width 158 height 11
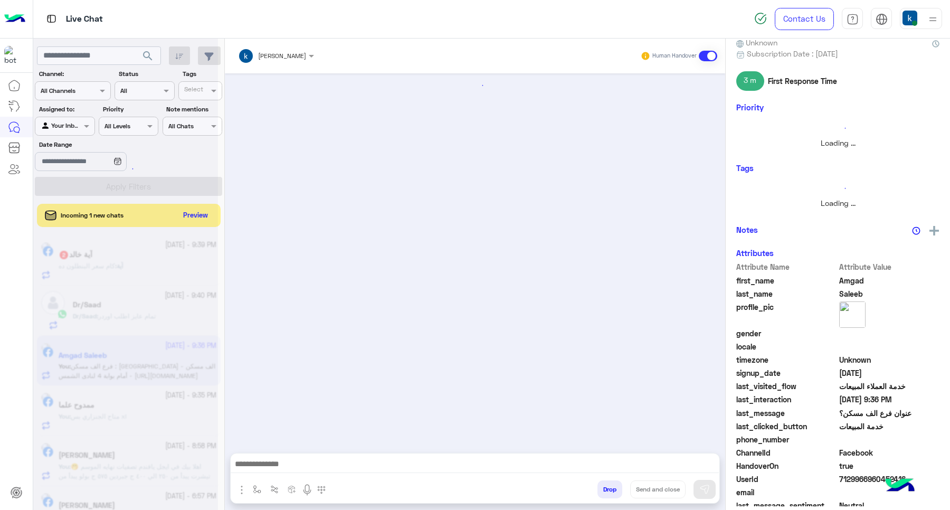
click at [611, 487] on button "Drop" at bounding box center [609, 489] width 25 height 18
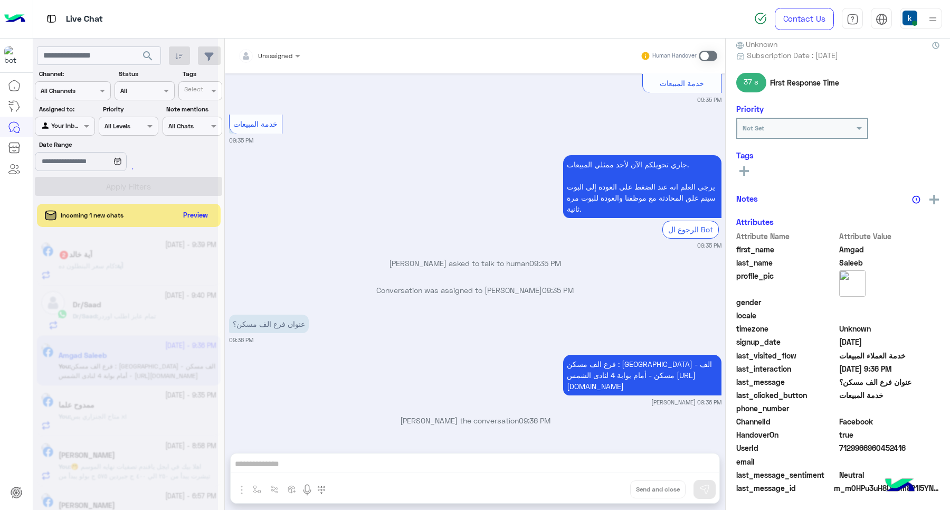
scroll to position [768, 0]
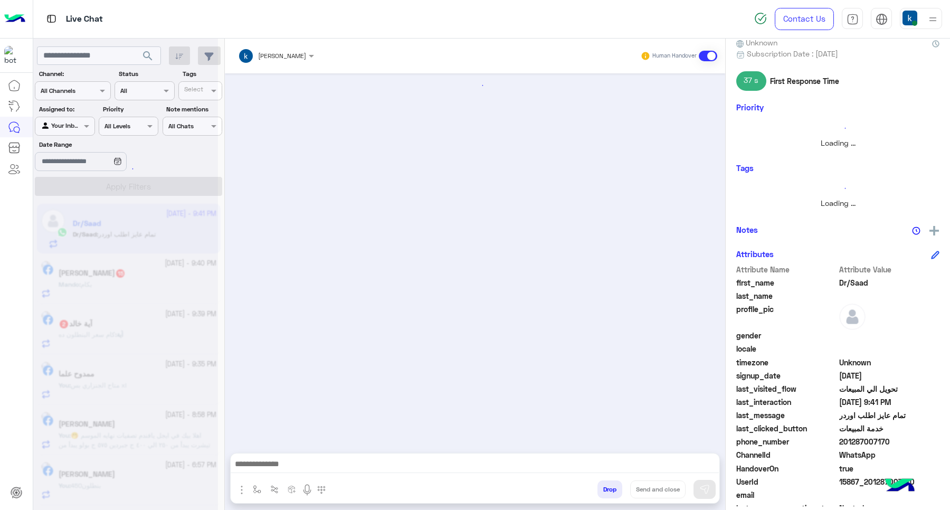
scroll to position [1112, 0]
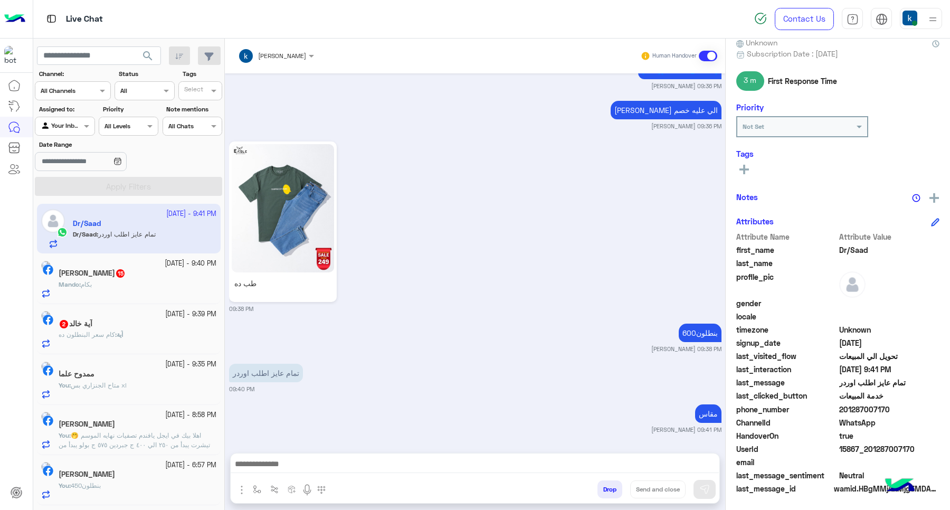
click at [141, 283] on div "Mando : بكام" at bounding box center [138, 289] width 158 height 18
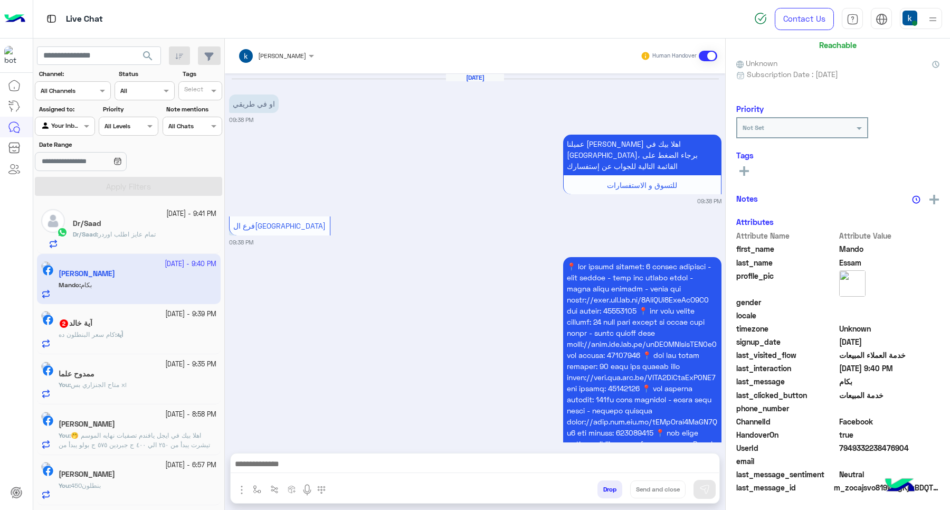
scroll to position [1239, 0]
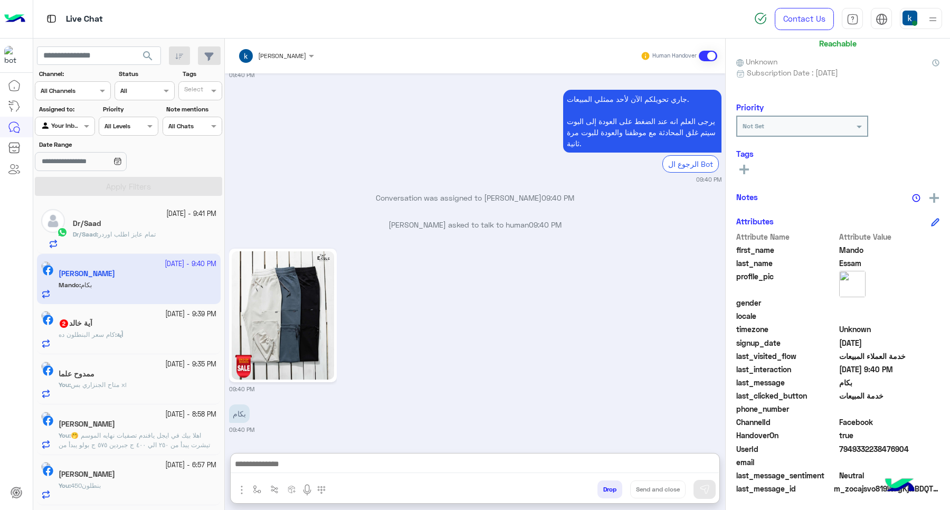
click at [296, 464] on textarea at bounding box center [475, 465] width 488 height 16
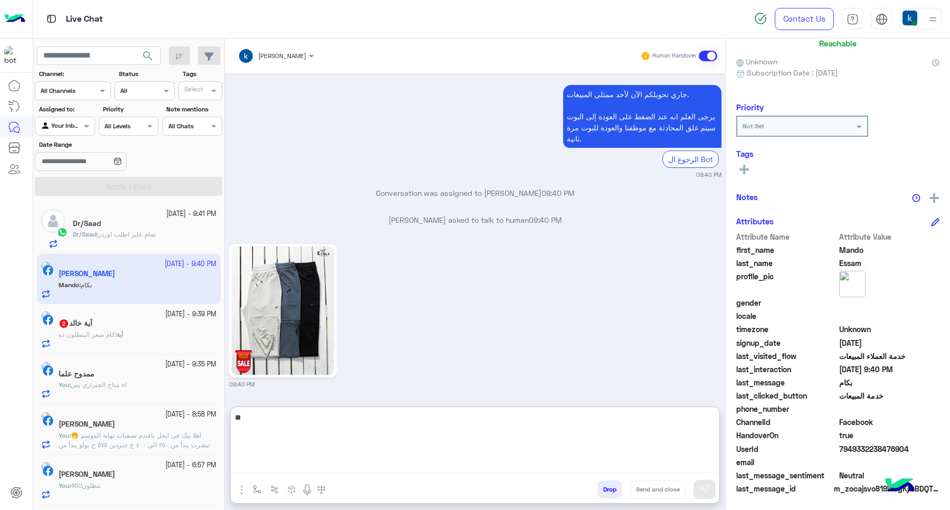
type textarea "***"
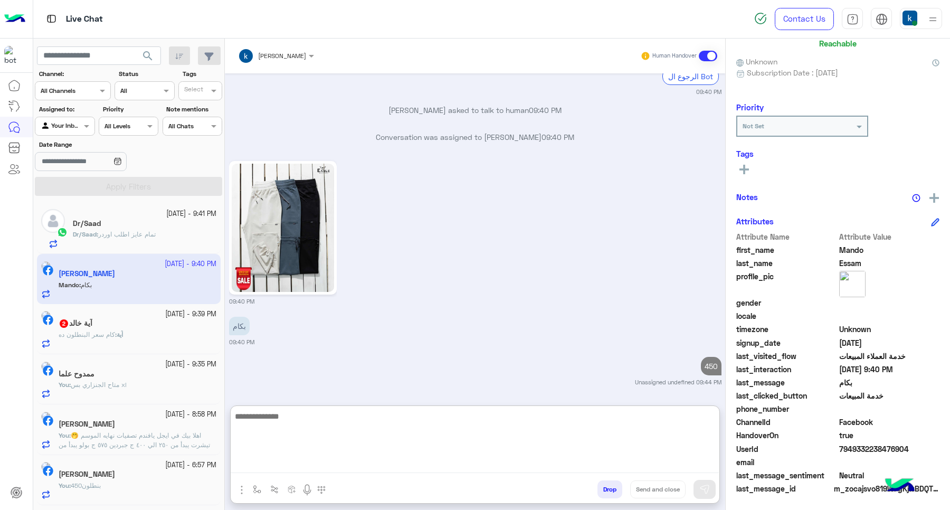
click at [128, 318] on div "7 October - 9:39 PM" at bounding box center [138, 314] width 158 height 10
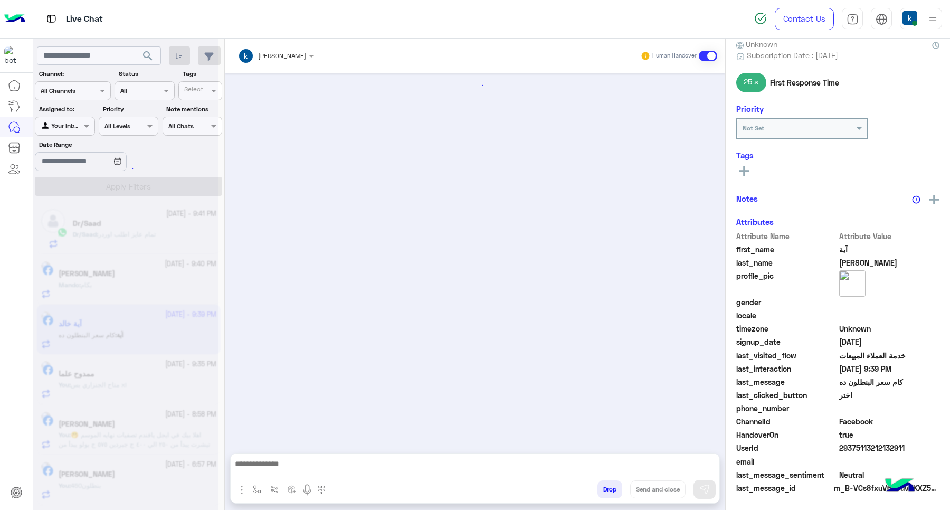
scroll to position [100, 0]
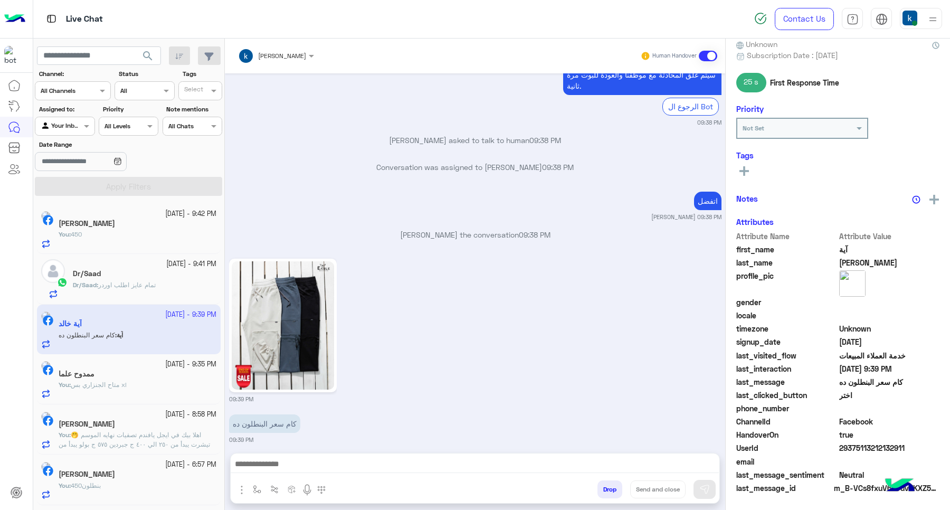
click at [312, 471] on textarea at bounding box center [475, 465] width 488 height 16
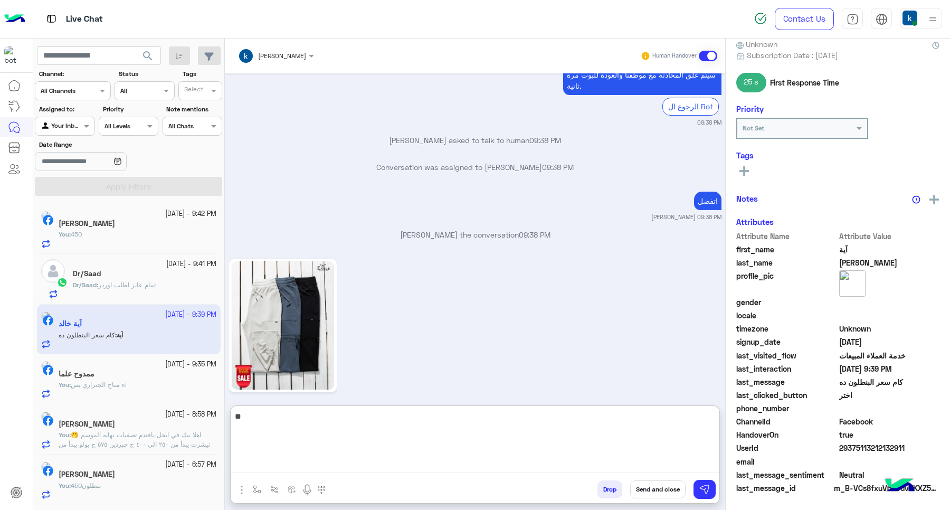
type textarea "***"
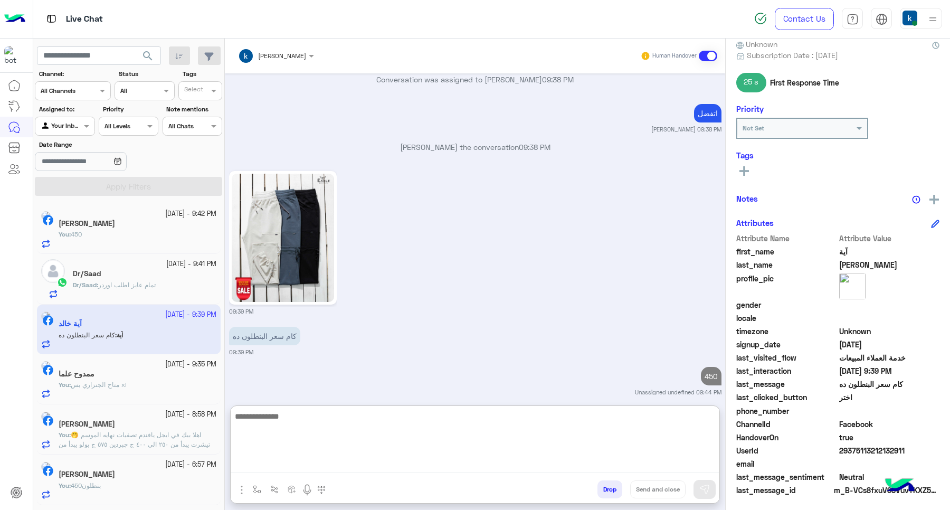
scroll to position [102, 0]
click at [127, 277] on div "Dr/Saad" at bounding box center [145, 274] width 144 height 11
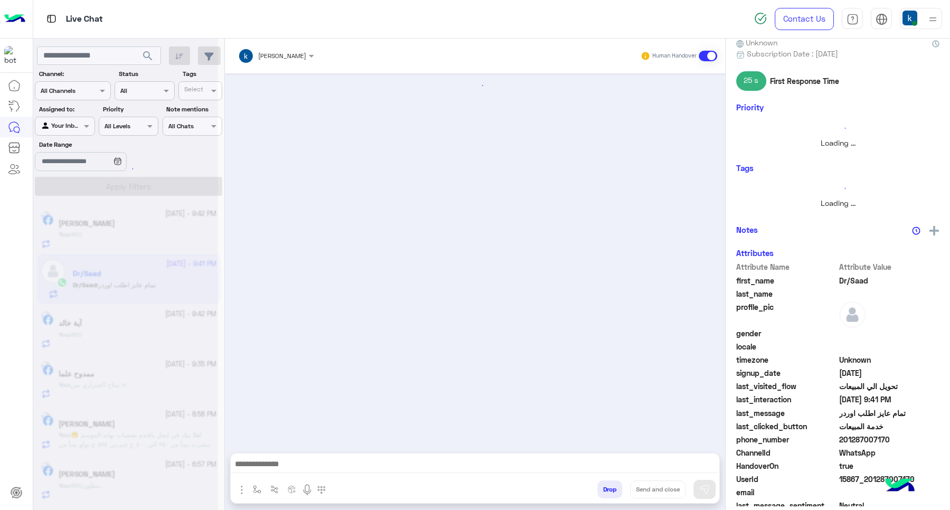
scroll to position [1112, 0]
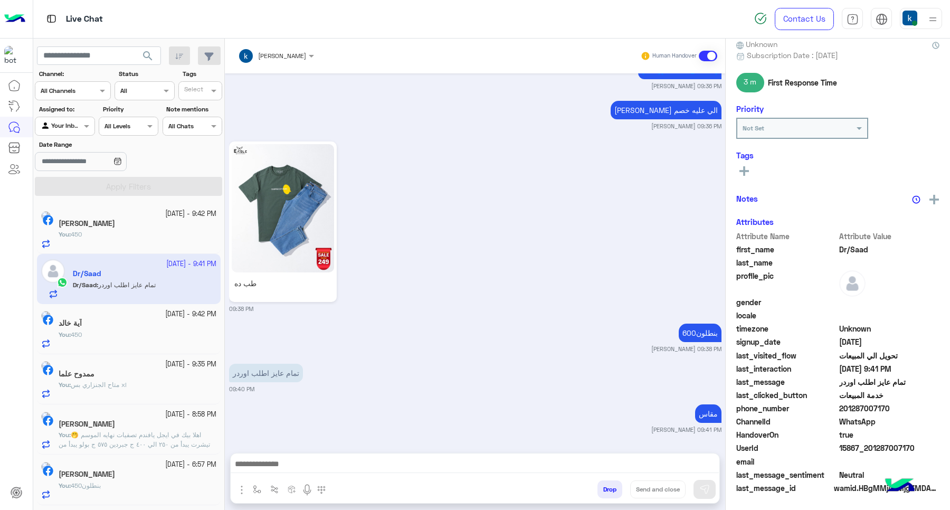
click at [333, 457] on textarea at bounding box center [475, 465] width 488 height 16
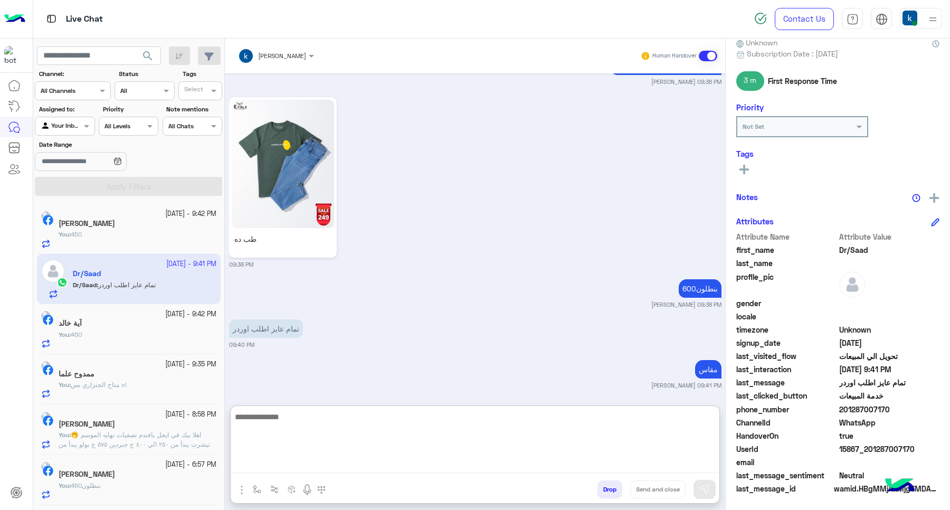
scroll to position [1159, 0]
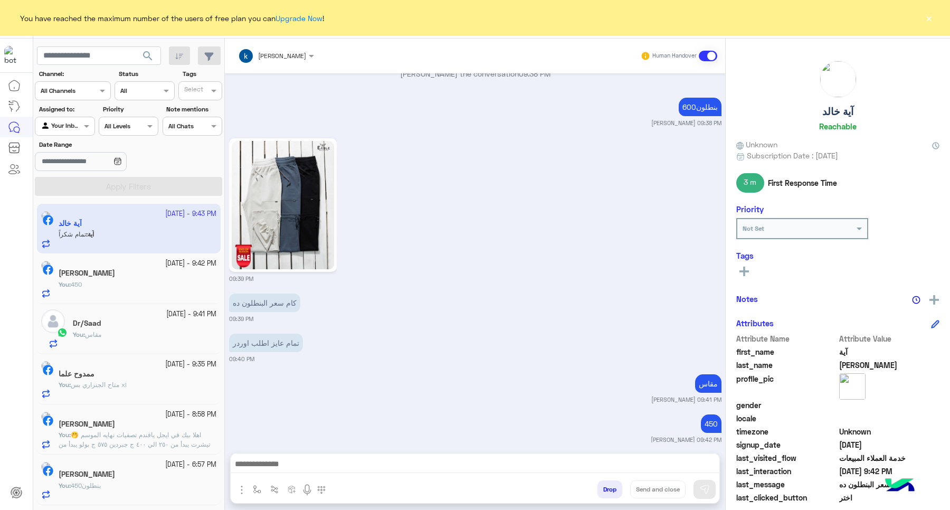
scroll to position [2361, 0]
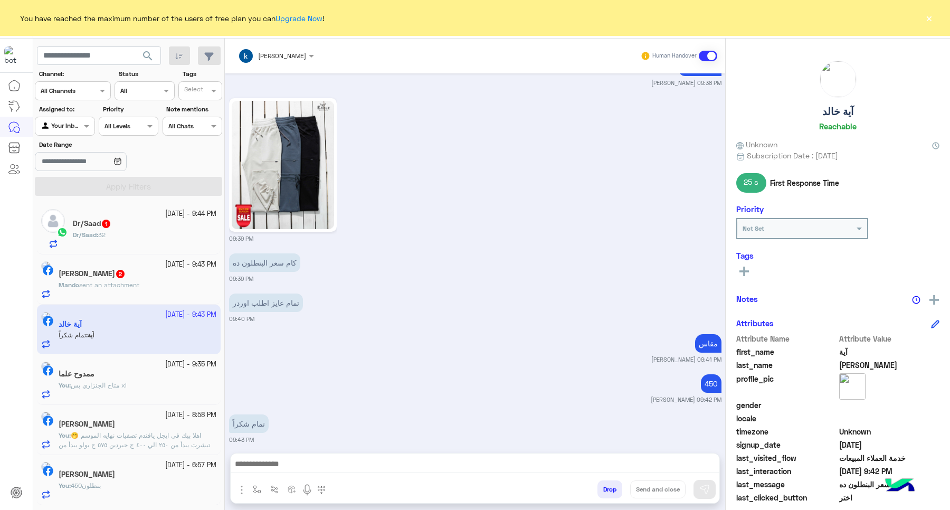
click at [126, 270] on span "2" at bounding box center [120, 273] width 11 height 9
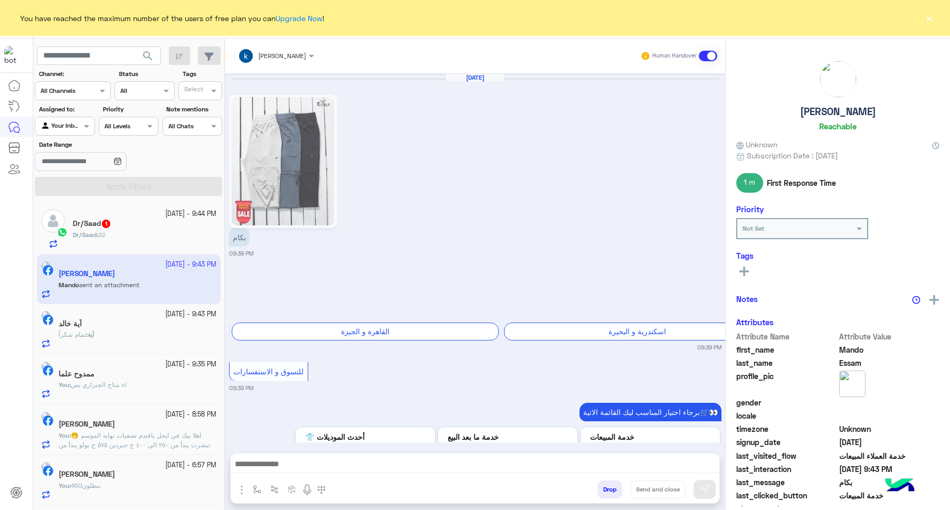
scroll to position [1100, 0]
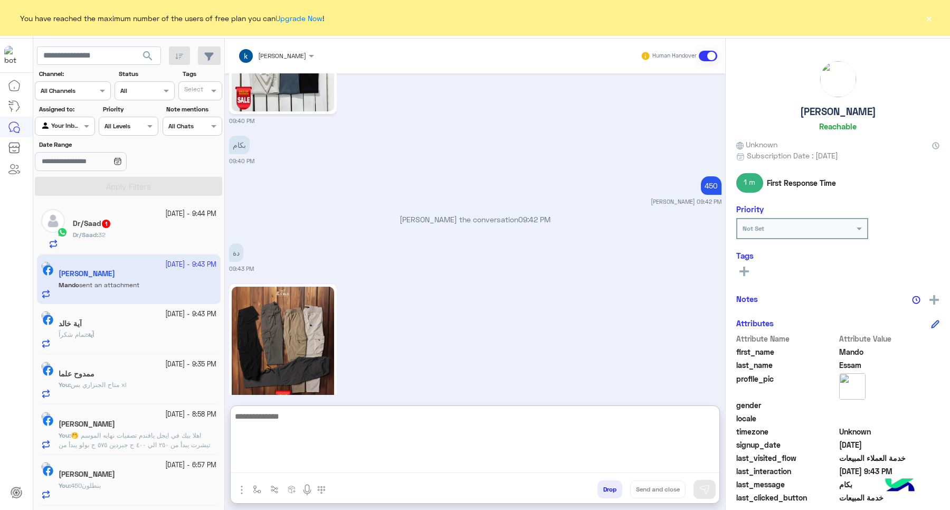
click at [287, 462] on textarea at bounding box center [475, 441] width 489 height 63
type textarea "***"
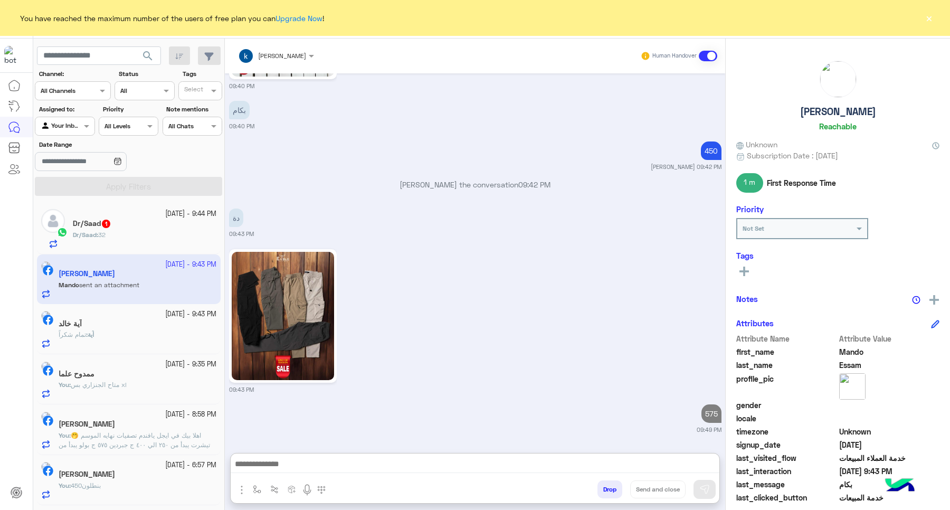
click at [150, 227] on div "Dr/Saad 1" at bounding box center [145, 224] width 144 height 11
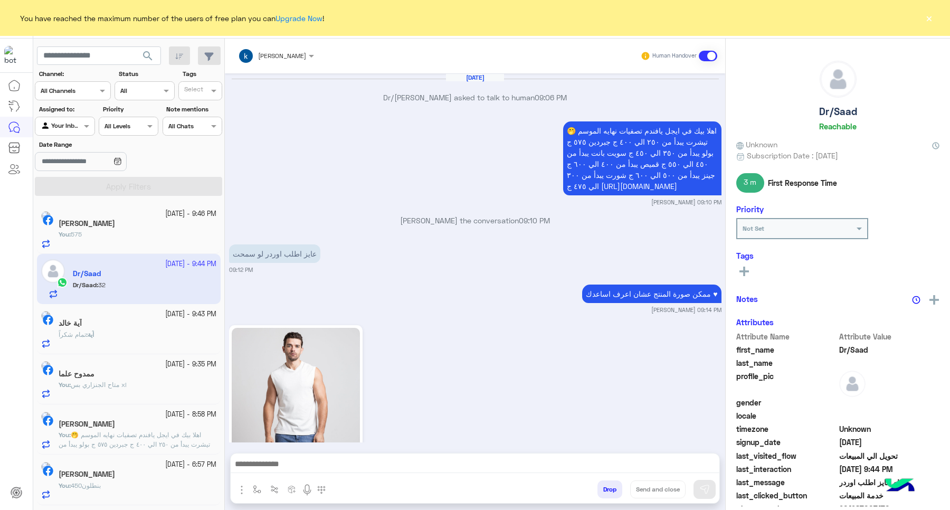
scroll to position [1167, 0]
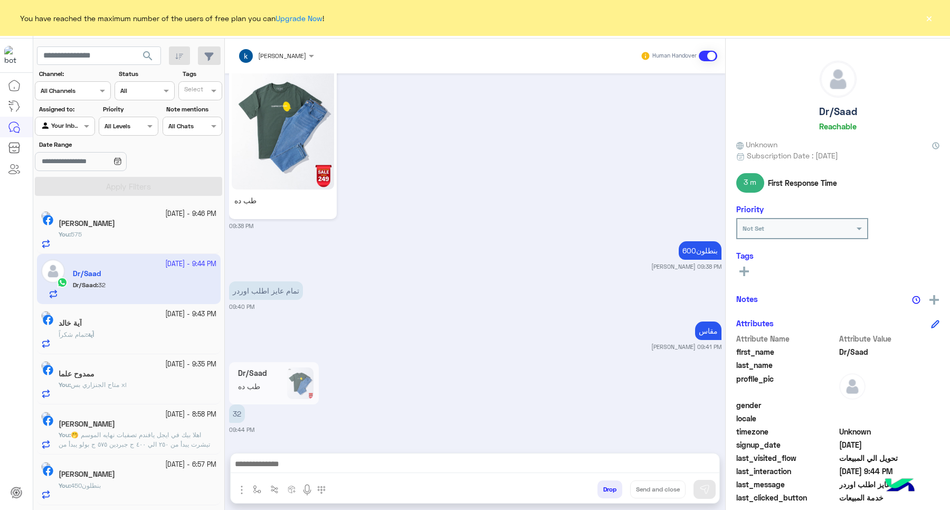
click at [354, 451] on div "khaled mohamed Human Handover Oct 7, 2025 Dr/Saad asked to talk to human 09:06 …" at bounding box center [475, 277] width 500 height 476
click at [355, 448] on div "khaled mohamed Human Handover Oct 7, 2025 Dr/Saad asked to talk to human 09:06 …" at bounding box center [475, 277] width 500 height 476
drag, startPoint x: 336, startPoint y: 448, endPoint x: 334, endPoint y: 454, distance: 7.4
click at [334, 450] on div "khaled mohamed Human Handover Oct 7, 2025 Dr/Saad asked to talk to human 09:06 …" at bounding box center [475, 277] width 500 height 476
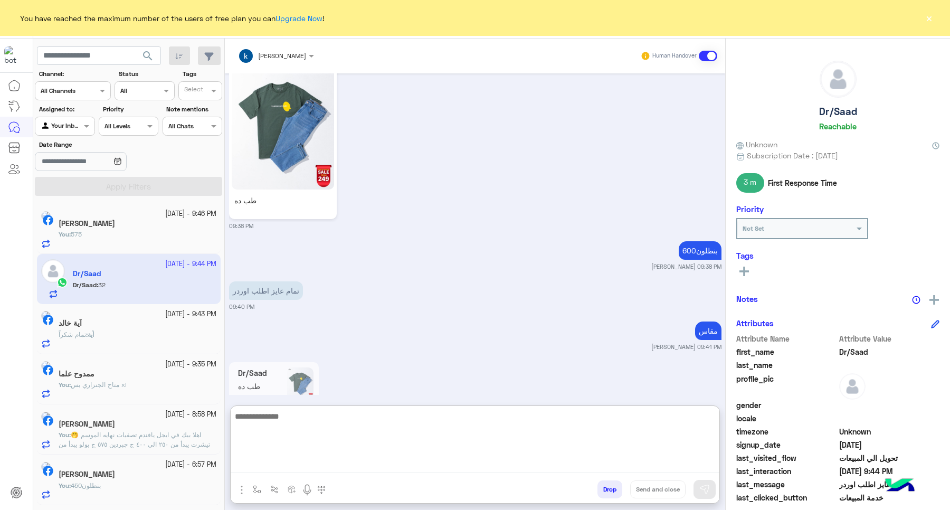
click at [330, 462] on textarea at bounding box center [475, 441] width 489 height 63
type textarea "**********"
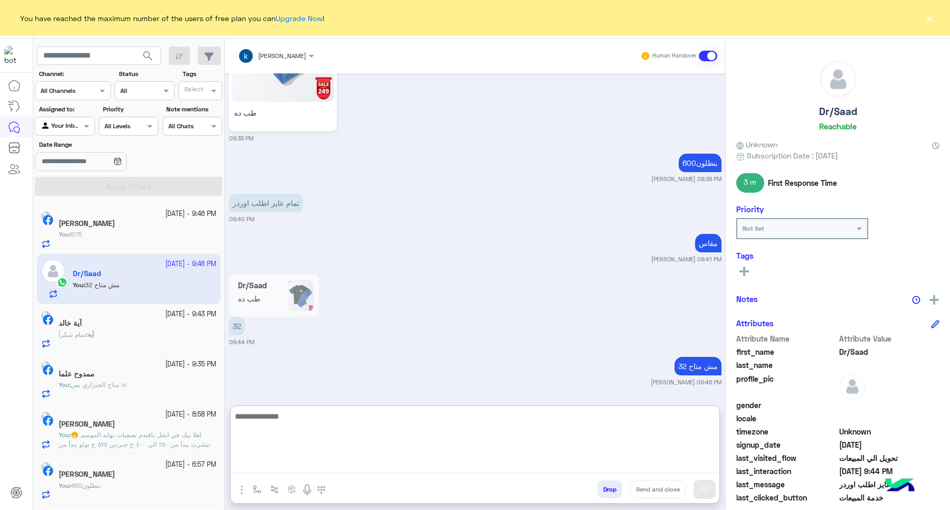
scroll to position [1296, 0]
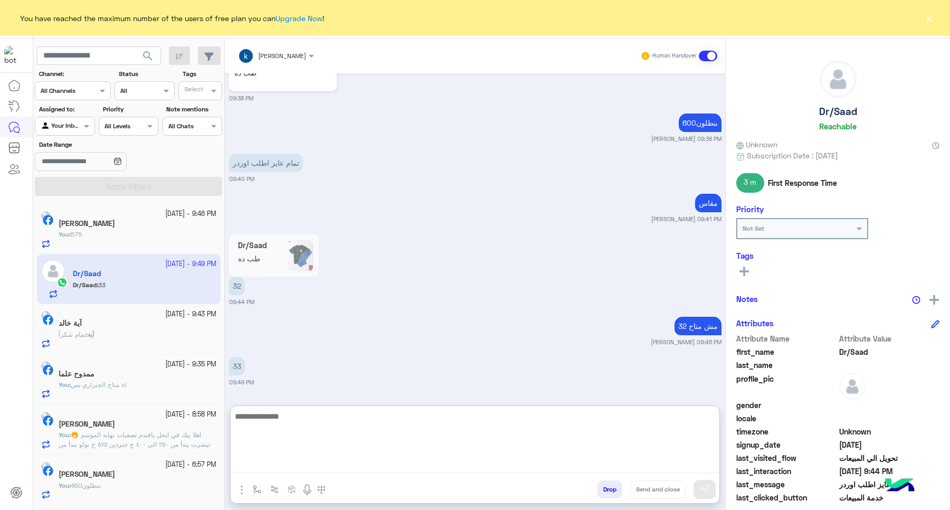
click at [359, 442] on textarea at bounding box center [475, 441] width 489 height 63
type textarea "*******"
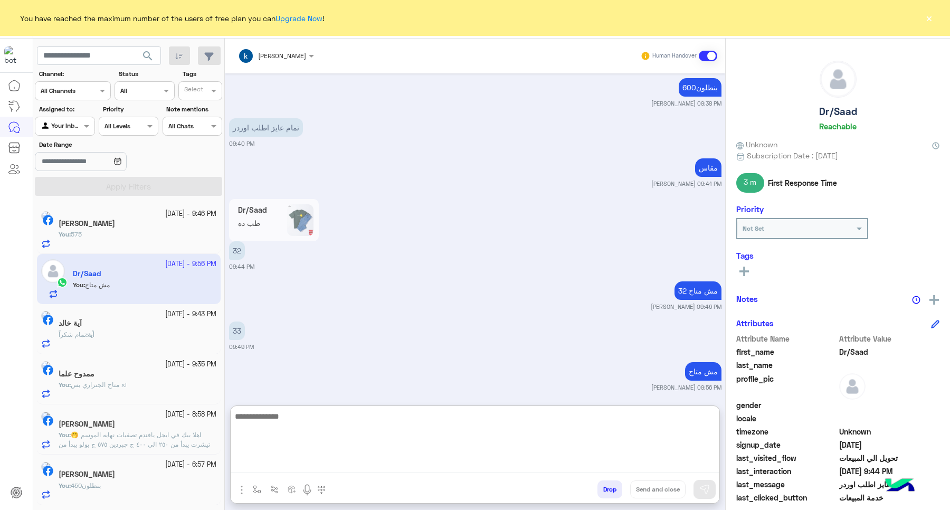
scroll to position [1336, 0]
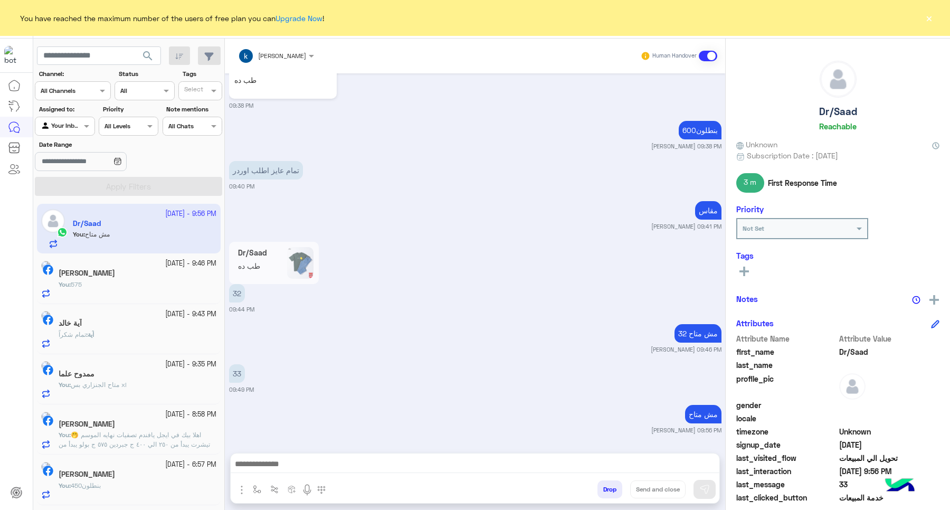
click at [934, 21] on div "You have reached the maximum number of the users of free plan you can Upgrade N…" at bounding box center [475, 18] width 950 height 36
click at [927, 17] on button "×" at bounding box center [929, 18] width 11 height 11
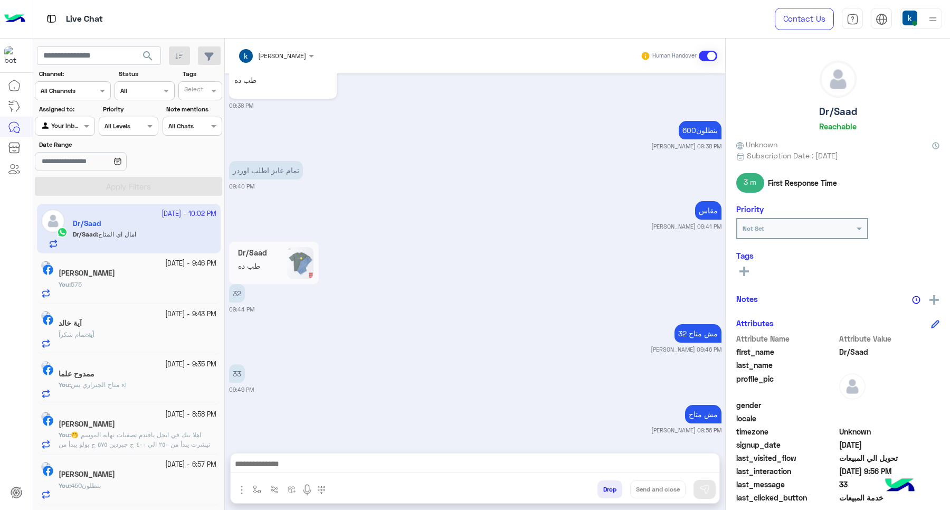
scroll to position [1178, 0]
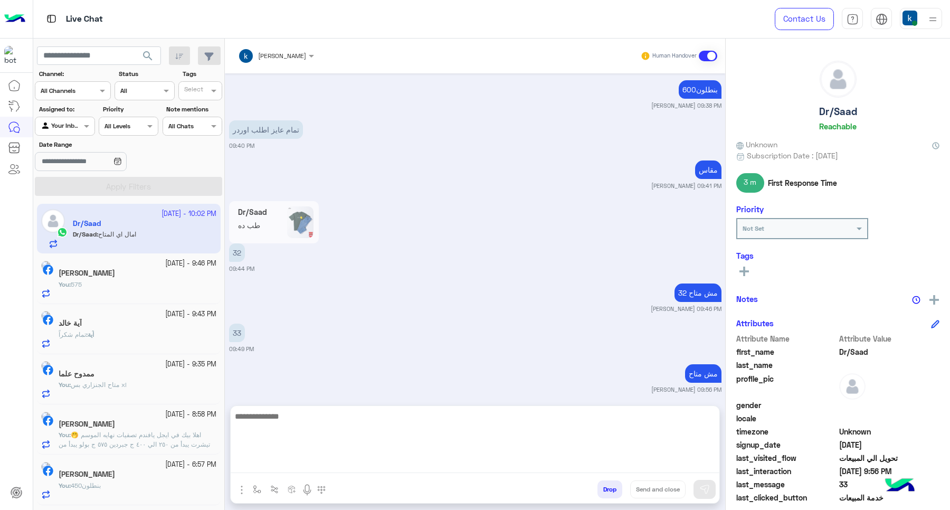
click at [331, 462] on textarea at bounding box center [475, 441] width 489 height 63
paste textarea "**********"
type textarea "**********"
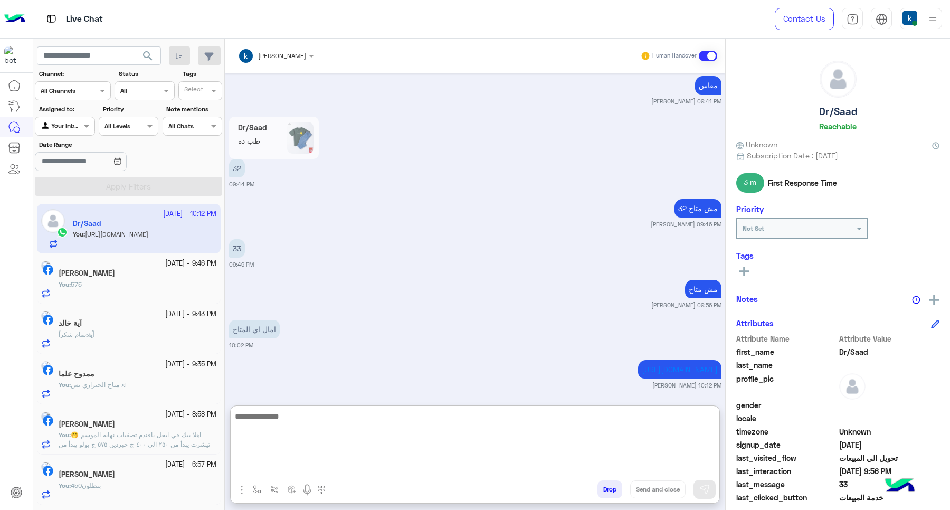
scroll to position [1267, 0]
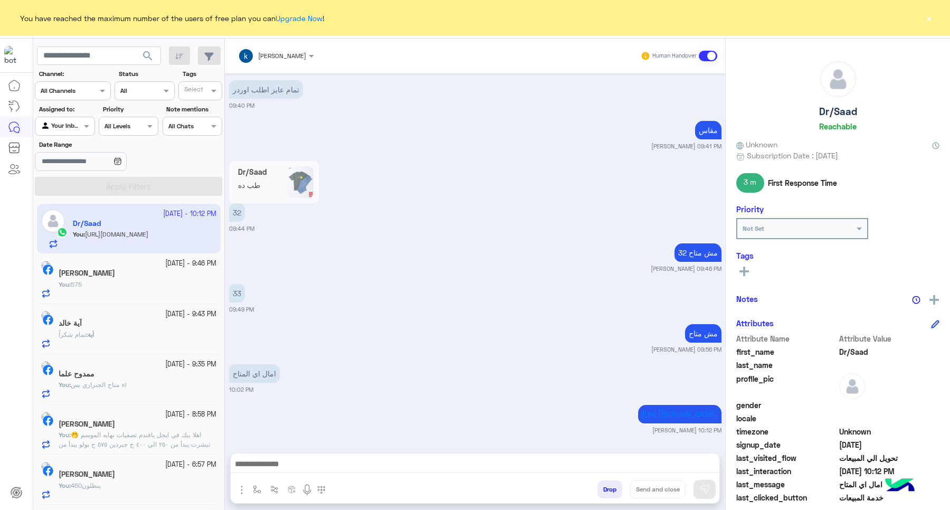
click at [930, 22] on button "×" at bounding box center [929, 18] width 11 height 11
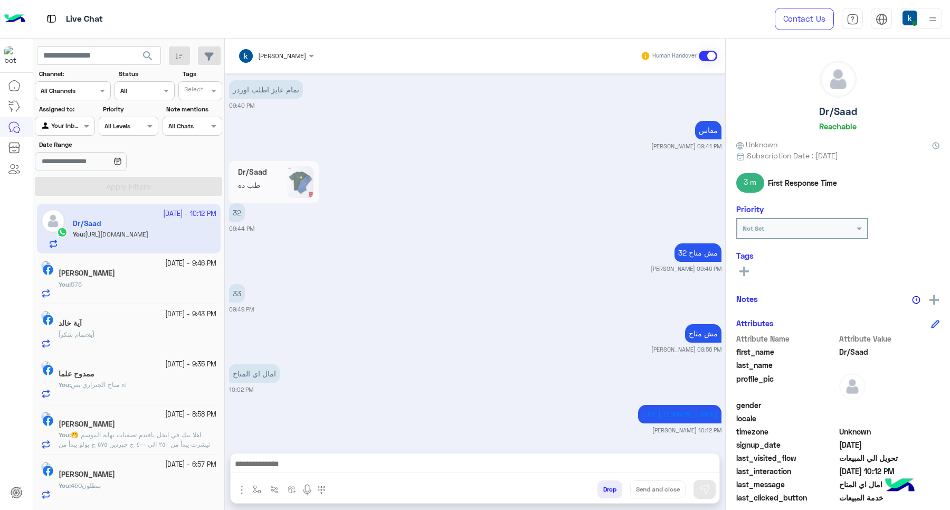
click at [107, 475] on h5 "[PERSON_NAME]" at bounding box center [87, 474] width 56 height 9
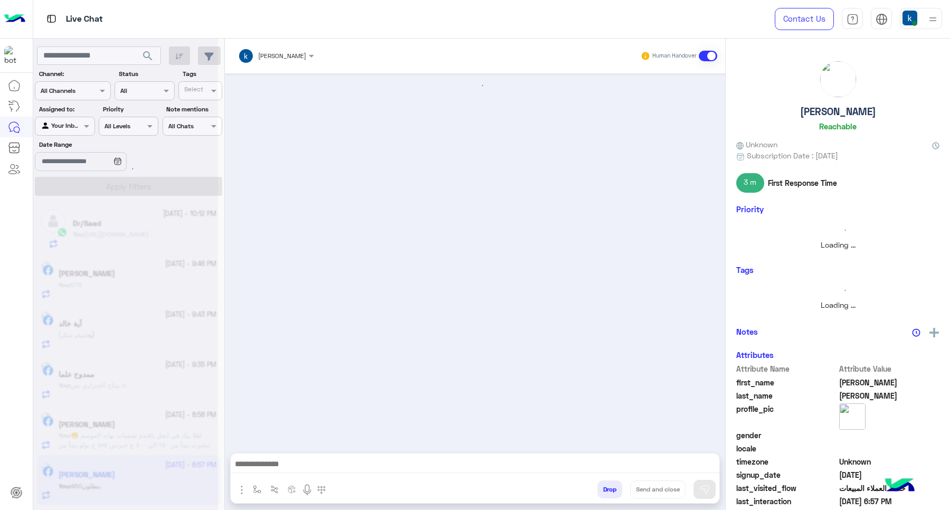
click at [606, 484] on button "Drop" at bounding box center [609, 489] width 25 height 18
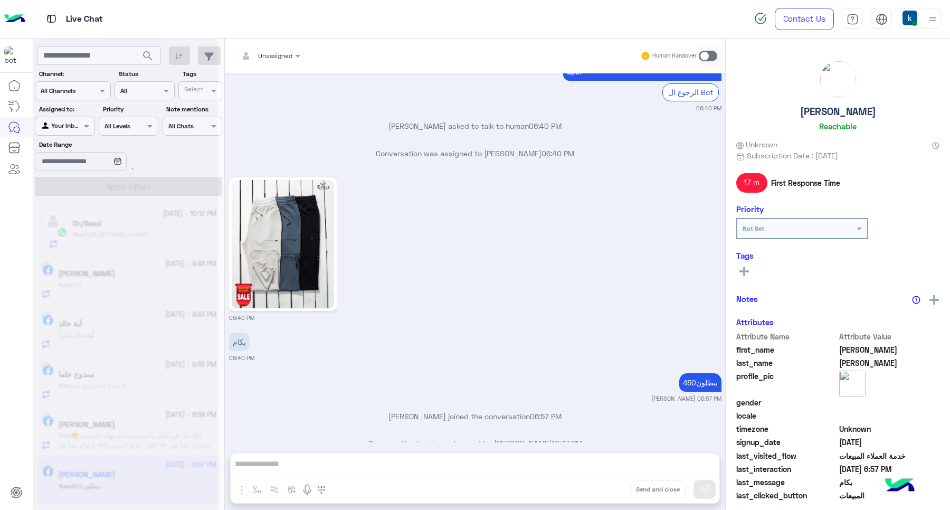
scroll to position [1115, 0]
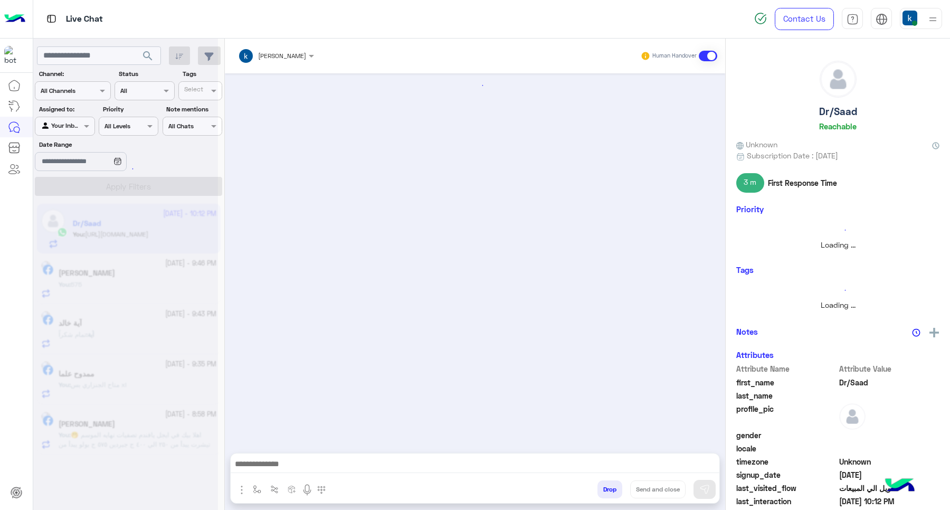
scroll to position [1138, 0]
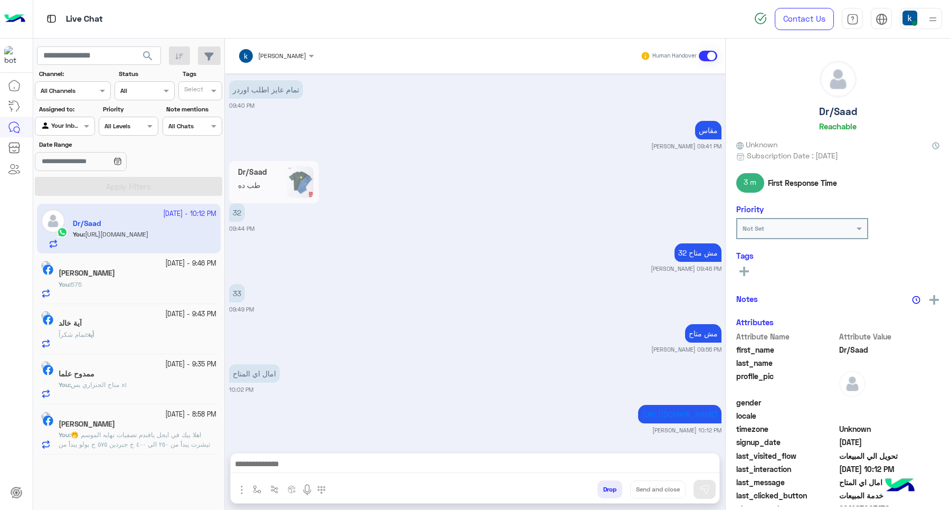
click at [127, 442] on span "اهلا بيك في ايجل يافندم تصفيات نهايه الموسم 🤭 تيشرت يبدأ من ٢٥٠ الي ٤٠٠ ج جبردي…" at bounding box center [136, 454] width 154 height 46
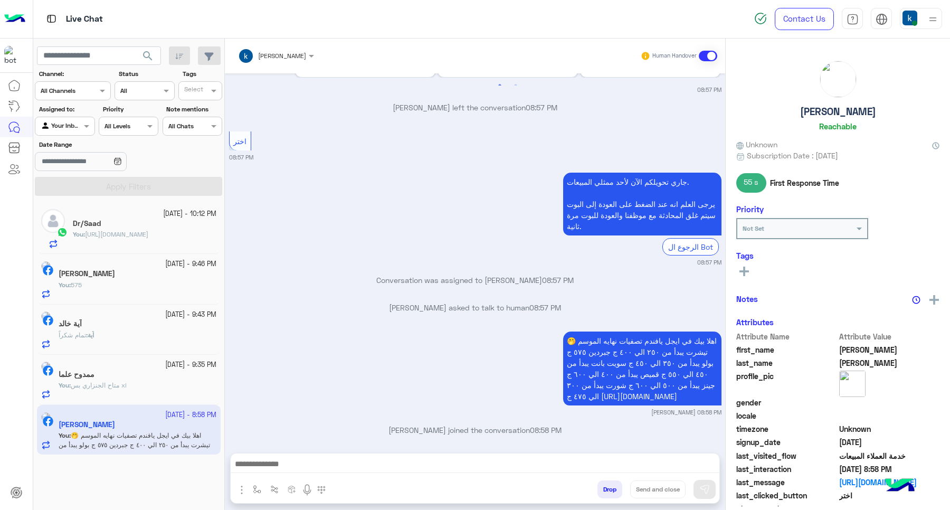
click at [608, 489] on button "Drop" at bounding box center [609, 489] width 25 height 18
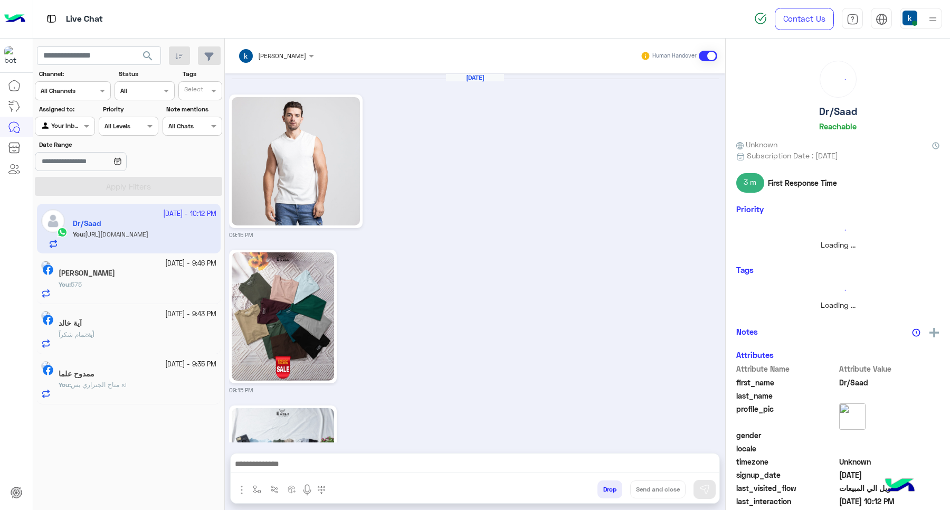
scroll to position [1138, 0]
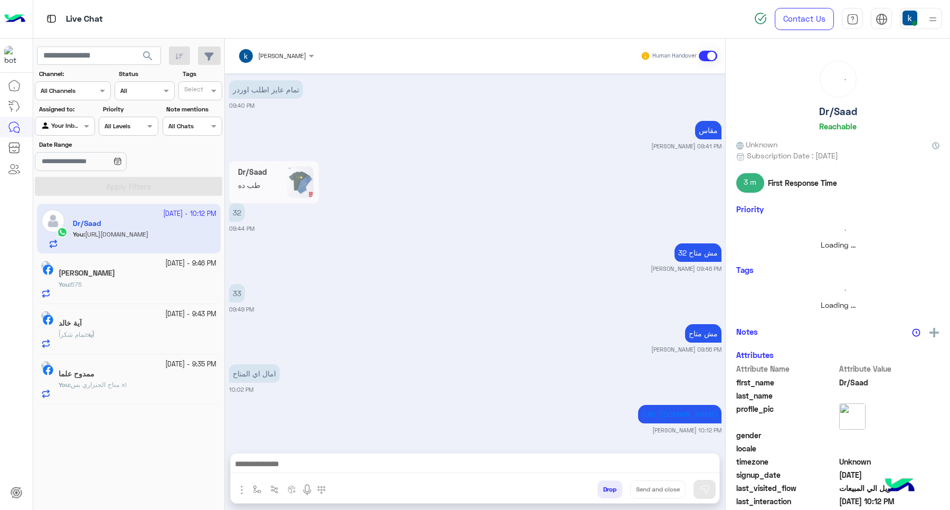
click at [169, 384] on div "You : متاح الجنزاري بس xl" at bounding box center [138, 389] width 158 height 18
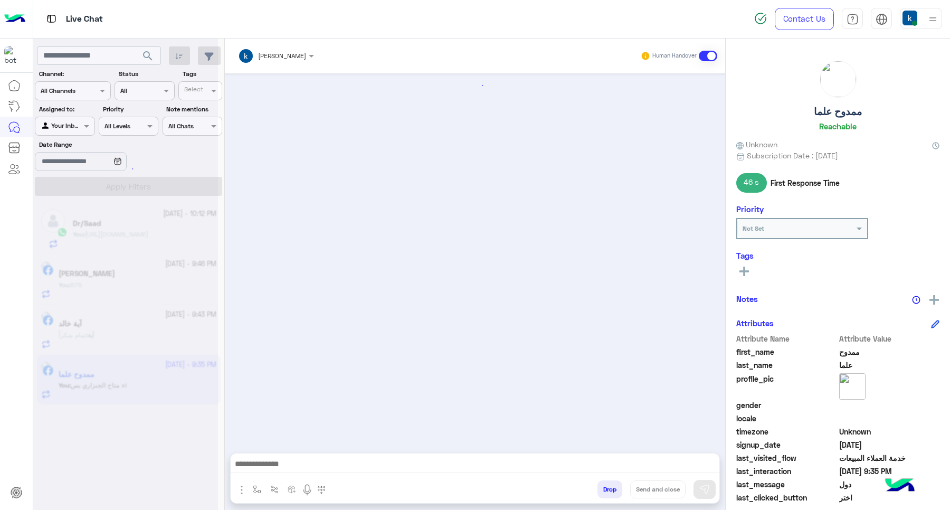
click at [600, 484] on button "Drop" at bounding box center [609, 489] width 25 height 18
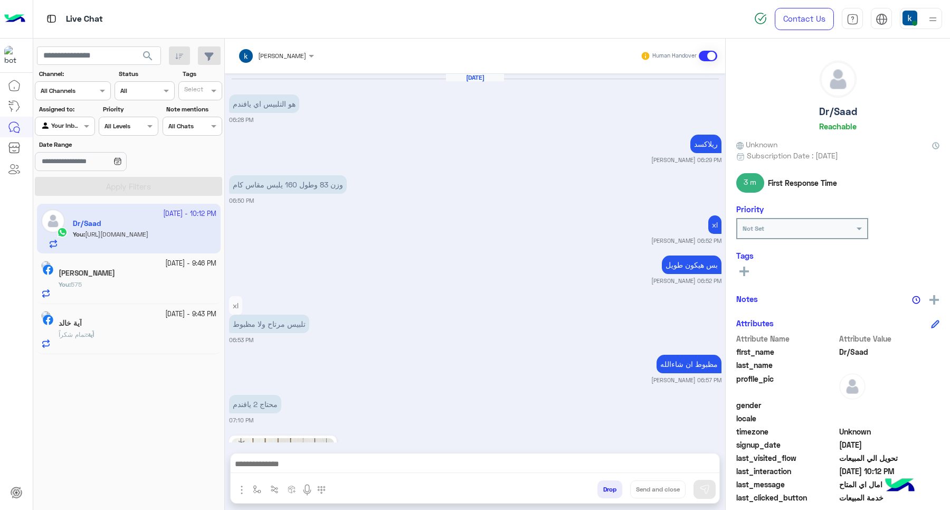
scroll to position [2211, 0]
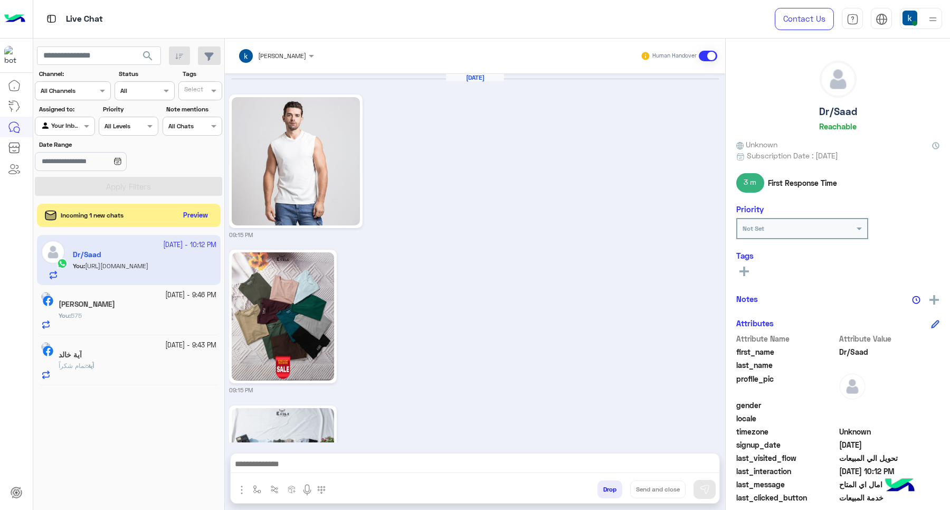
scroll to position [1138, 0]
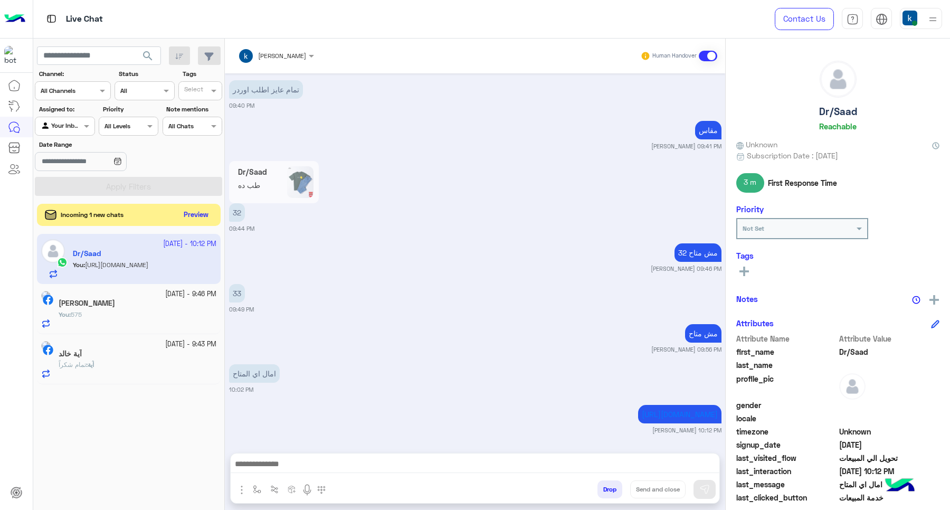
click at [196, 219] on button "Preview" at bounding box center [196, 215] width 33 height 14
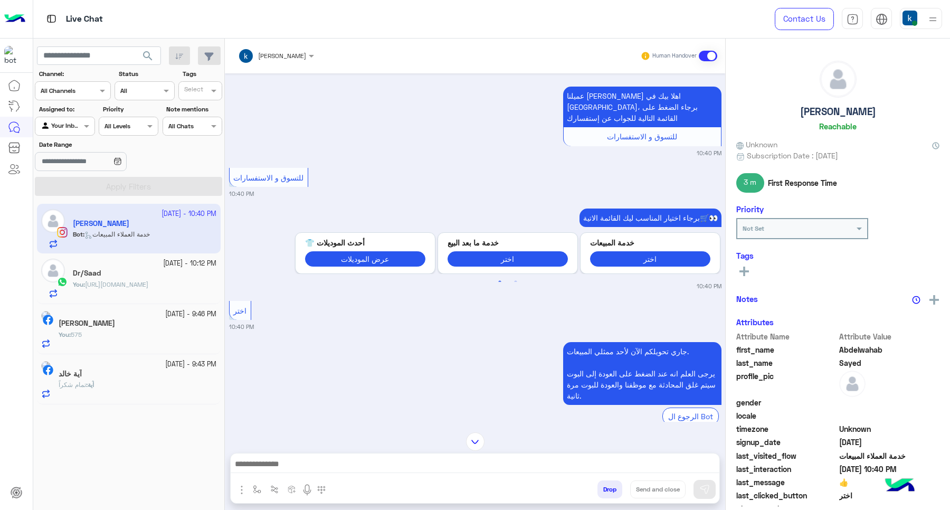
scroll to position [848, 0]
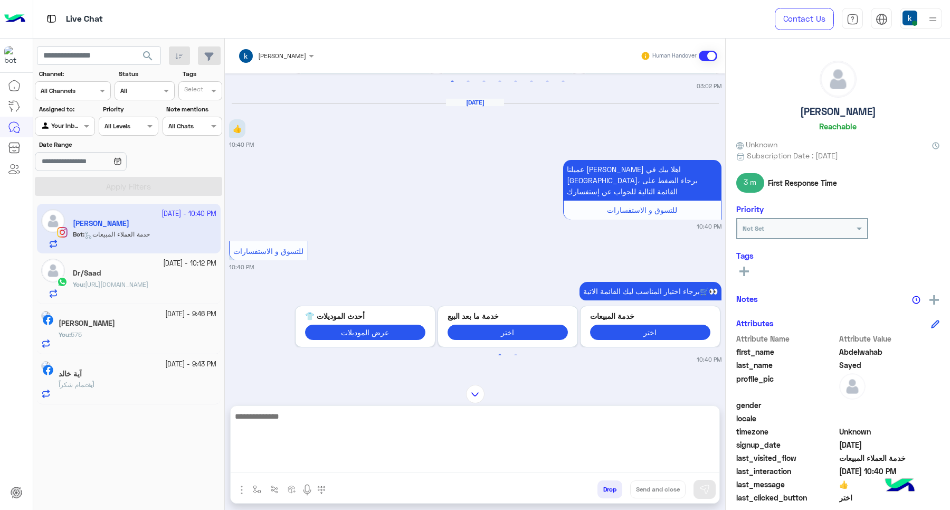
click at [306, 464] on textarea at bounding box center [475, 441] width 489 height 63
paste textarea "**********"
type textarea "**********"
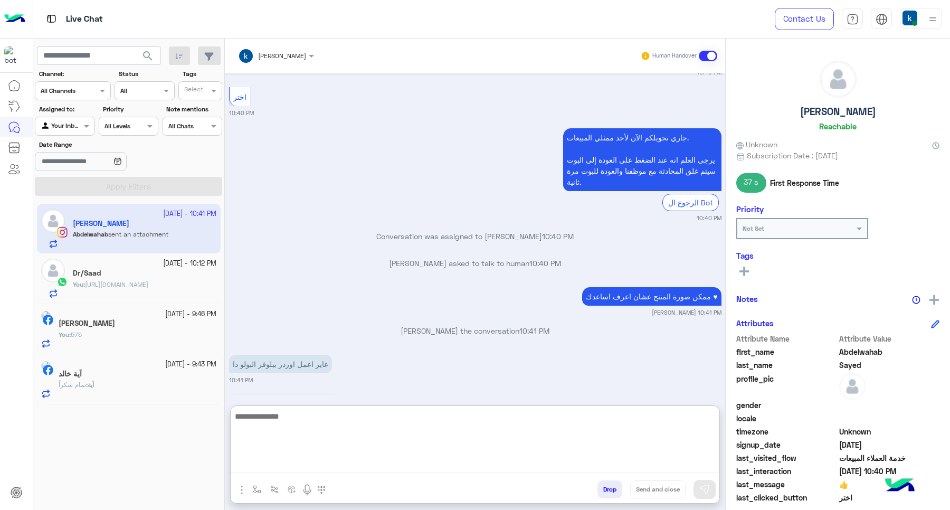
scroll to position [1291, 0]
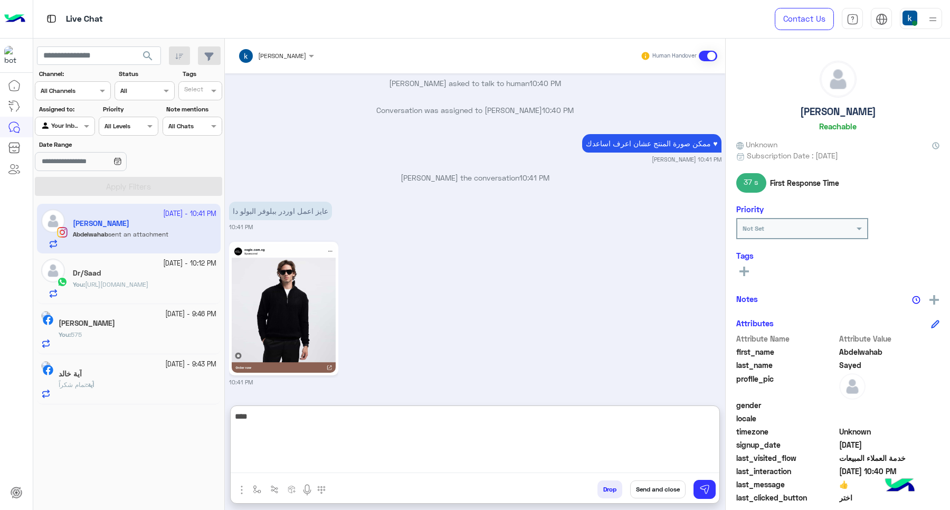
type textarea "****"
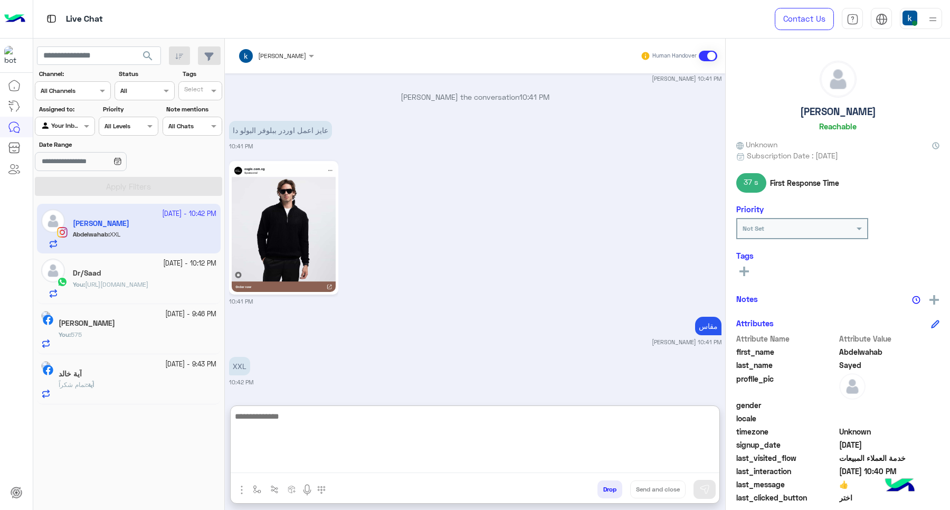
scroll to position [1371, 0]
click at [354, 438] on textarea at bounding box center [475, 441] width 489 height 63
type textarea "**********"
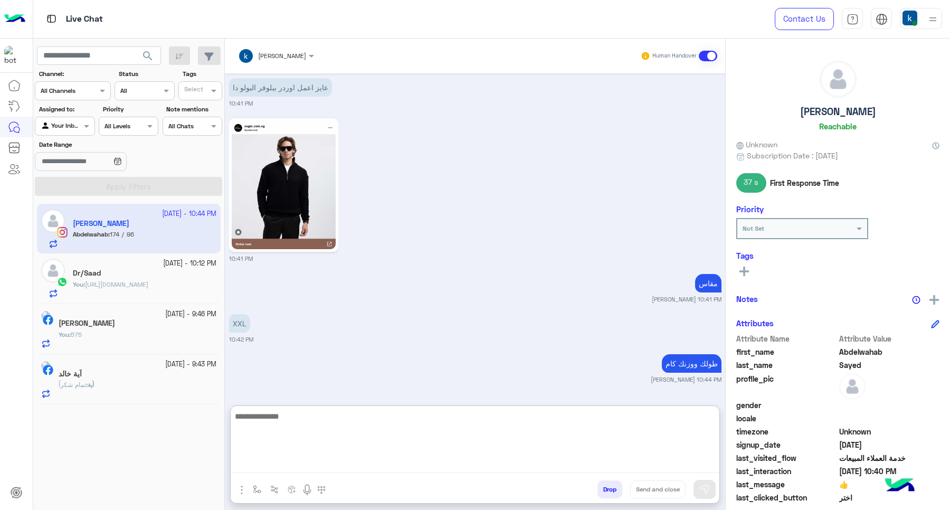
scroll to position [1452, 0]
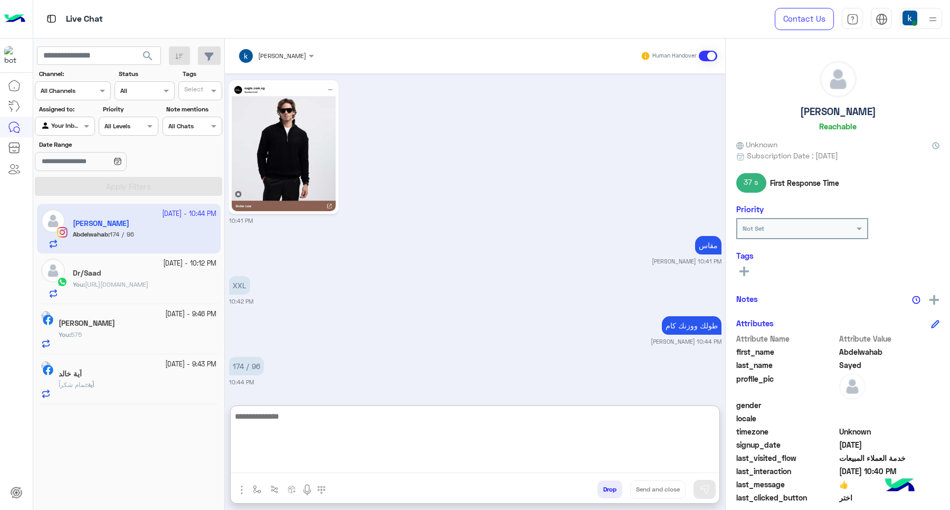
click at [305, 432] on textarea at bounding box center [475, 441] width 489 height 63
paste textarea "**********"
type textarea "**********"
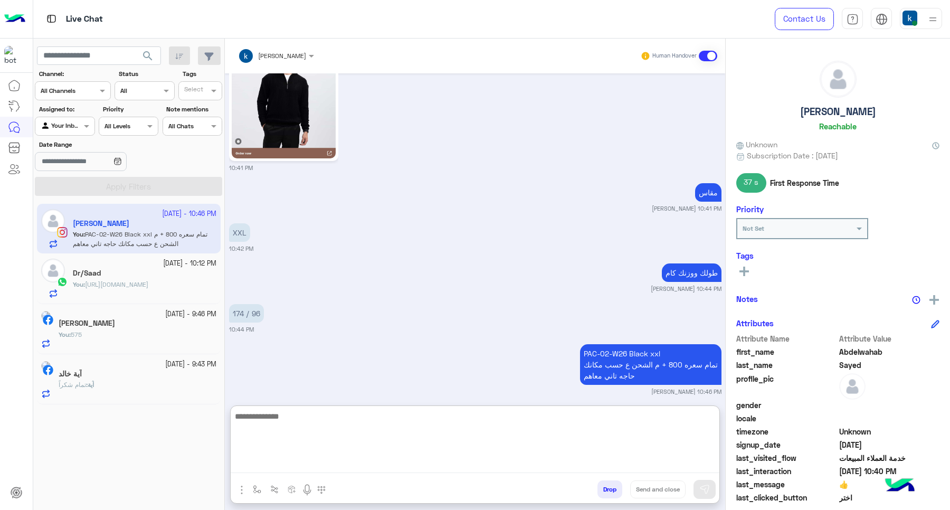
paste textarea "**********"
type textarea "**********"
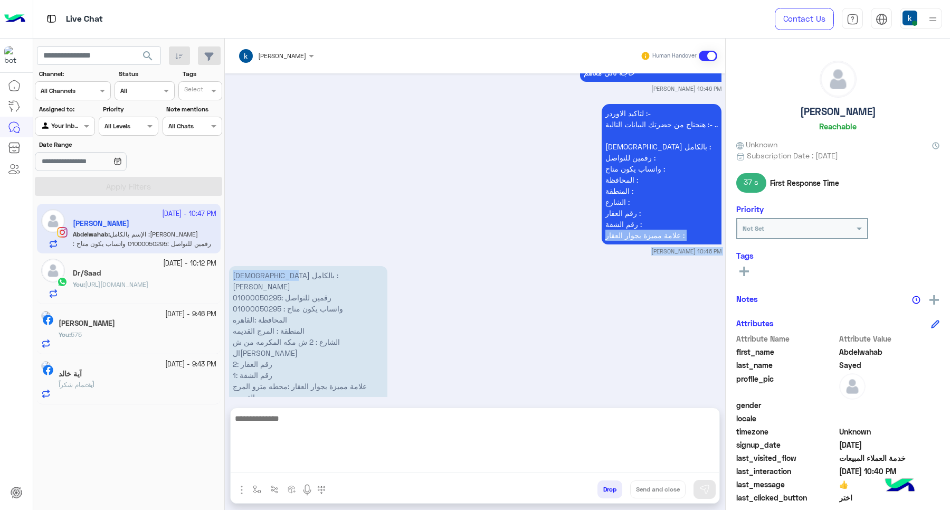
scroll to position [1769, 0]
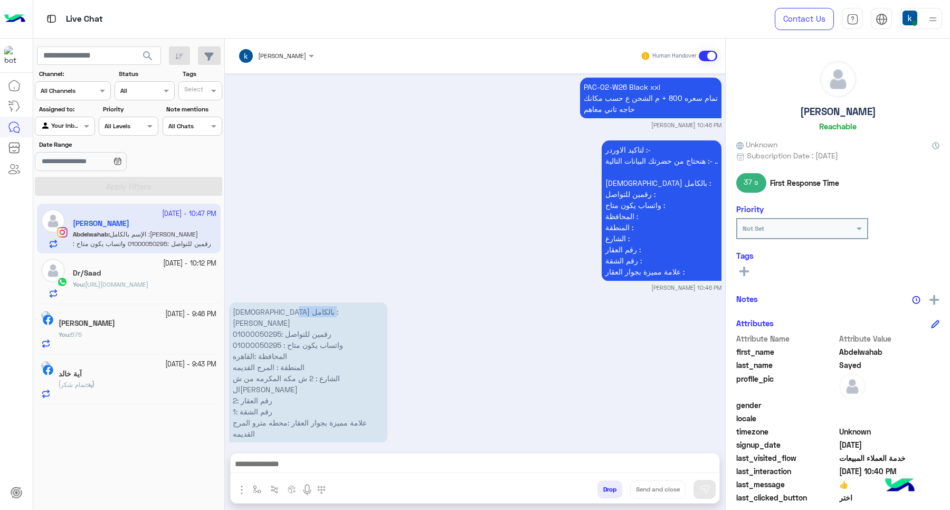
drag, startPoint x: 278, startPoint y: 267, endPoint x: 235, endPoint y: 306, distance: 58.6
click at [235, 306] on p "الإسم بالكامل :عبدالوهاب سيد رقمين للتواصل :01000050295 واتساب يكون متاح : 0100…" at bounding box center [308, 372] width 158 height 140
copy p "عبدالوهاب سي"
click at [250, 351] on p "الإسم بالكامل :عبدالوهاب سيد رقمين للتواصل :01000050295 واتساب يكون متاح : 0100…" at bounding box center [308, 372] width 158 height 140
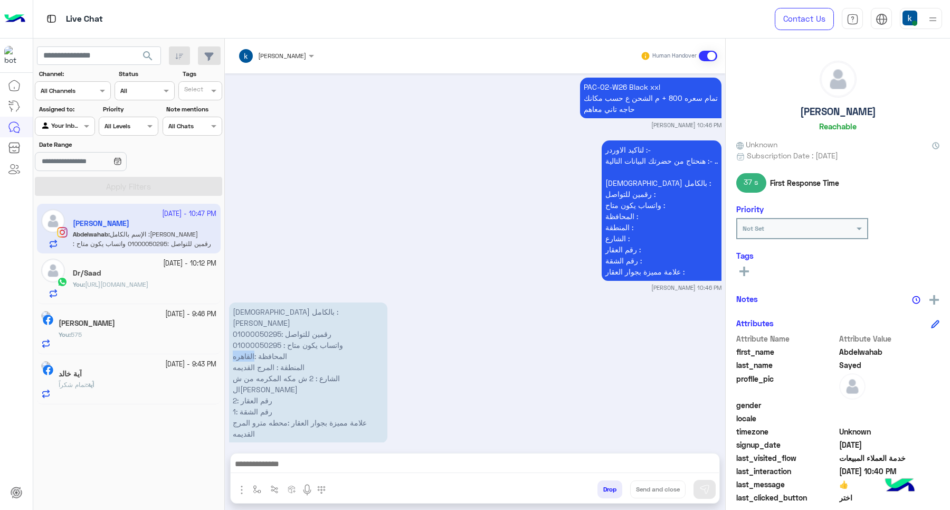
copy p "القاهره"
click at [302, 366] on p "الإسم بالكامل :عبدالوهاب سيد رقمين للتواصل :01000050295 واتساب يكون متاح : 0100…" at bounding box center [308, 372] width 158 height 140
click at [270, 357] on p "الإسم بالكامل :عبدالوهاب سيد رقمين للتواصل :01000050295 واتساب يكون متاح : 0100…" at bounding box center [308, 372] width 158 height 140
drag, startPoint x: 270, startPoint y: 357, endPoint x: 233, endPoint y: 356, distance: 37.5
click at [233, 356] on p "الإسم بالكامل :عبدالوهاب سيد رقمين للتواصل :01000050295 واتساب يكون متاح : 0100…" at bounding box center [308, 372] width 158 height 140
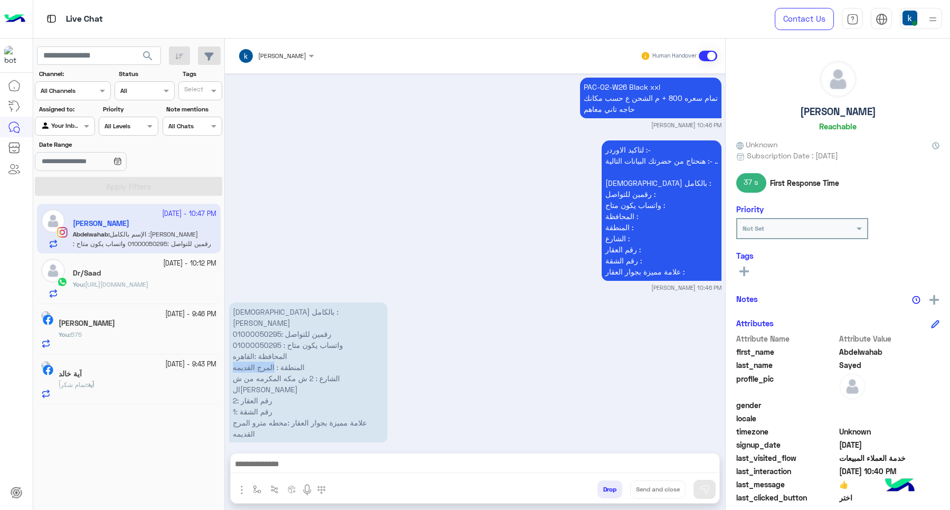
copy p "المرج القديمه"
click at [343, 366] on p "الإسم بالكامل :عبدالوهاب سيد رقمين للتواصل :01000050295 واتساب يكون متاح : 0100…" at bounding box center [308, 372] width 158 height 140
copy p "الشارع : 2 ش مكه المكرمه من ش الشيخ منصور"
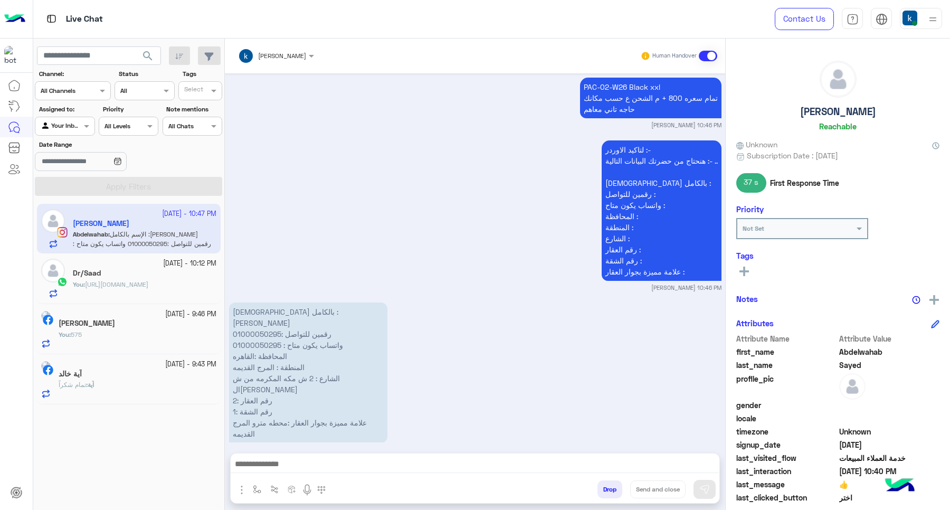
click at [267, 379] on p "الإسم بالكامل :عبدالوهاب سيد رقمين للتواصل :01000050295 واتساب يكون متاح : 0100…" at bounding box center [308, 372] width 158 height 140
copy p "رقم العقار :2"
click at [252, 392] on p "الإسم بالكامل :عبدالوهاب سيد رقمين للتواصل :01000050295 واتساب يكون متاح : 0100…" at bounding box center [308, 372] width 158 height 140
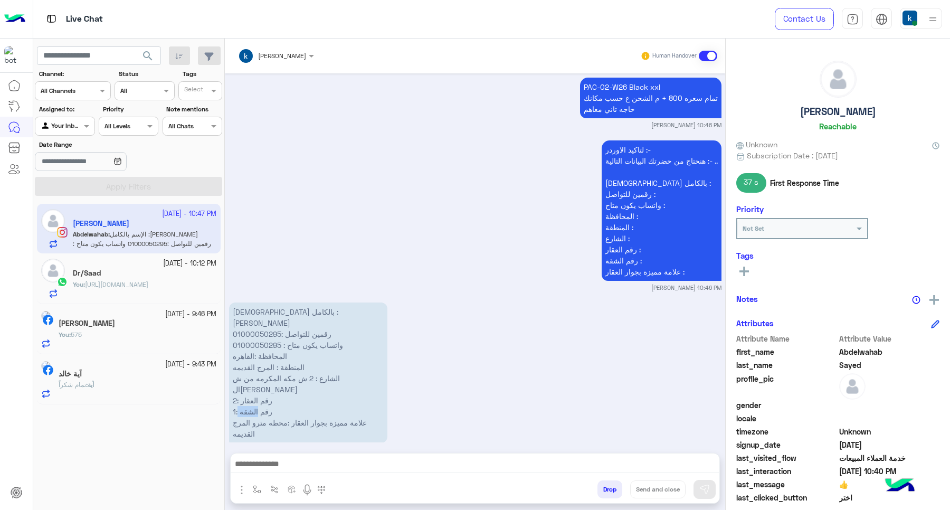
click at [252, 392] on p "الإسم بالكامل :عبدالوهاب سيد رقمين للتواصل :01000050295 واتساب يكون متاح : 0100…" at bounding box center [308, 372] width 158 height 140
copy p "رقم الشقة :1"
click at [319, 409] on p "الإسم بالكامل :عبدالوهاب سيد رقمين للتواصل :01000050295 واتساب يكون متاح : 0100…" at bounding box center [308, 372] width 158 height 140
click at [310, 402] on p "الإسم بالكامل :عبدالوهاب سيد رقمين للتواصل :01000050295 واتساب يكون متاح : 0100…" at bounding box center [308, 372] width 158 height 140
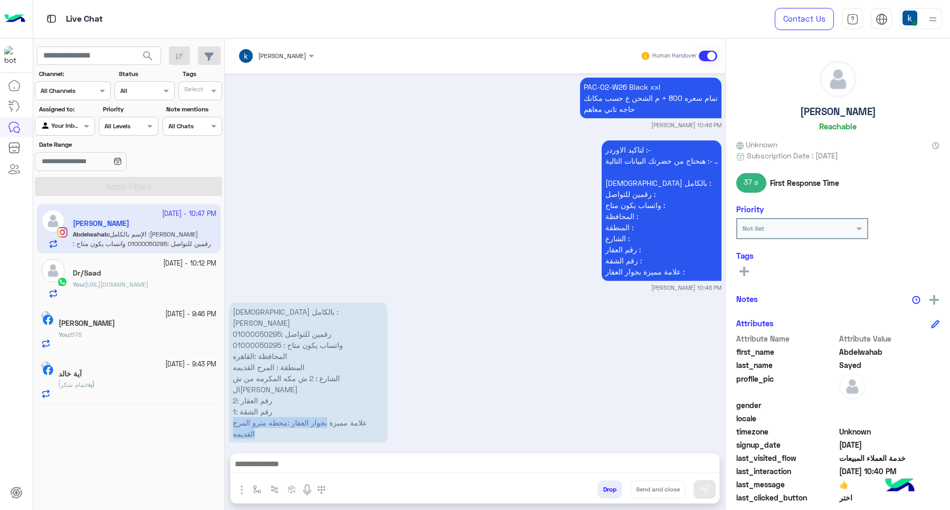
drag, startPoint x: 310, startPoint y: 402, endPoint x: 284, endPoint y: 409, distance: 27.3
click at [284, 409] on p "الإسم بالكامل :عبدالوهاب سيد رقمين للتواصل :01000050295 واتساب يكون متاح : 0100…" at bounding box center [308, 372] width 158 height 140
copy app-message "بجوار العقار :محطه مترو المرج القديمه"
click at [259, 327] on p "الإسم بالكامل :عبدالوهاب سيد رقمين للتواصل :01000050295 واتساب يكون متاح : 0100…" at bounding box center [308, 372] width 158 height 140
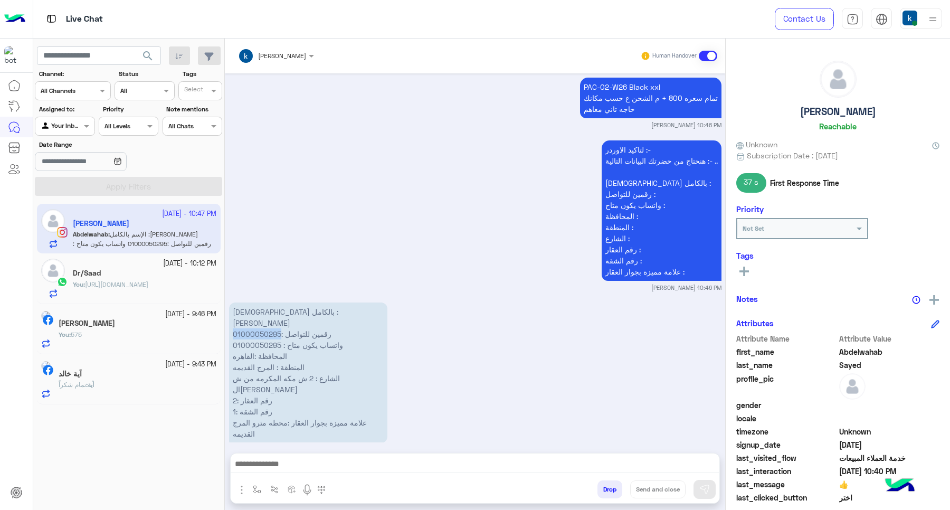
copy p "01000050295"
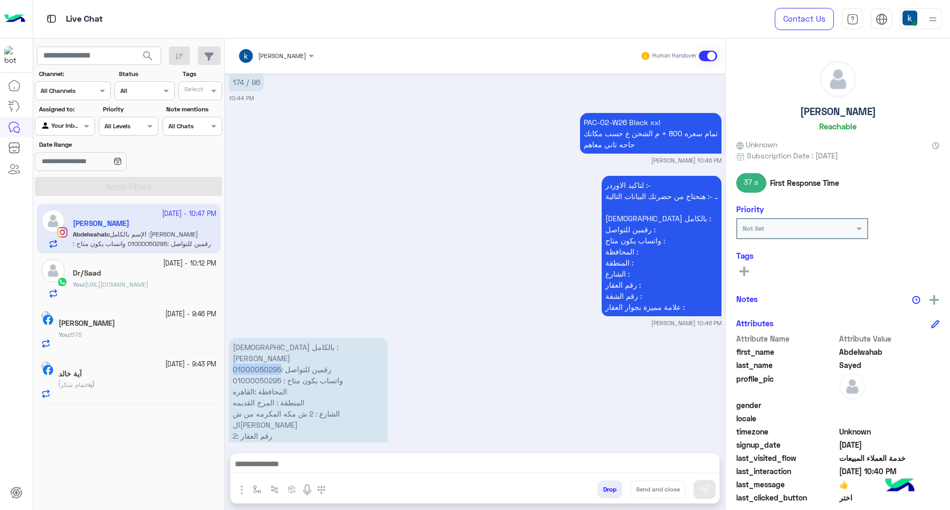
scroll to position [1703, 0]
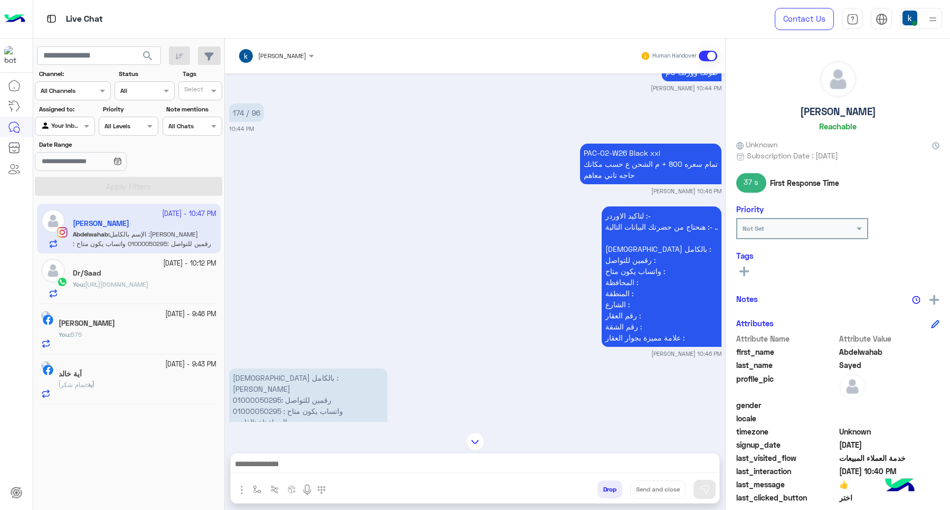
click at [621, 153] on p "PAC-02-W26 Black xxl تمام سعره 800 + م الشحن ع حسب مكانك حاجه تاني معاهم" at bounding box center [650, 164] width 141 height 41
copy p "PAC-02-W26 Black xxl"
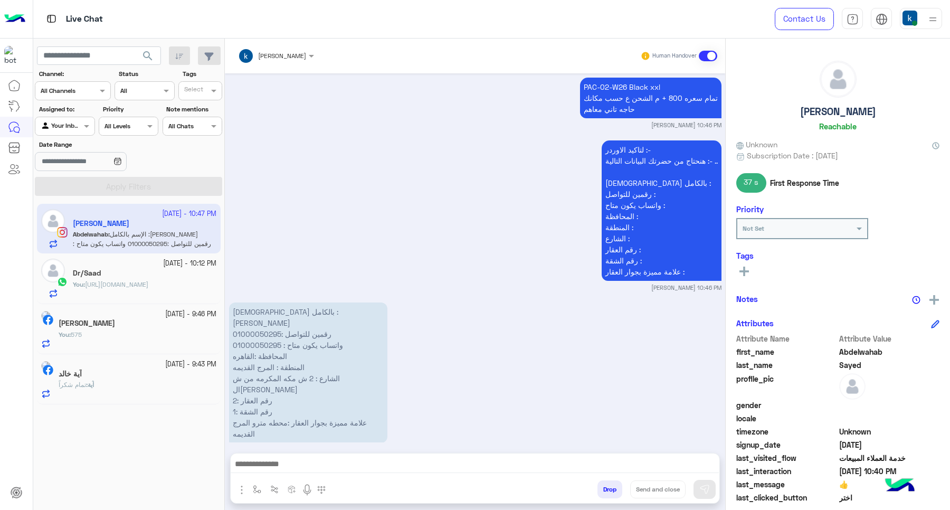
click at [320, 463] on textarea at bounding box center [475, 465] width 488 height 16
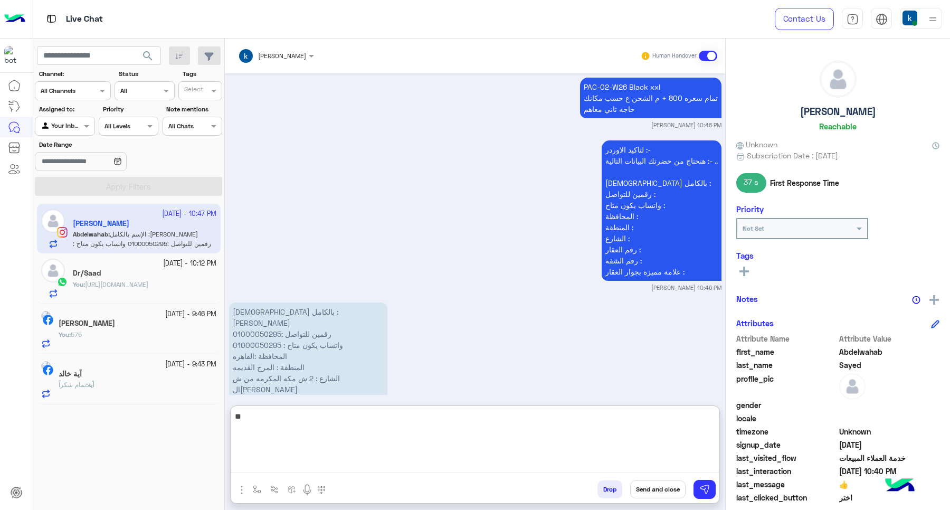
type textarea "*"
paste textarea "**********"
type textarea "**********"
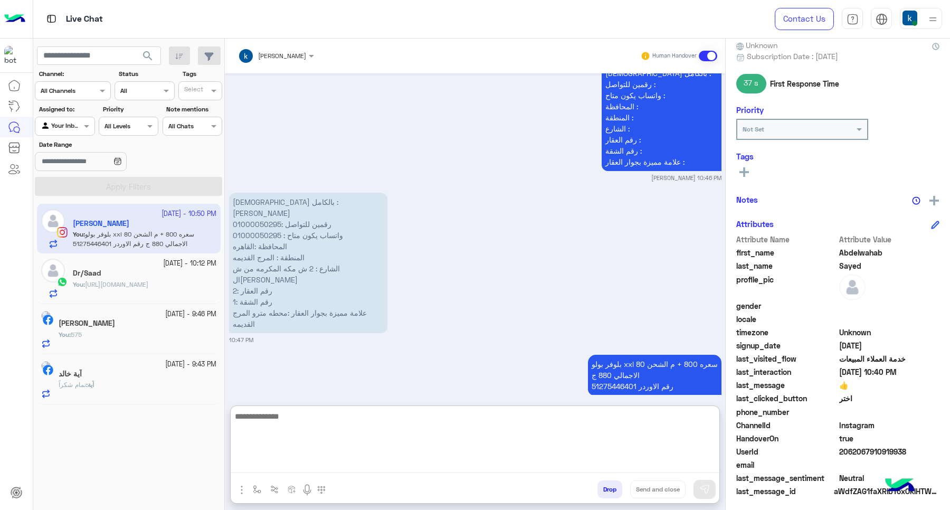
scroll to position [102, 0]
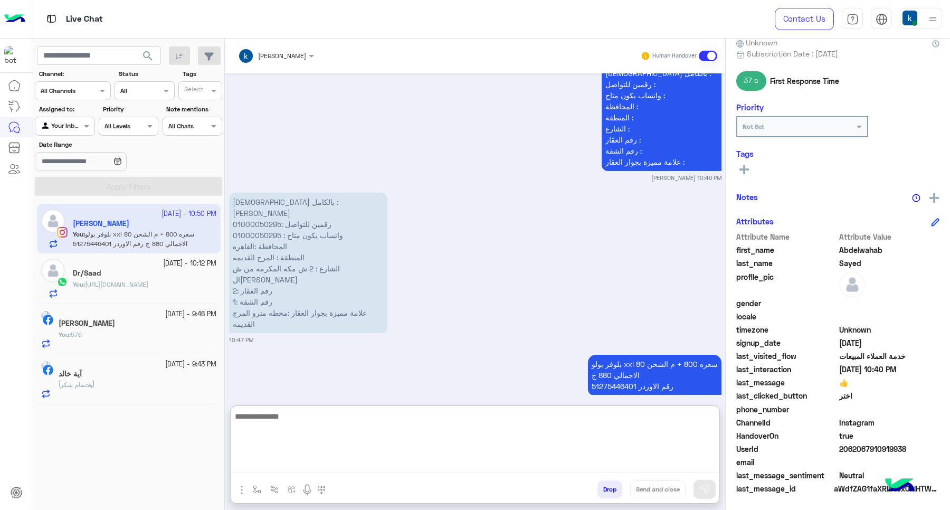
click at [859, 450] on span "2062067910919938" at bounding box center [889, 448] width 101 height 11
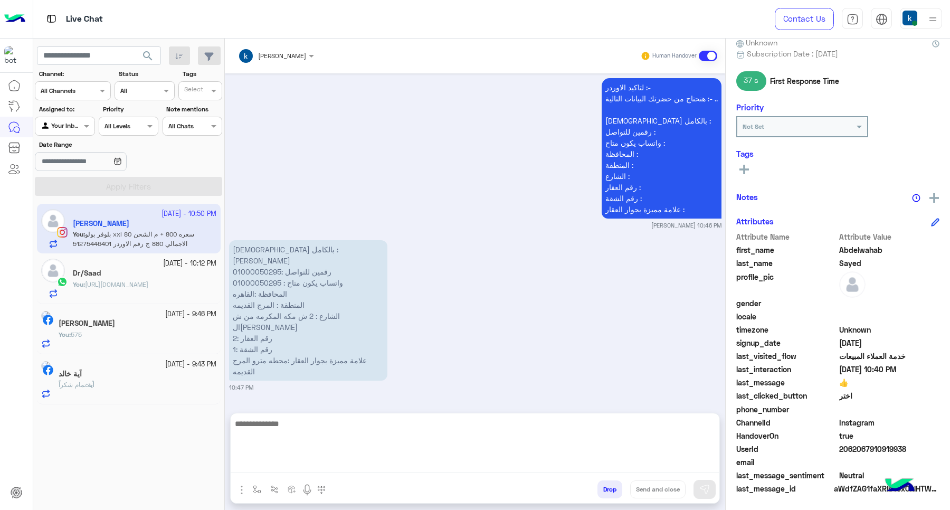
copy span "2062067910919938"
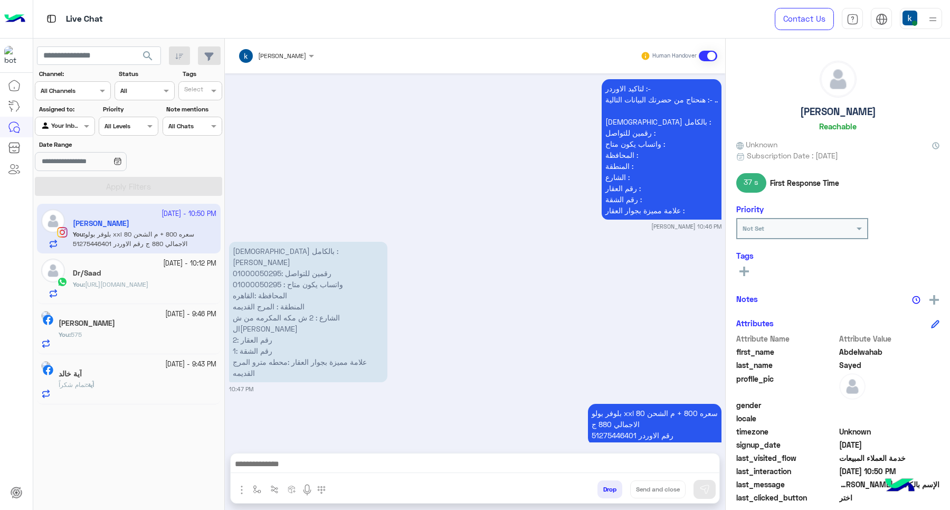
scroll to position [997, 0]
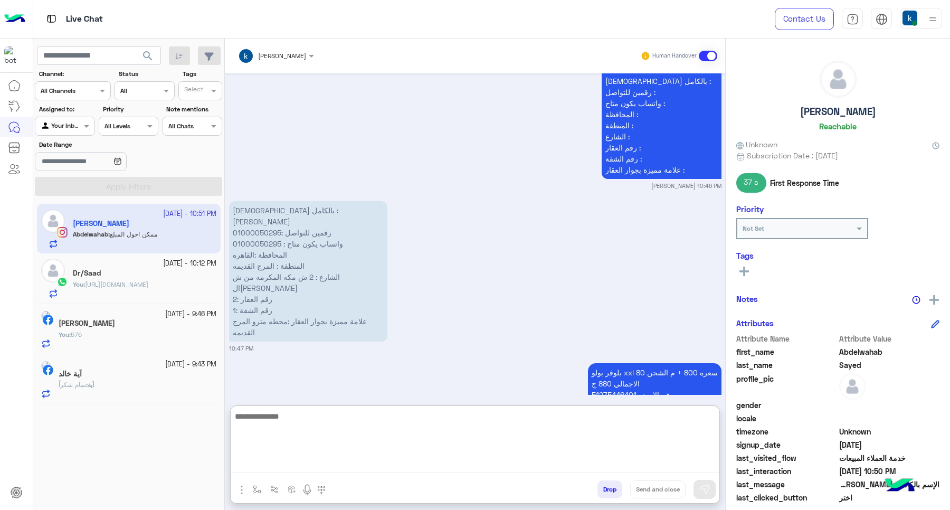
click at [298, 462] on textarea at bounding box center [475, 441] width 489 height 63
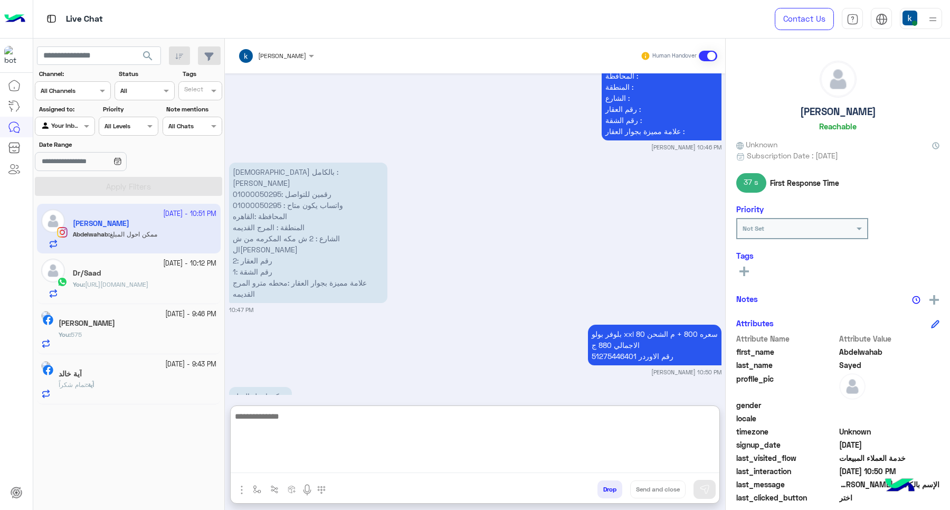
scroll to position [1045, 0]
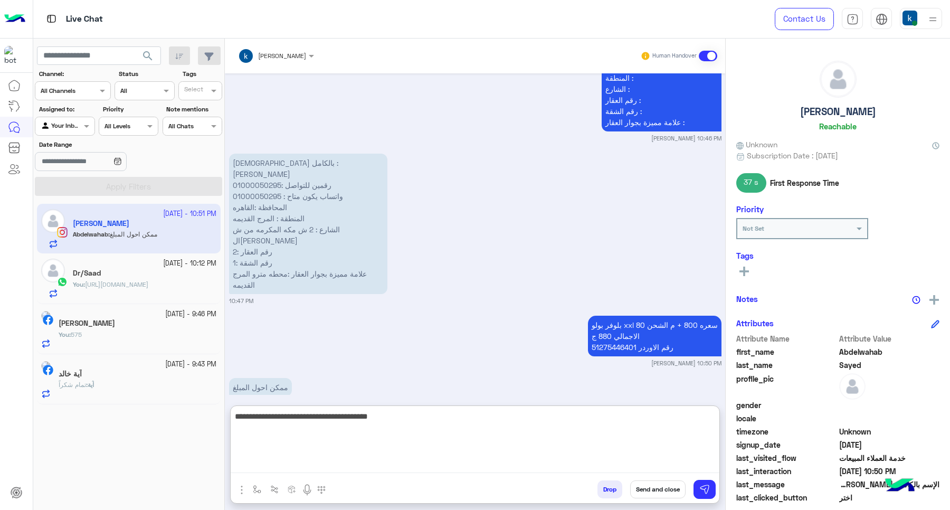
type textarea "**********"
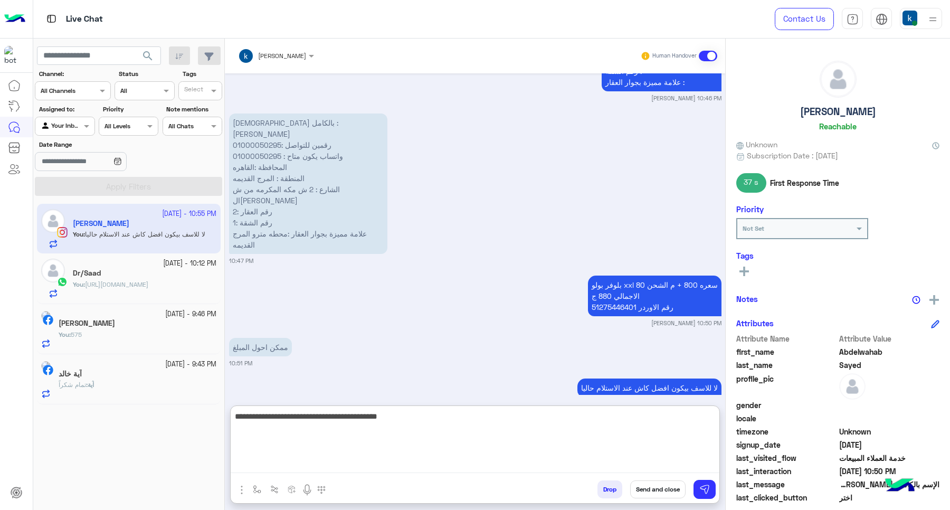
type textarea "**********"
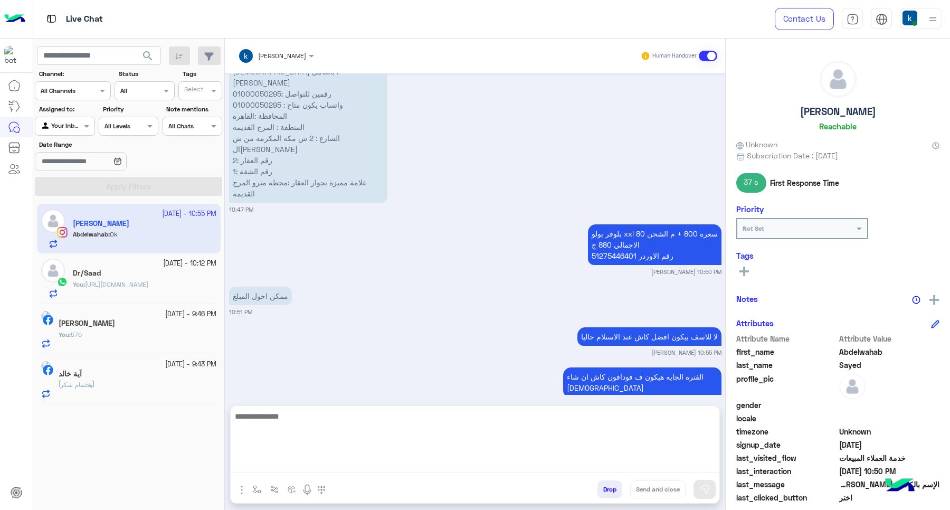
scroll to position [1136, 0]
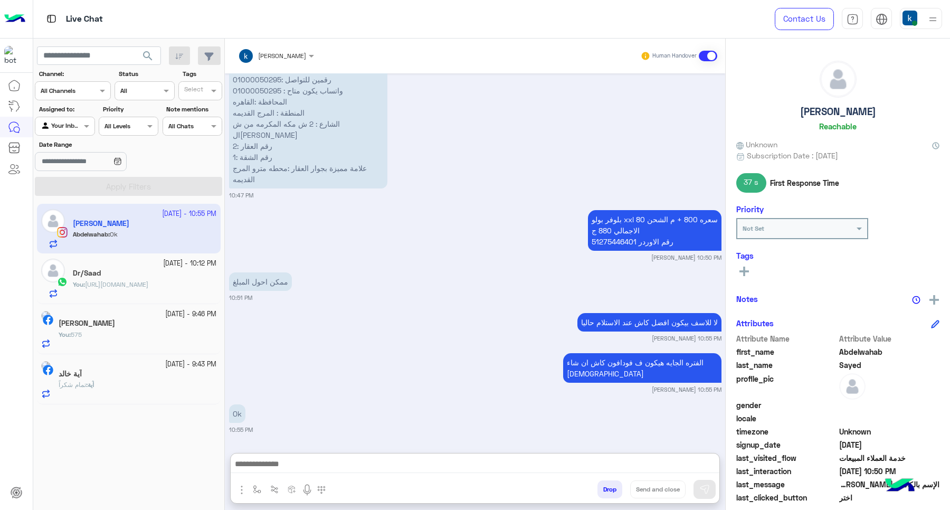
click at [605, 488] on button "Drop" at bounding box center [609, 489] width 25 height 18
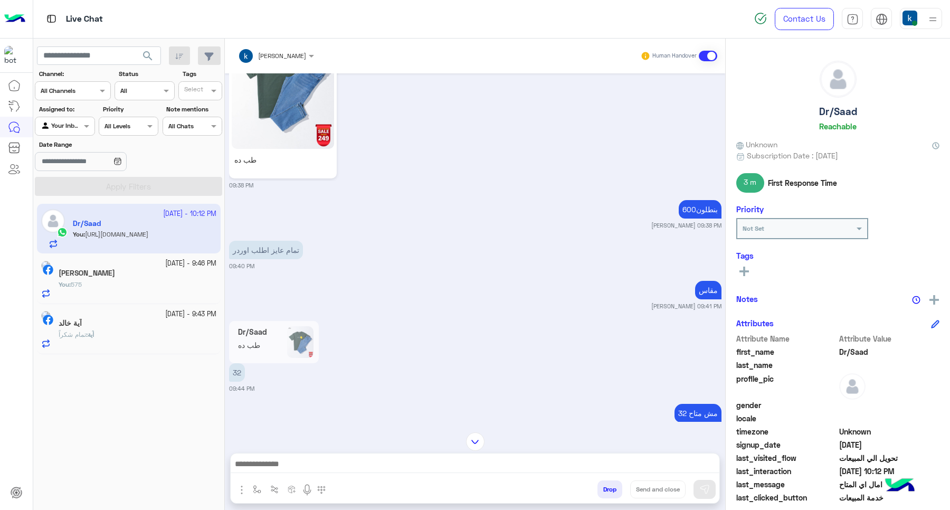
scroll to position [2444, 0]
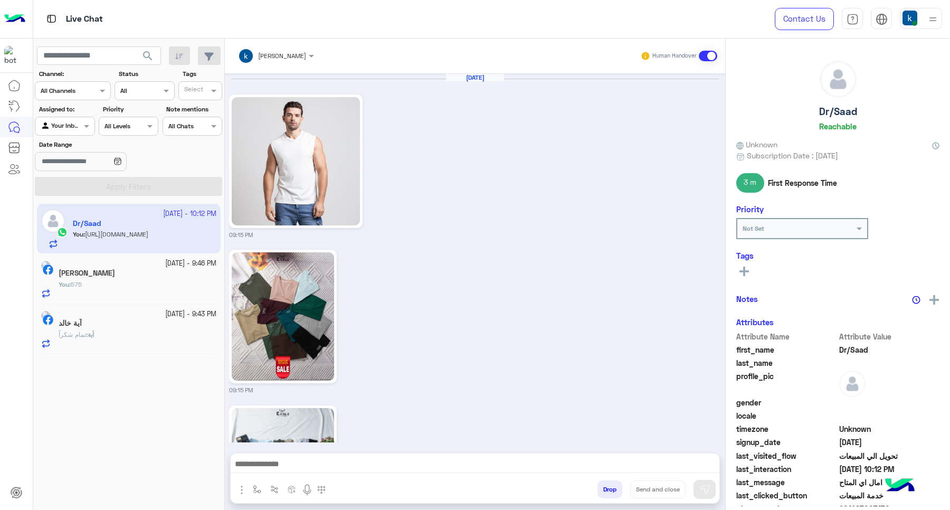
scroll to position [1138, 0]
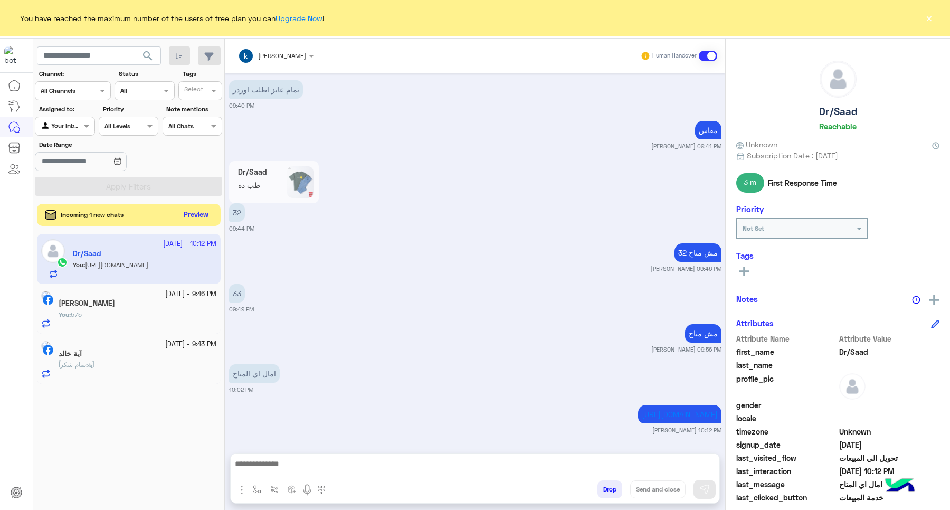
click at [198, 216] on button "Preview" at bounding box center [196, 215] width 33 height 14
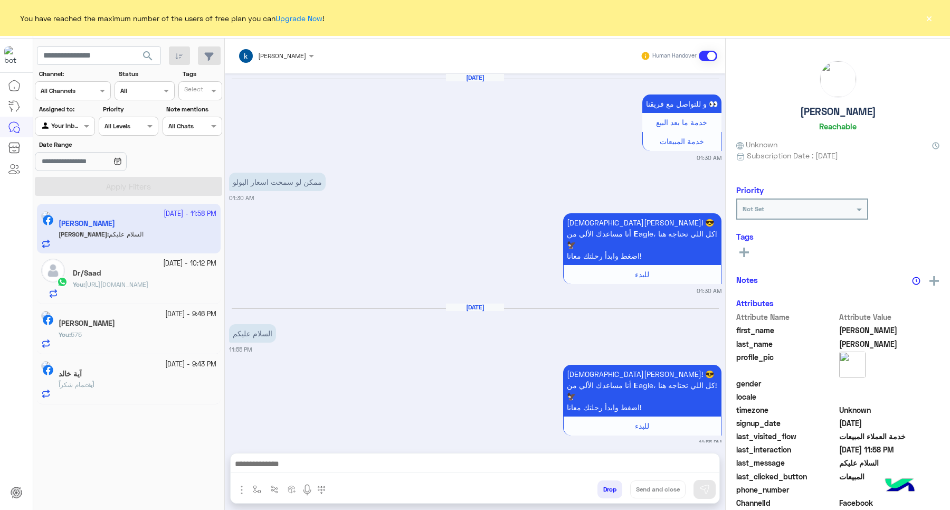
scroll to position [899, 0]
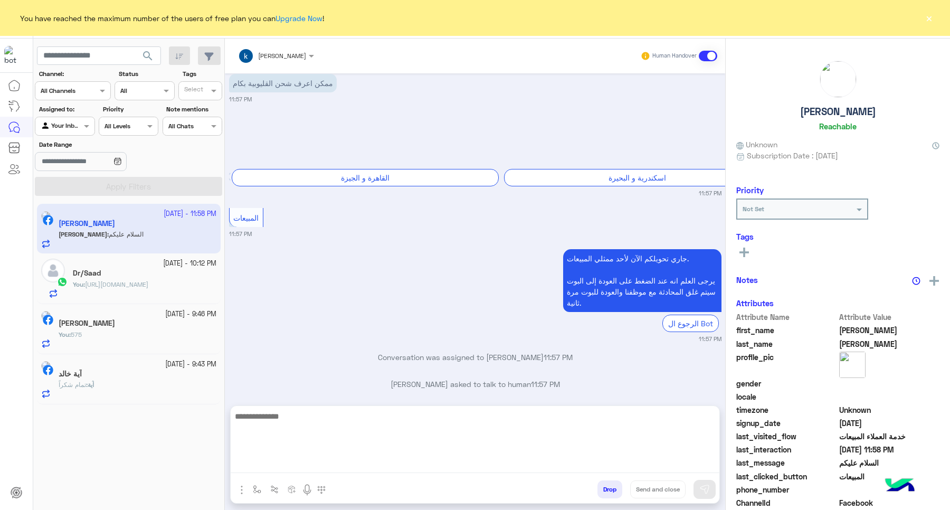
click at [287, 472] on textarea at bounding box center [475, 441] width 489 height 63
type textarea "**********"
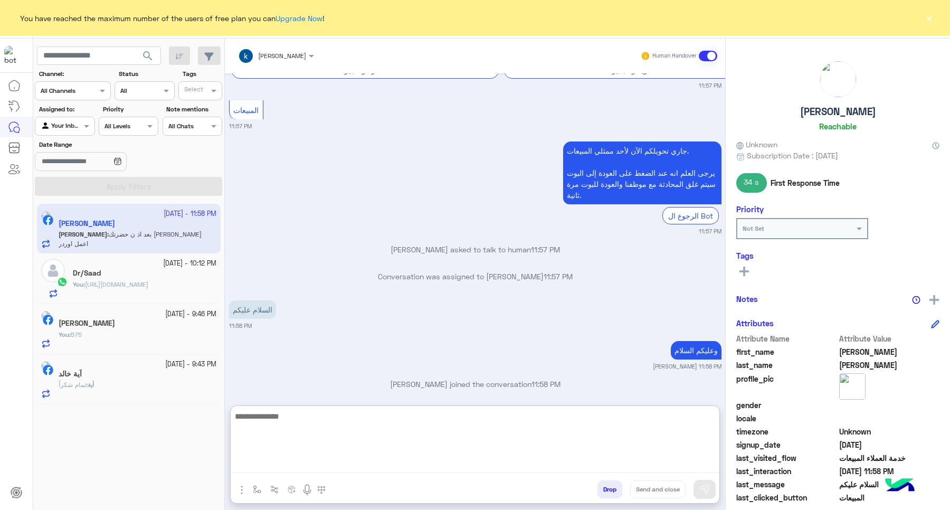
scroll to position [1054, 0]
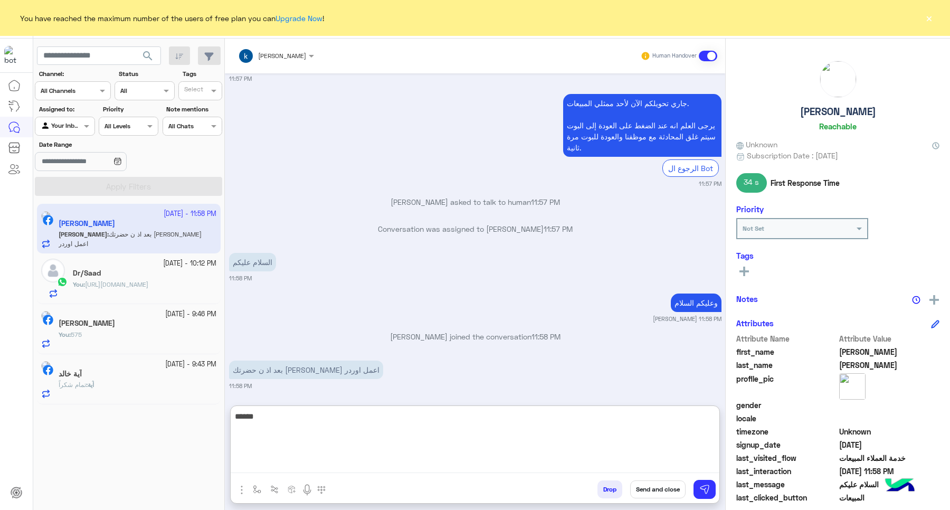
type textarea "*****"
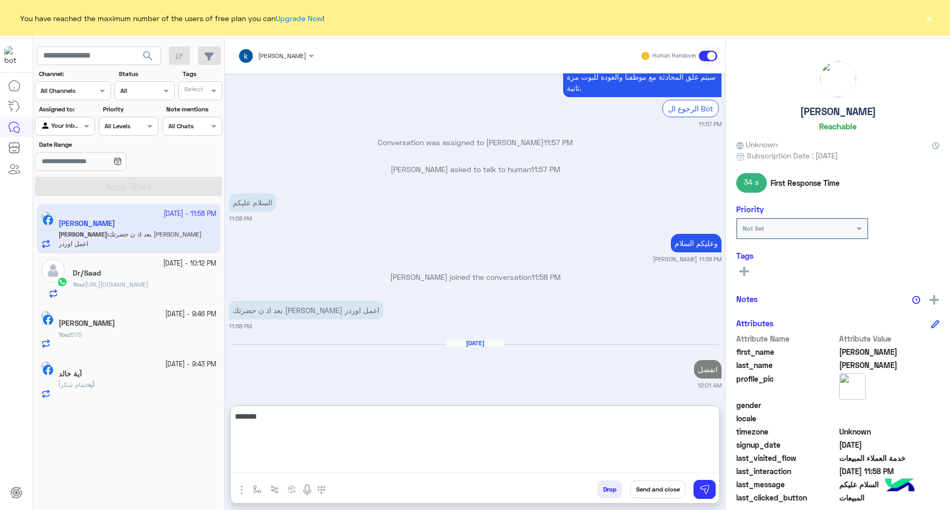
scroll to position [1094, 0]
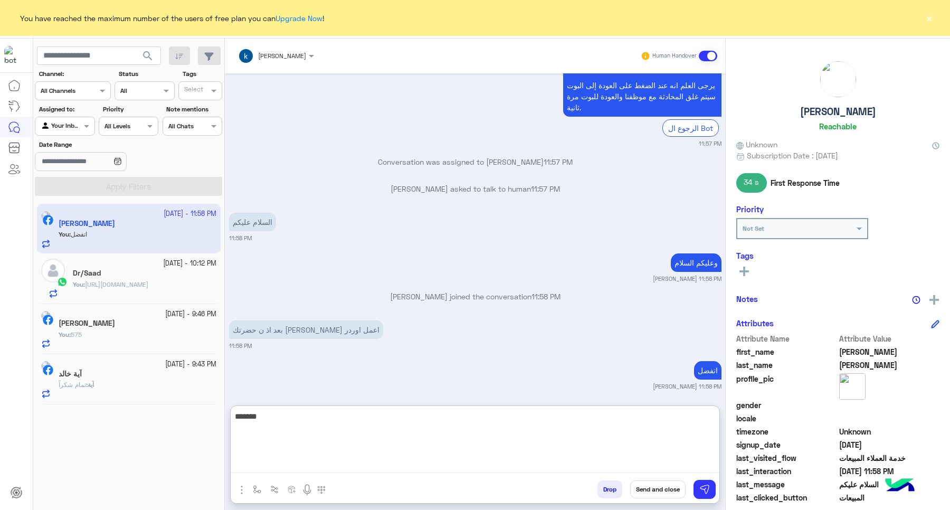
type textarea "*****"
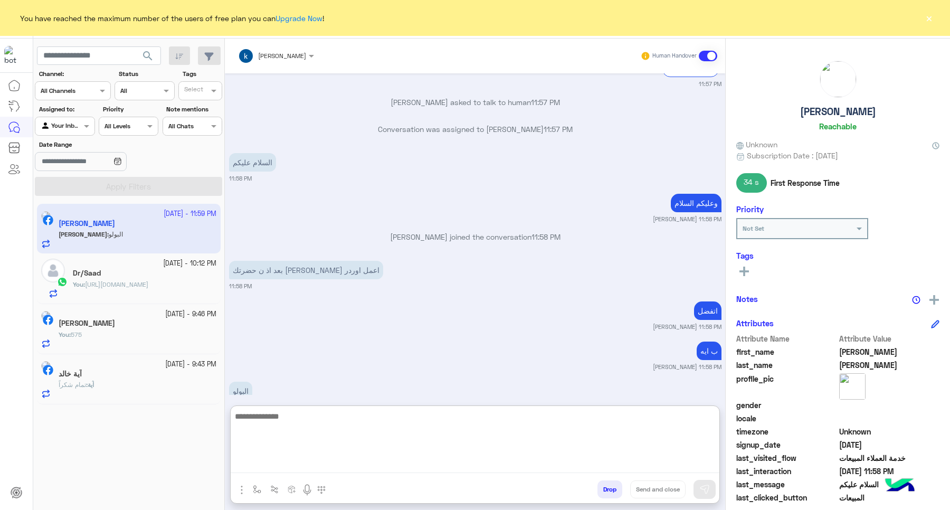
scroll to position [1175, 0]
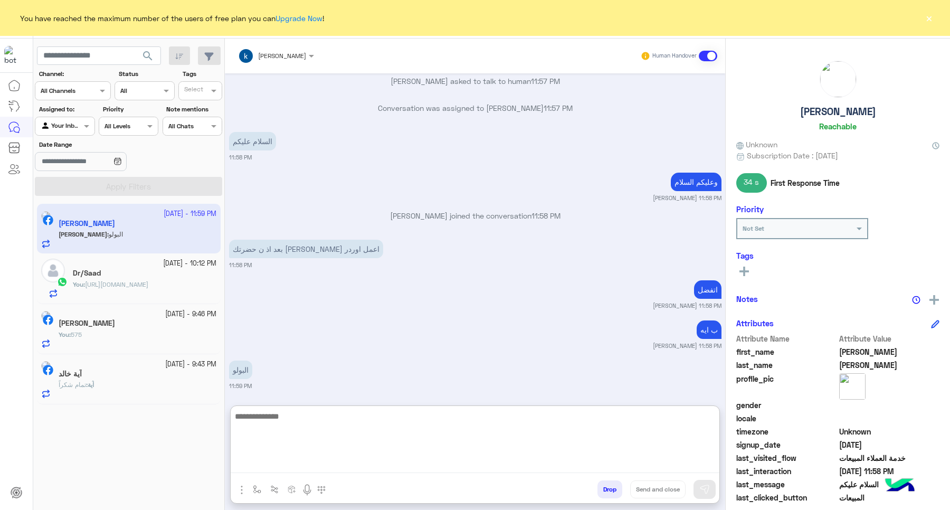
click at [275, 436] on textarea at bounding box center [475, 441] width 489 height 63
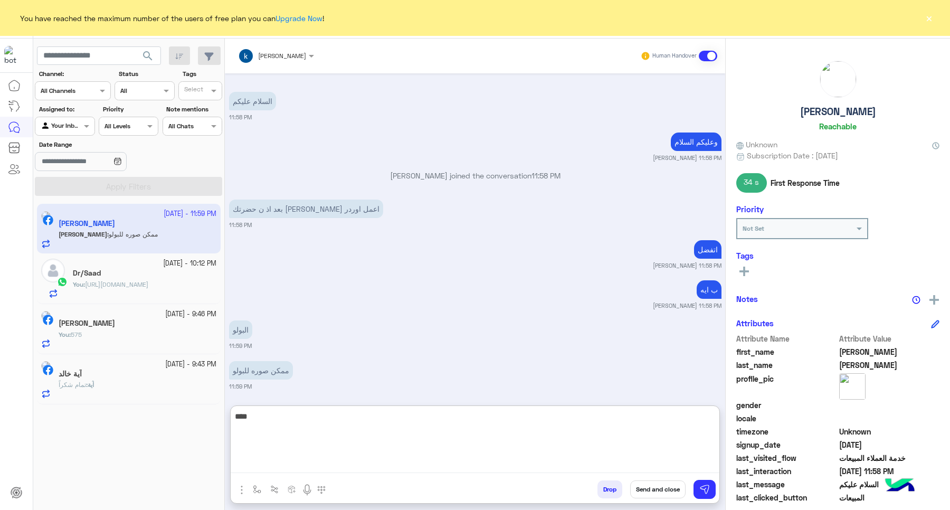
type textarea "***"
paste textarea "**********"
type textarea "**********"
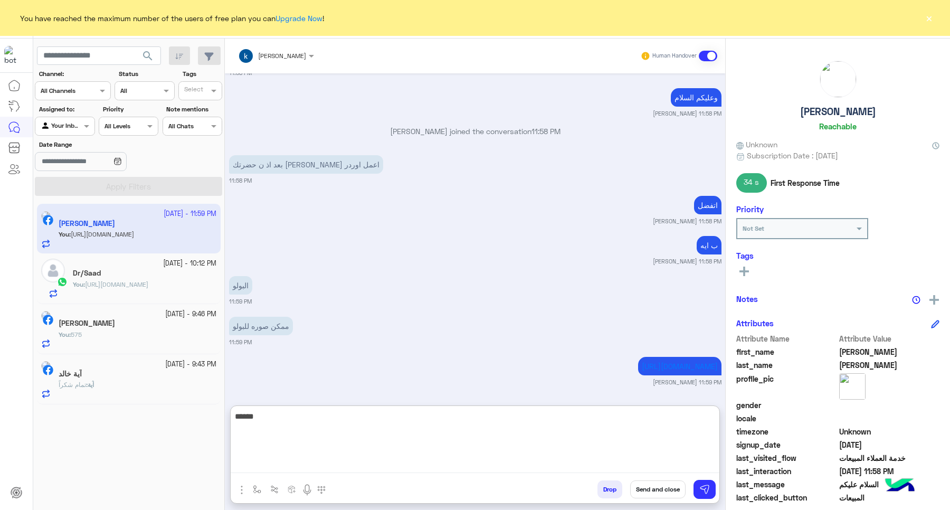
scroll to position [1256, 0]
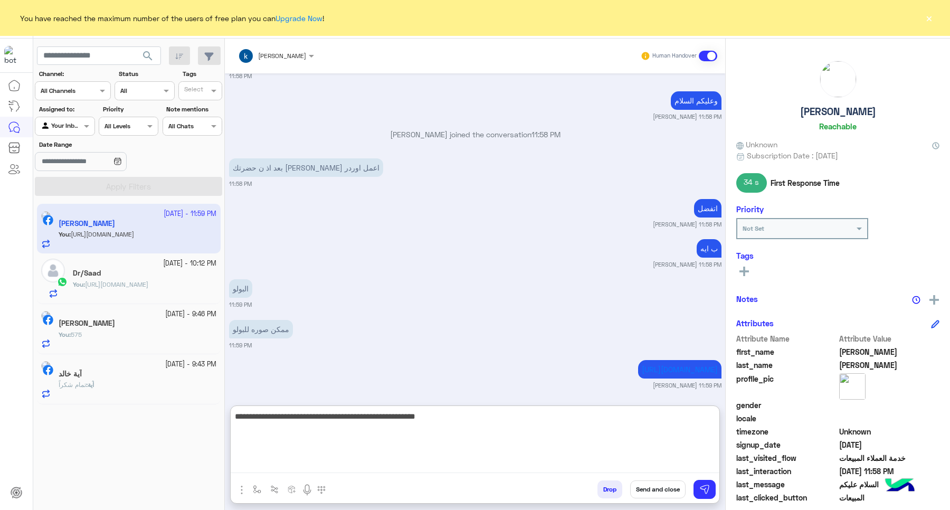
type textarea "**********"
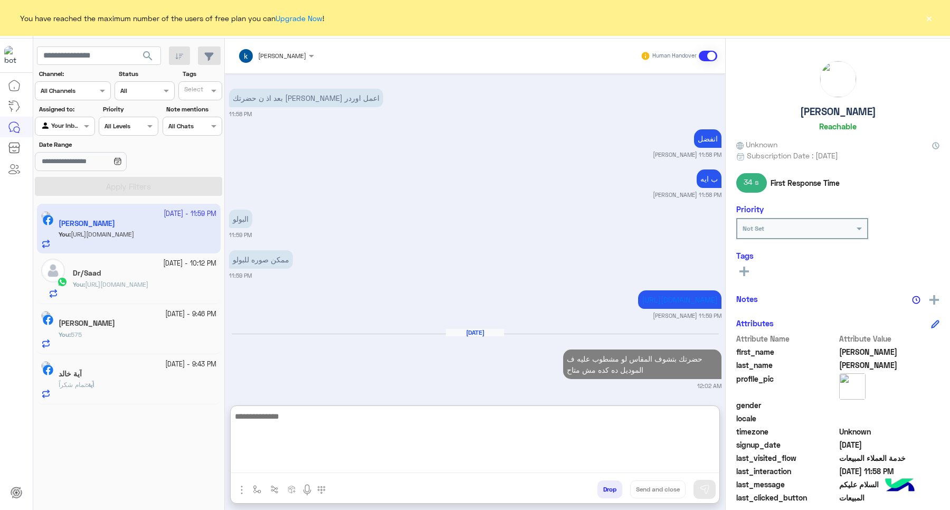
scroll to position [1307, 0]
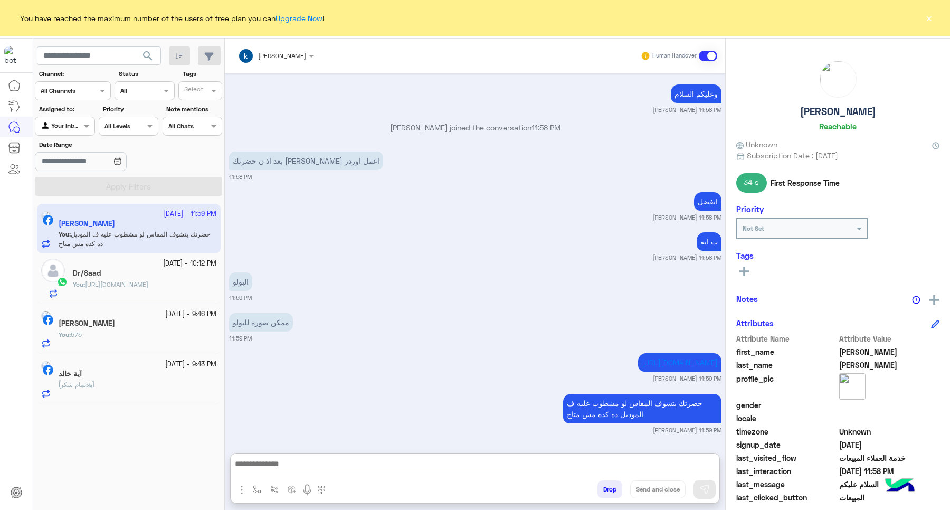
click at [126, 388] on div "آية : تمام شكراً" at bounding box center [138, 389] width 158 height 18
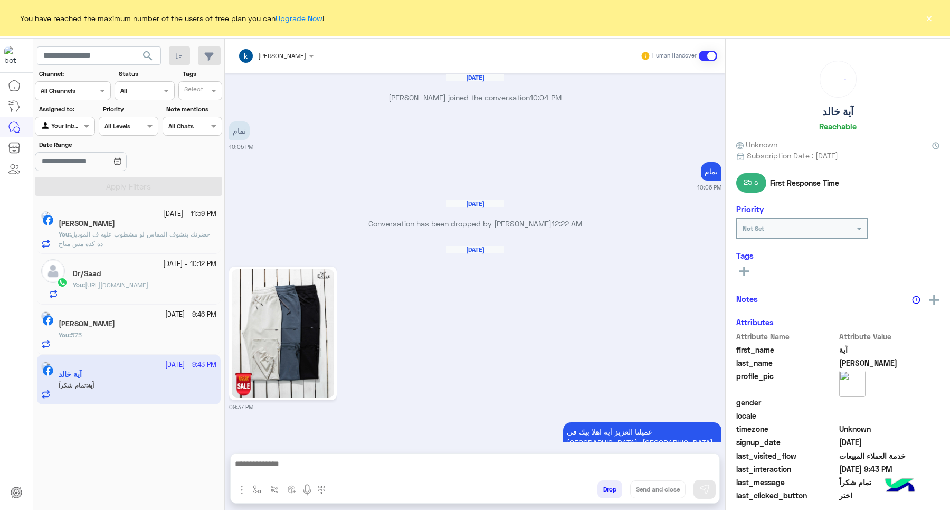
scroll to position [859, 0]
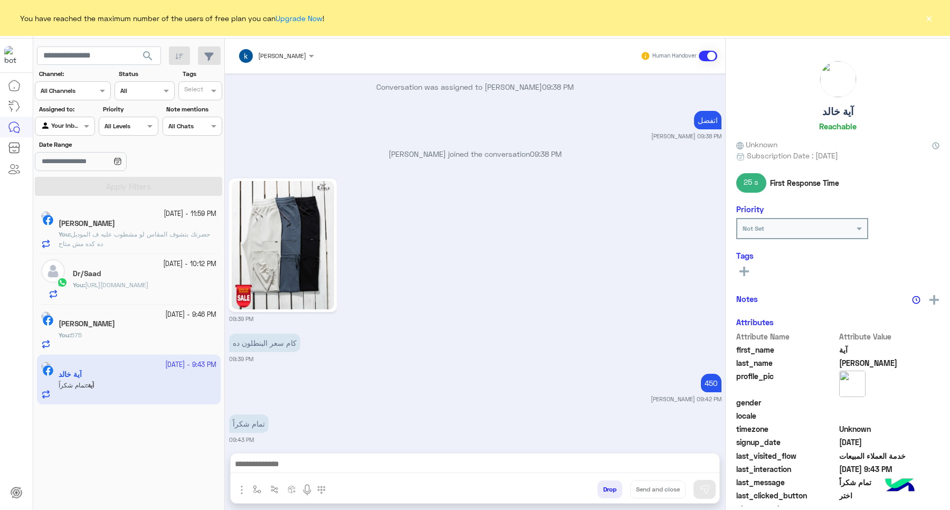
click at [610, 495] on button "Drop" at bounding box center [609, 489] width 25 height 18
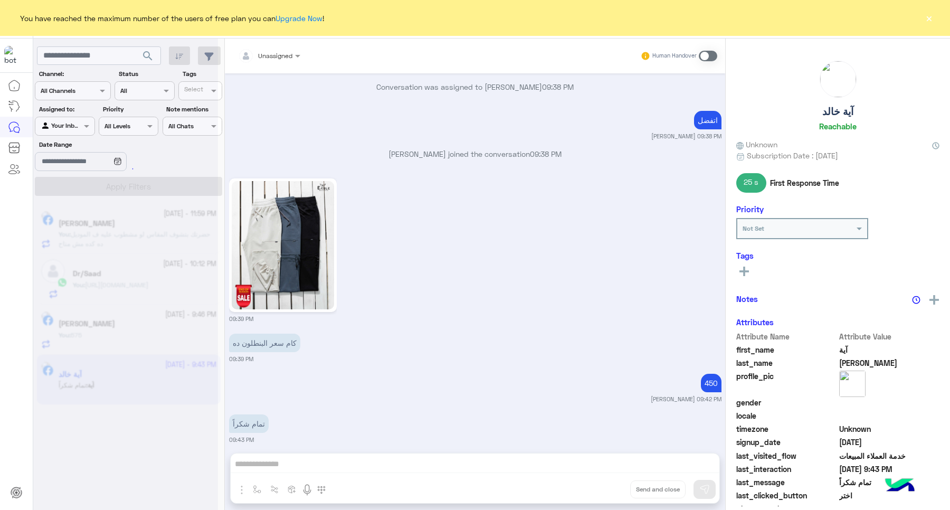
scroll to position [886, 0]
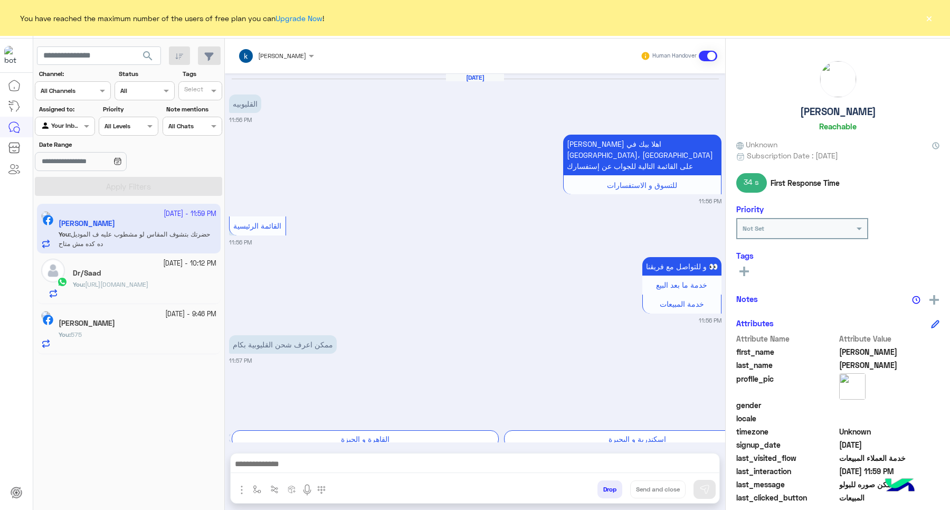
scroll to position [619, 0]
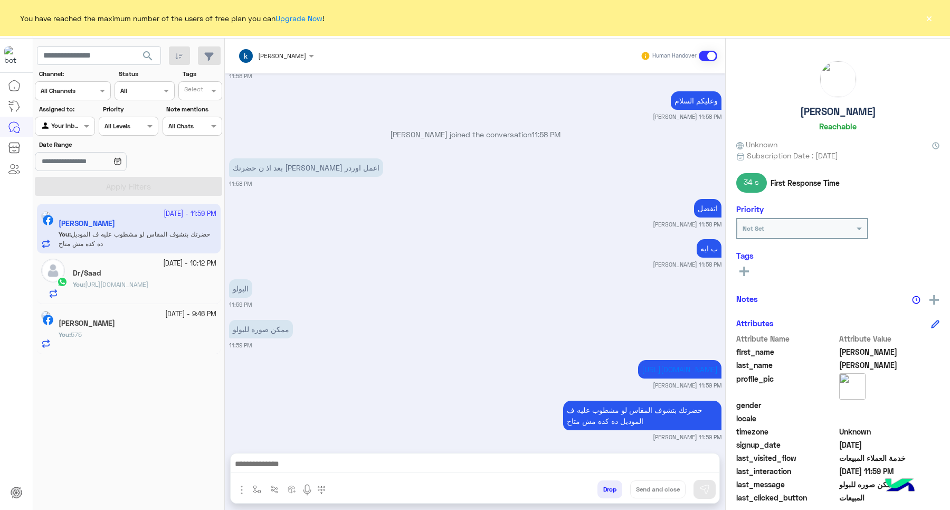
click at [933, 17] on button "×" at bounding box center [929, 18] width 11 height 11
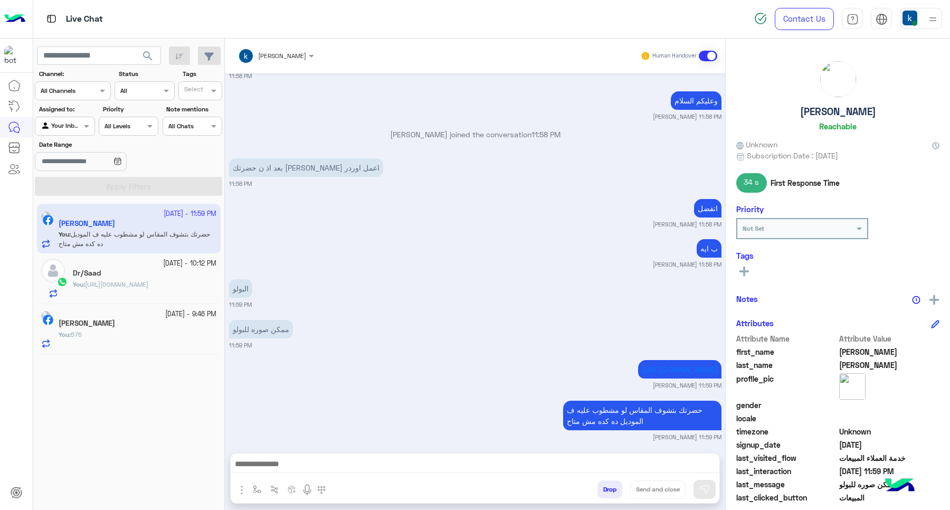
click at [147, 335] on div "You : 575" at bounding box center [138, 339] width 158 height 18
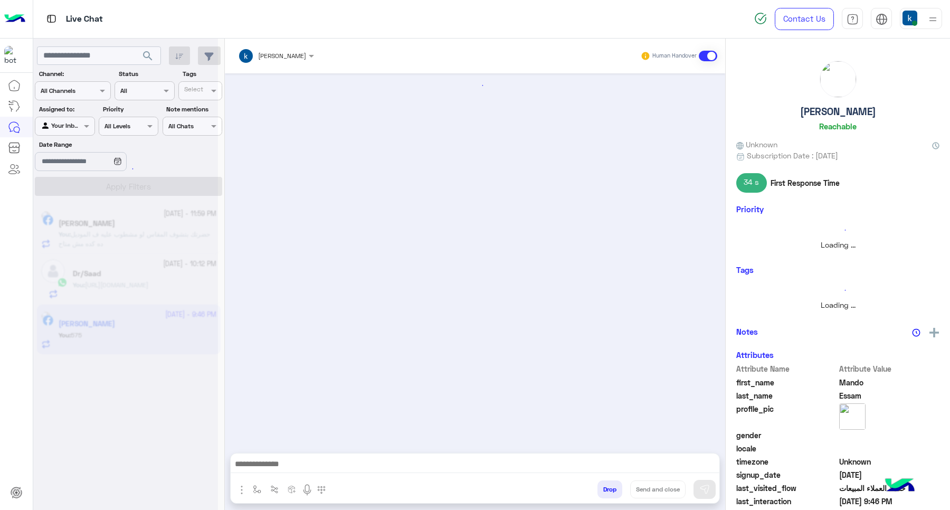
click at [610, 486] on button "Drop" at bounding box center [609, 489] width 25 height 18
click at [604, 486] on button "Drop" at bounding box center [609, 489] width 25 height 18
click at [603, 486] on button "Drop" at bounding box center [609, 489] width 25 height 18
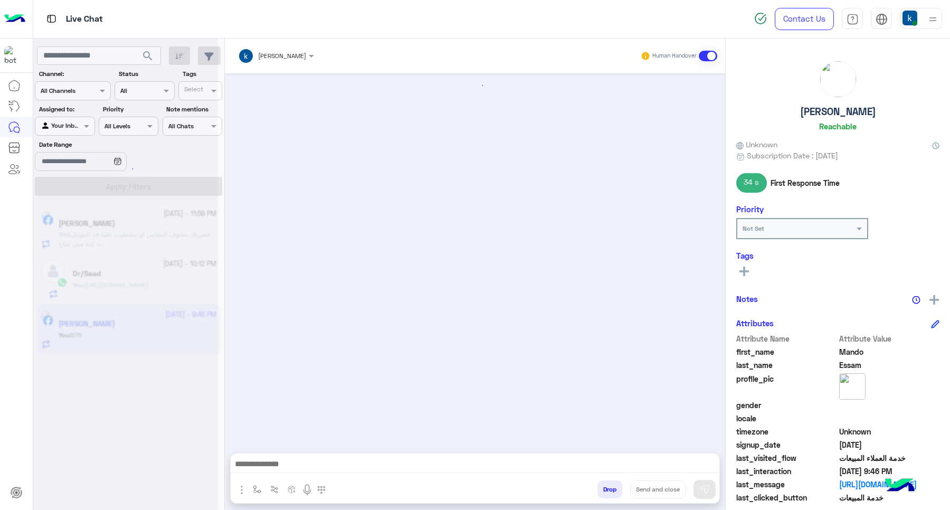
click at [603, 486] on button "Drop" at bounding box center [609, 489] width 25 height 18
click at [603, 486] on div "khaled mohamed Human Handover Drop Send and close" at bounding box center [475, 277] width 500 height 476
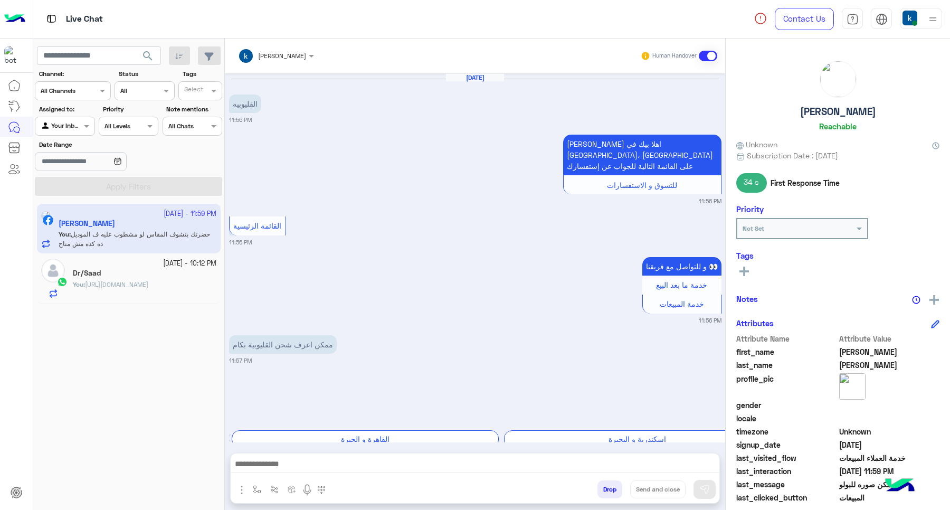
scroll to position [619, 0]
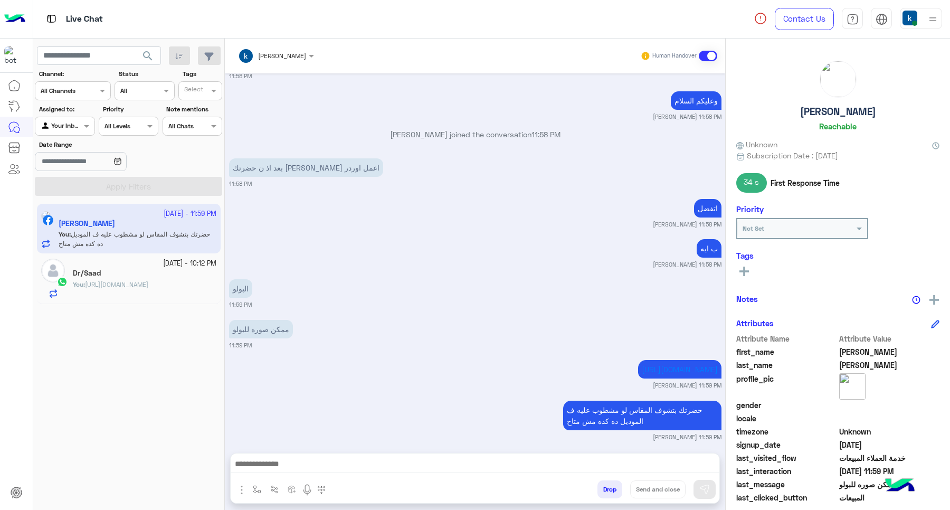
click at [611, 488] on button "Drop" at bounding box center [609, 489] width 25 height 18
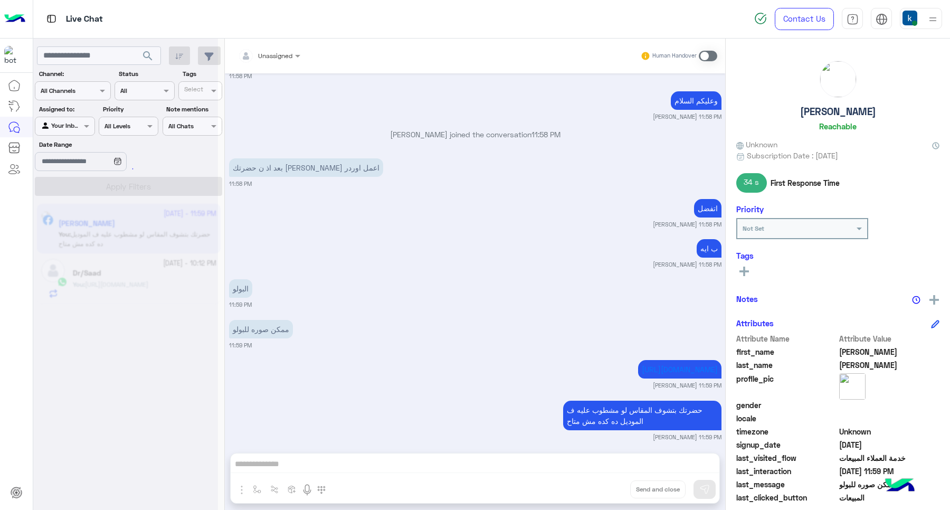
scroll to position [664, 0]
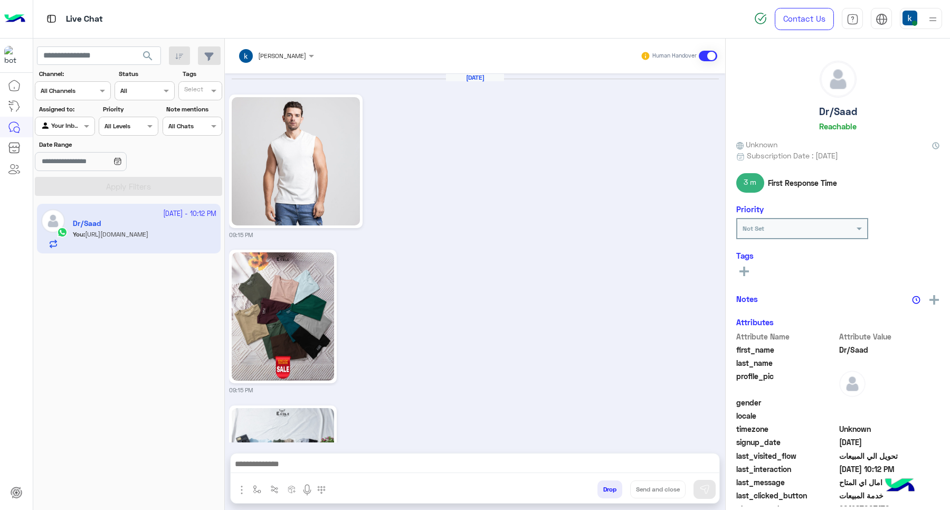
scroll to position [1138, 0]
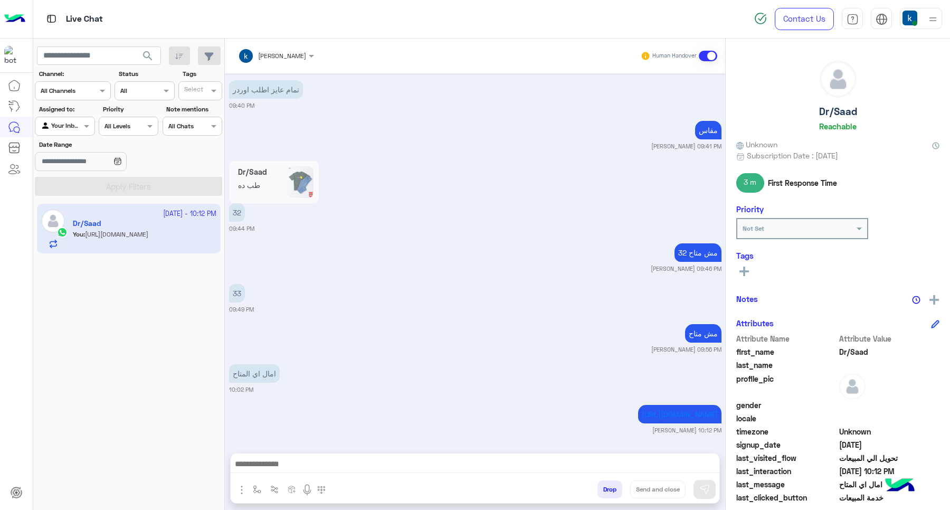
click at [611, 488] on button "Drop" at bounding box center [609, 489] width 25 height 18
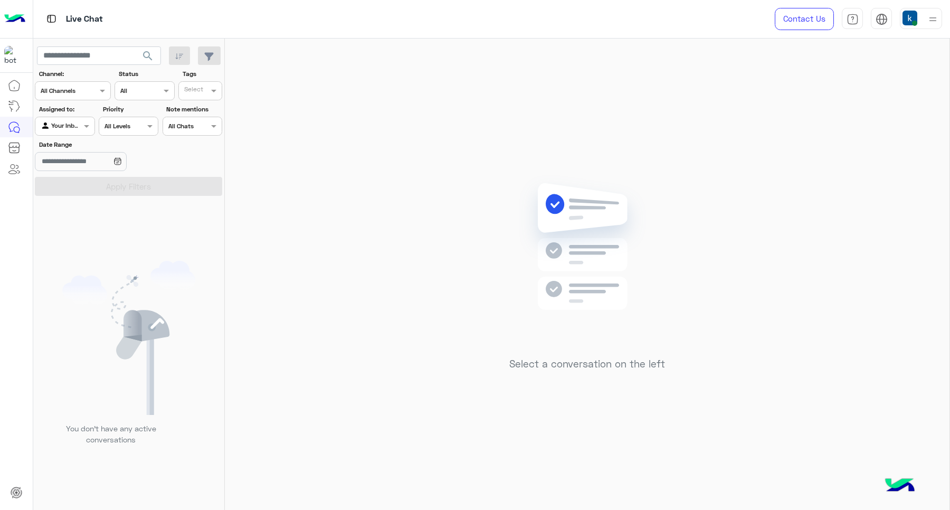
click at [917, 16] on div at bounding box center [921, 18] width 42 height 21
